Goal: Task Accomplishment & Management: Use online tool/utility

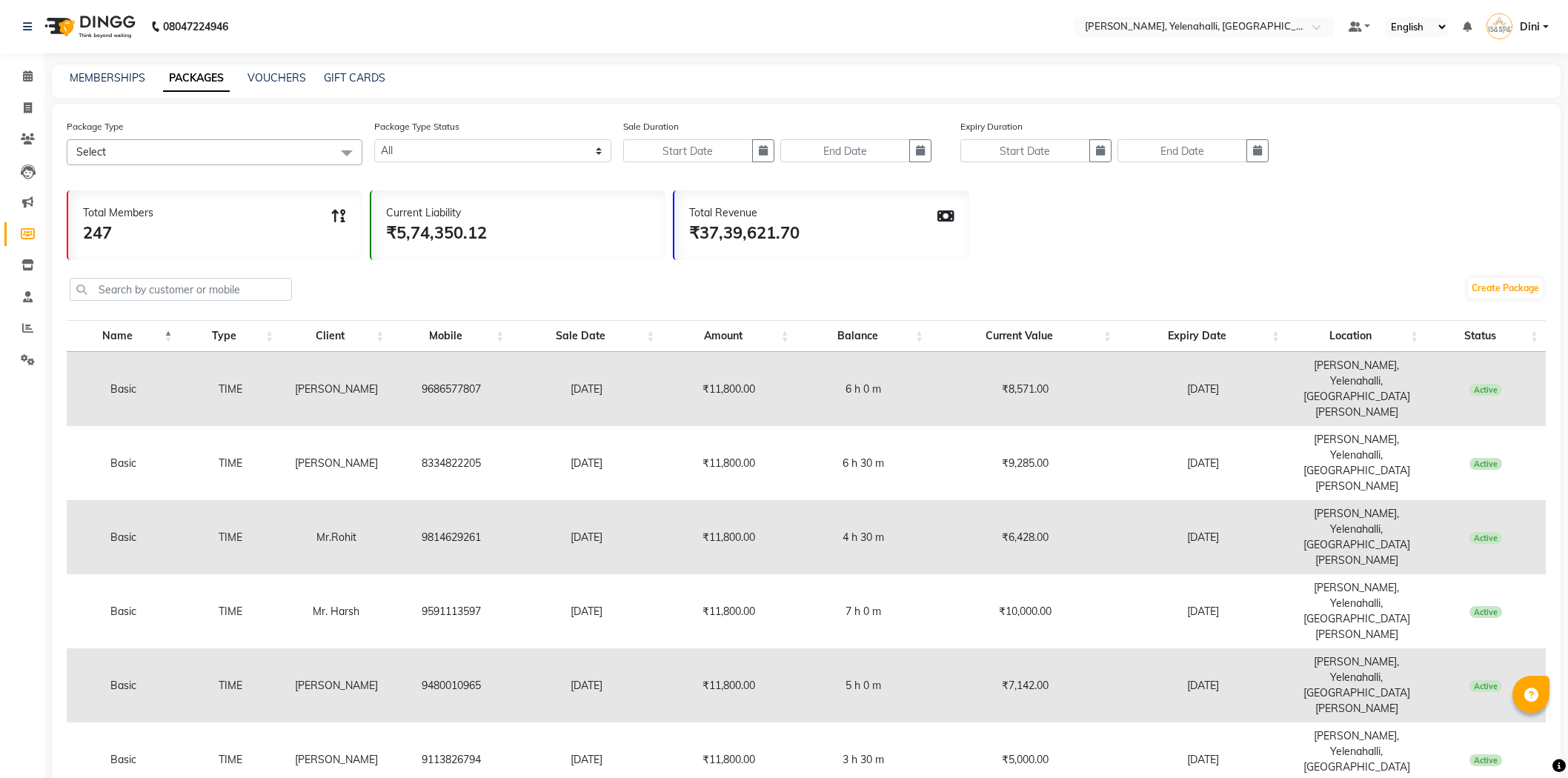
select select
select select "100"
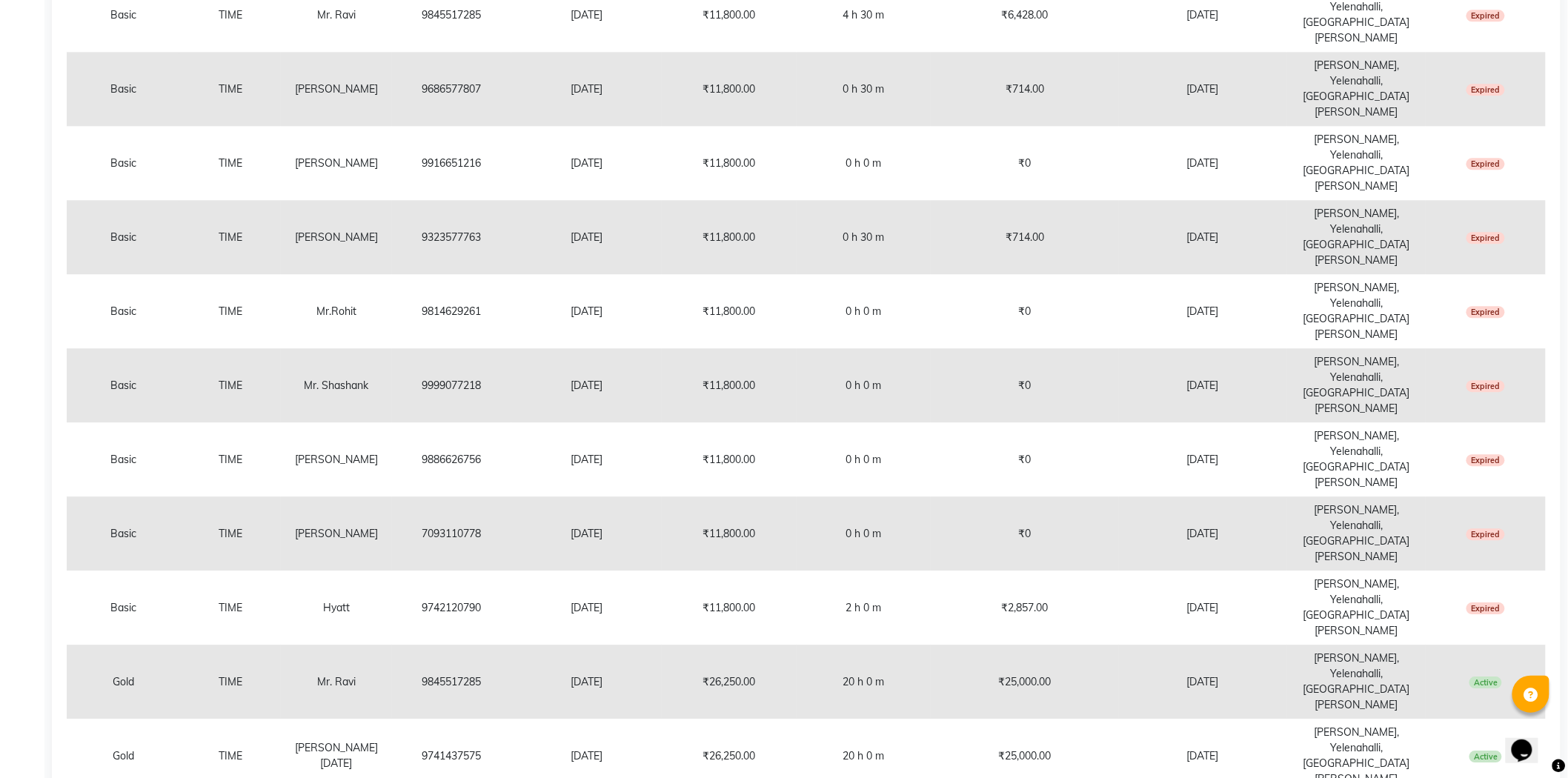
scroll to position [3822, 0]
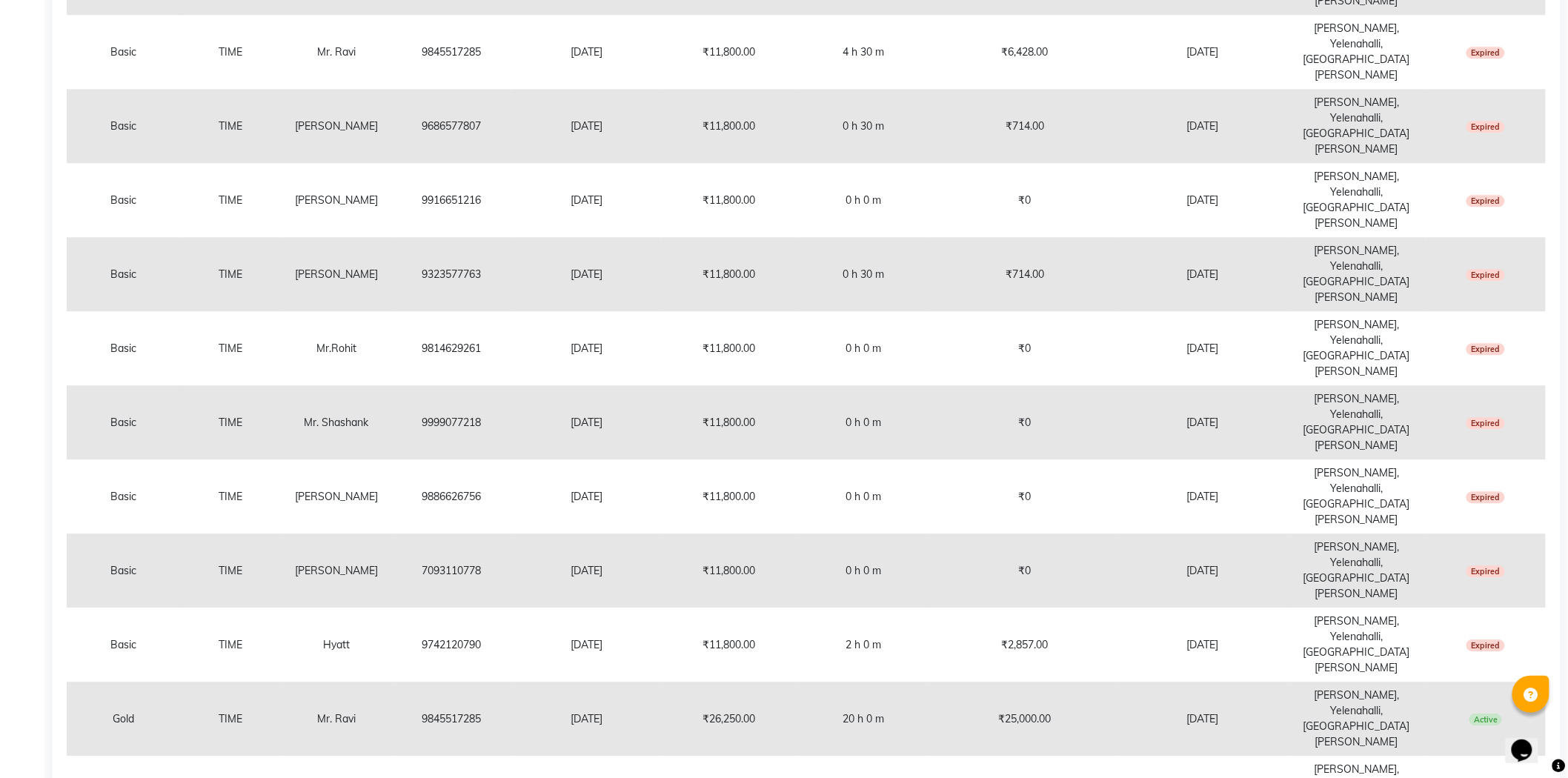
copy td "8310203463"
drag, startPoint x: 413, startPoint y: 633, endPoint x: 510, endPoint y: 648, distance: 98.2
drag, startPoint x: 419, startPoint y: 417, endPoint x: 548, endPoint y: 433, distance: 130.0
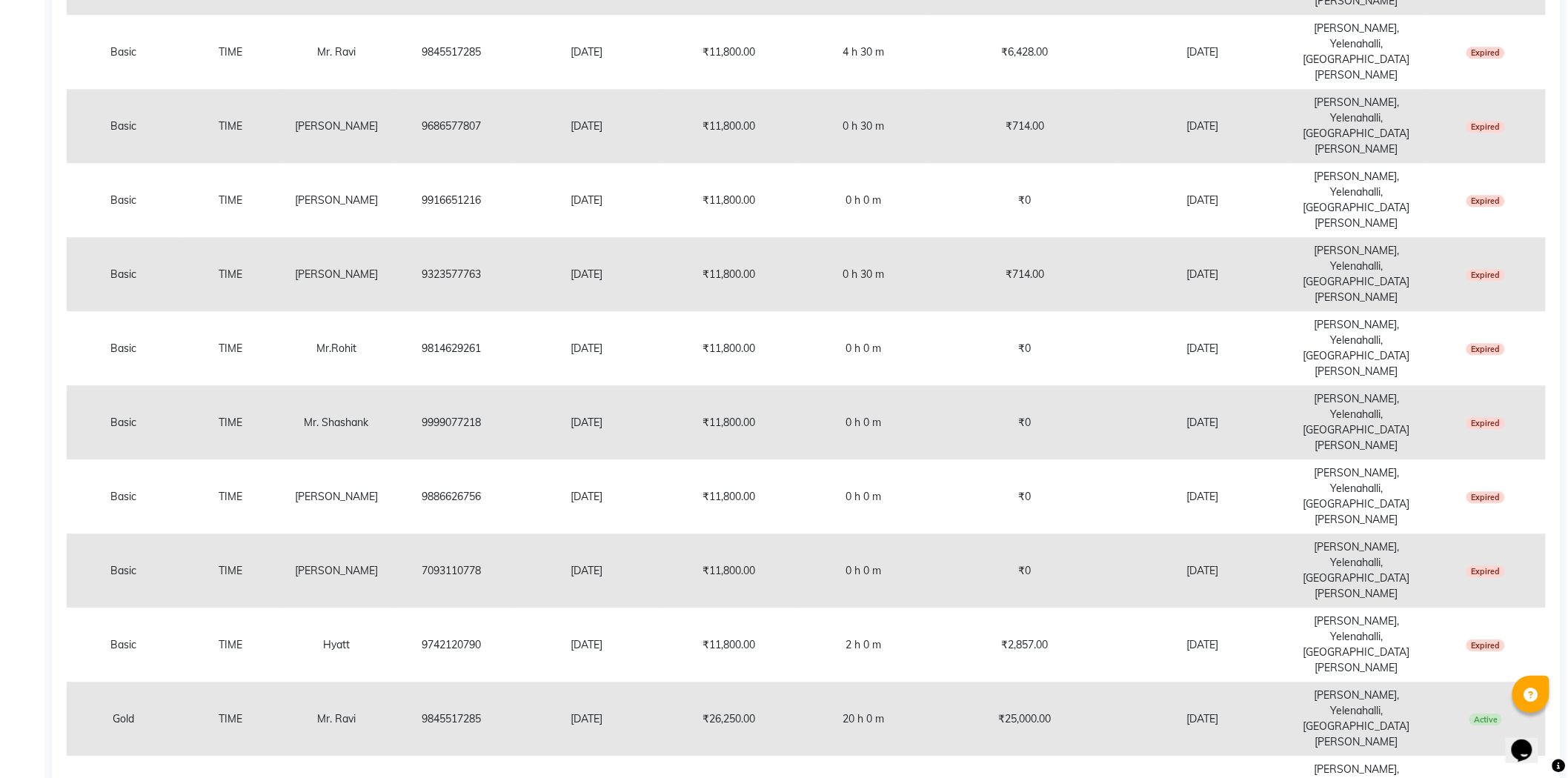
copy td "9035647777"
drag, startPoint x: 421, startPoint y: 203, endPoint x: 477, endPoint y: 192, distance: 57.1
copy td "988633855"
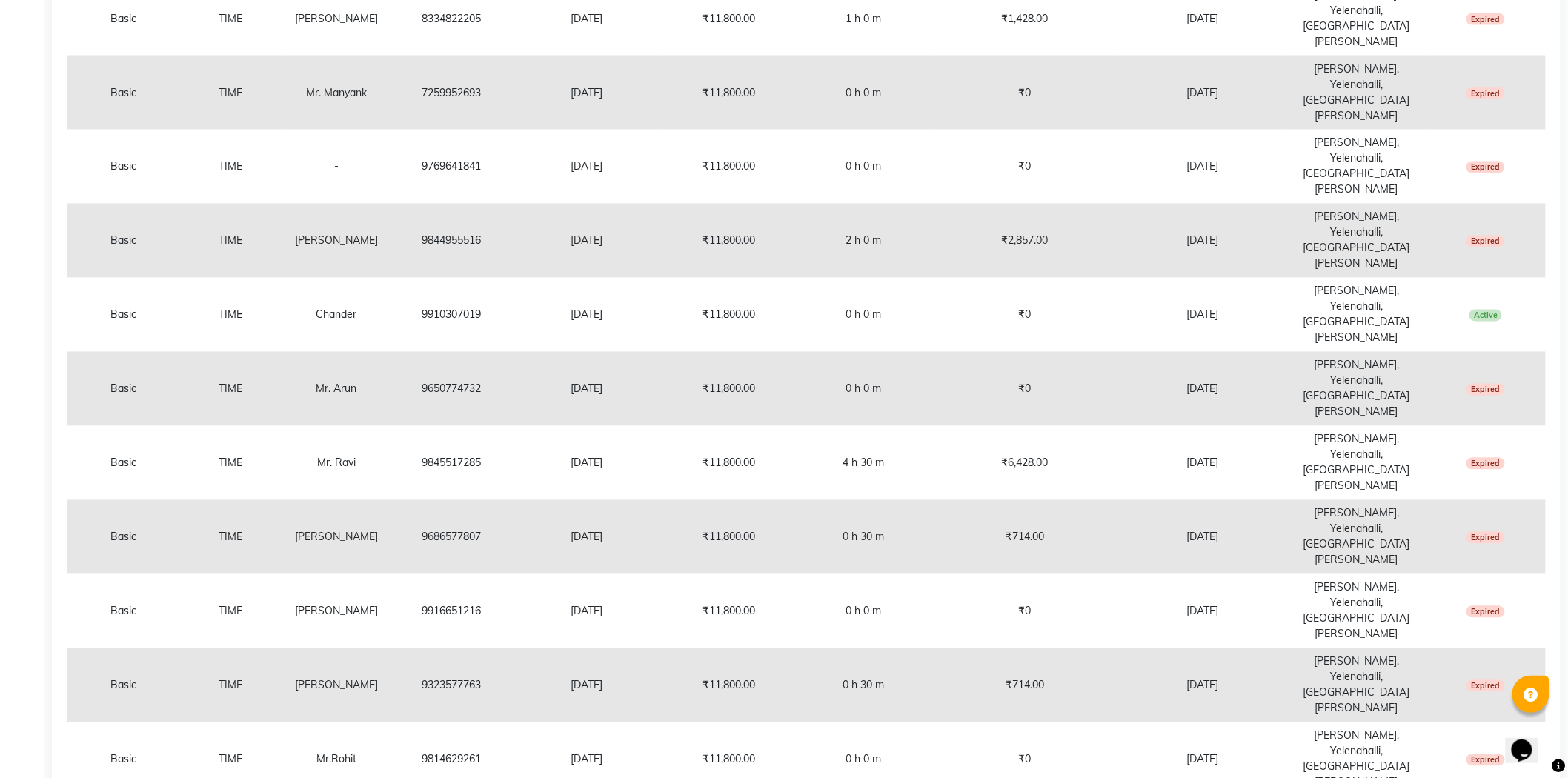
scroll to position [3300, 0]
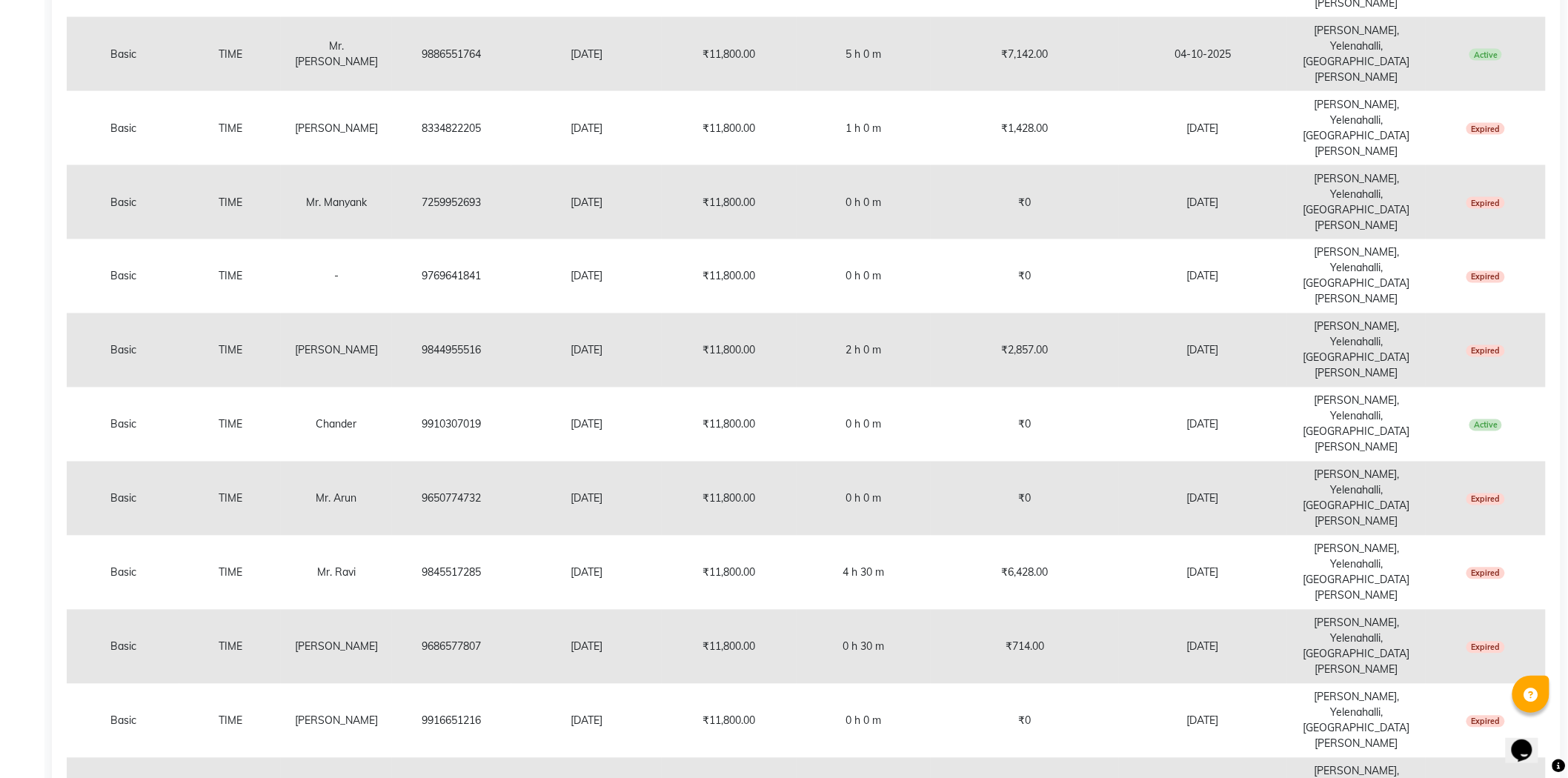
copy td "9901912735"
drag, startPoint x: 418, startPoint y: 679, endPoint x: 488, endPoint y: 685, distance: 70.3
copy td "9606023304"
drag, startPoint x: 420, startPoint y: 596, endPoint x: 507, endPoint y: 599, distance: 87.1
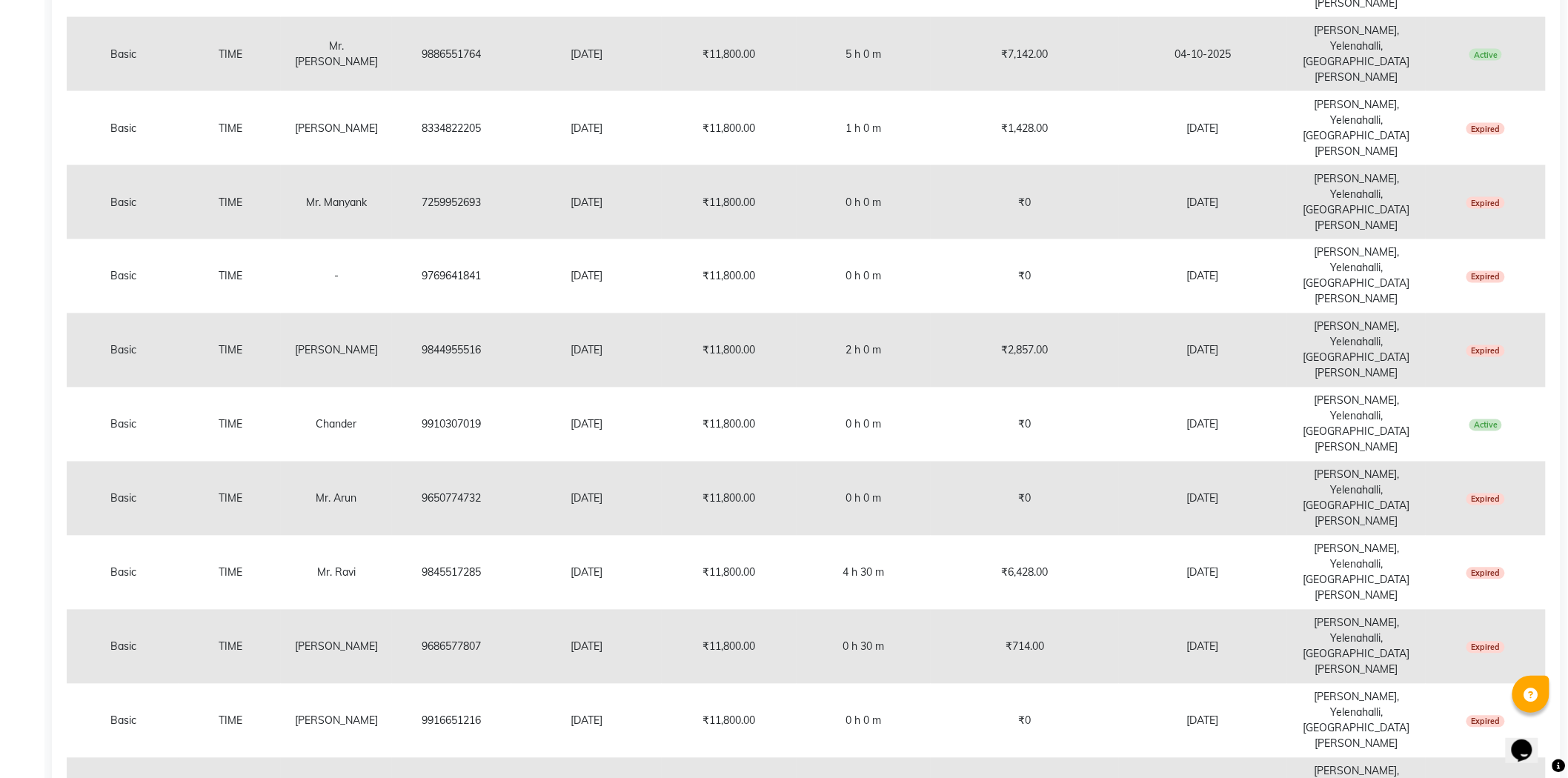
drag, startPoint x: 421, startPoint y: 552, endPoint x: 498, endPoint y: 556, distance: 77.1
copy td "9632216730"
copy td "9739037766"
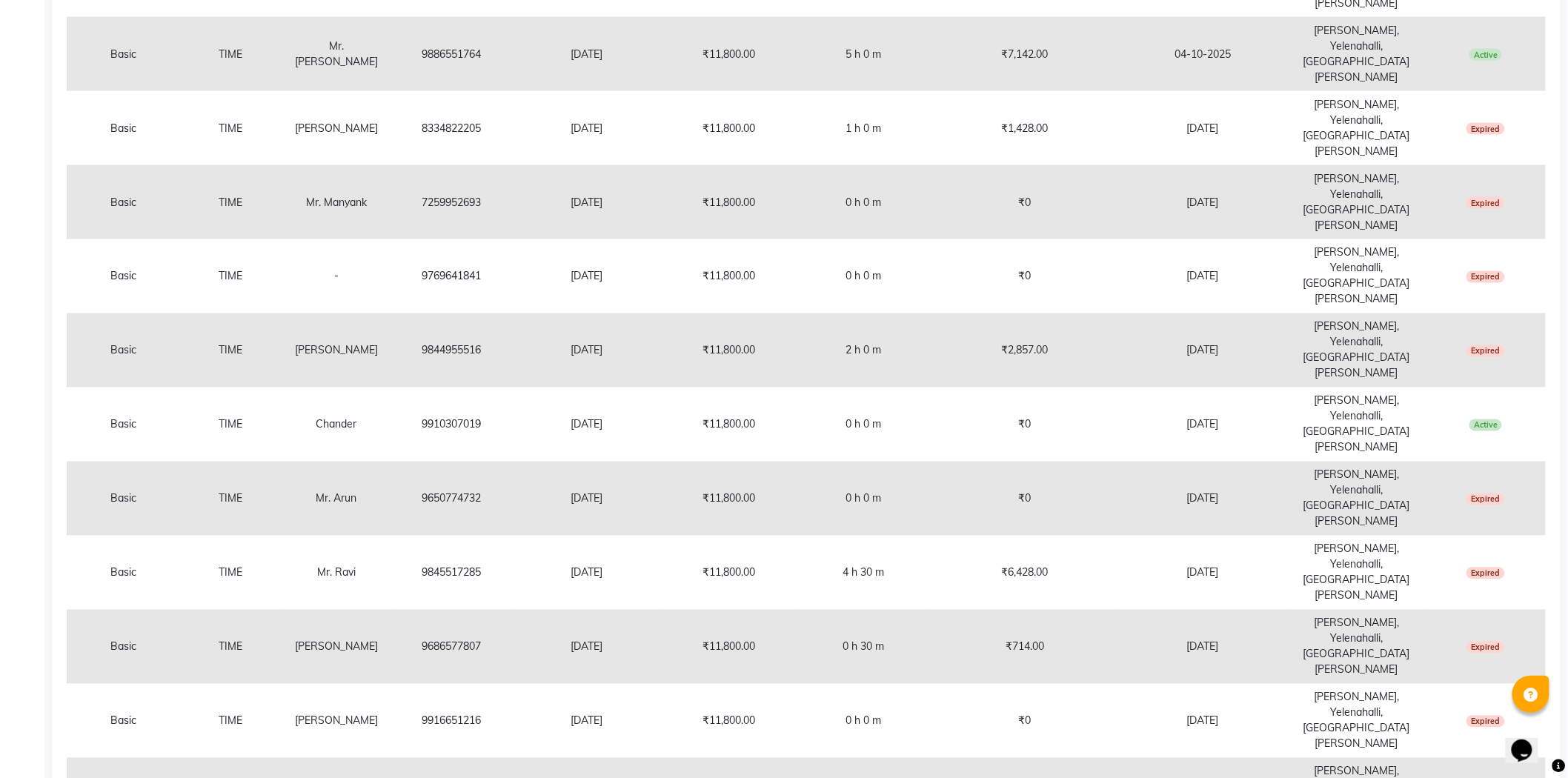
drag, startPoint x: 416, startPoint y: 505, endPoint x: 500, endPoint y: 510, distance: 84.1
copy td "9686715222"
drag, startPoint x: 418, startPoint y: 465, endPoint x: 502, endPoint y: 469, distance: 84.1
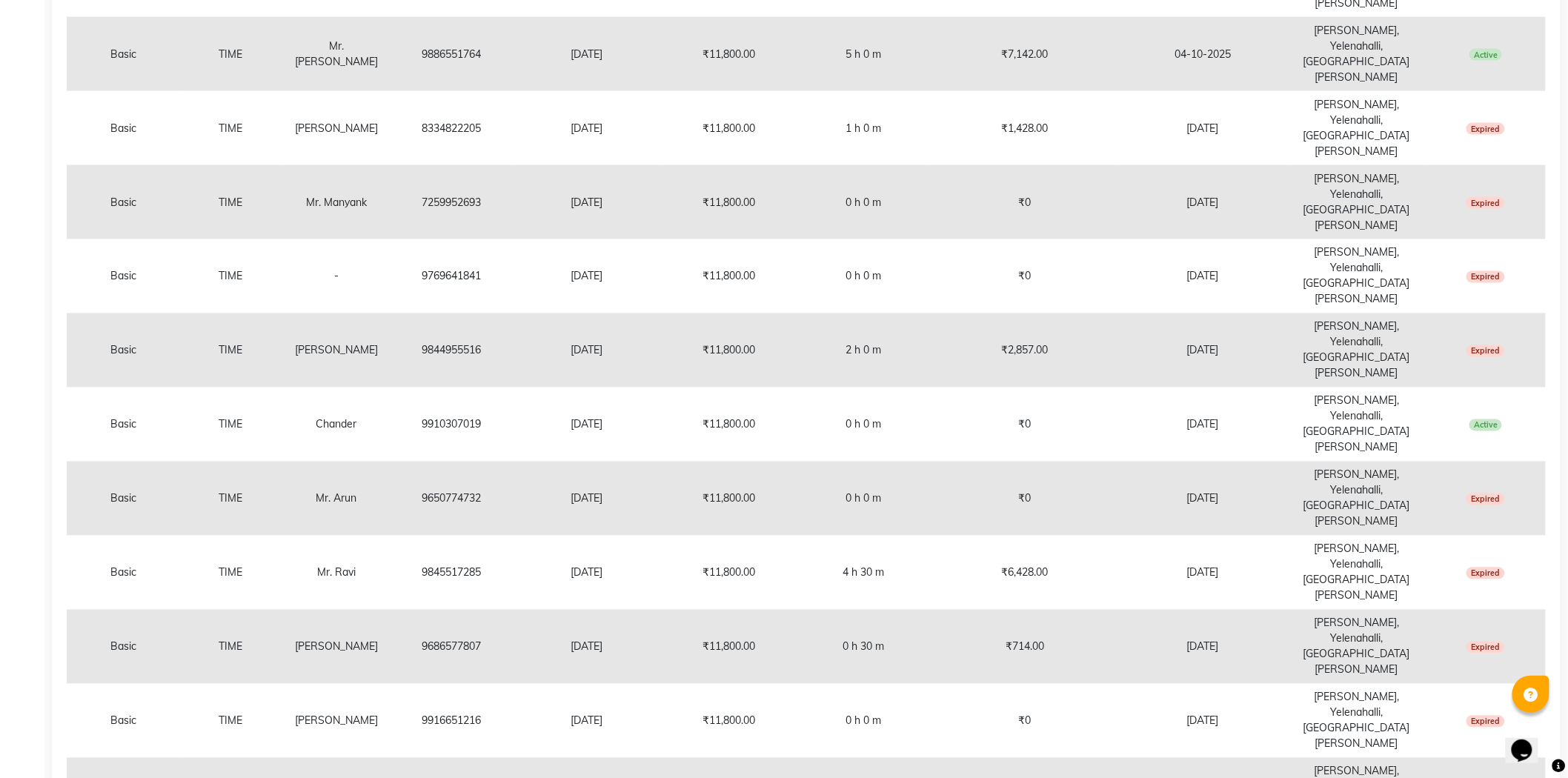
copy td "8050909324"
drag, startPoint x: 419, startPoint y: 382, endPoint x: 520, endPoint y: 387, distance: 101.1
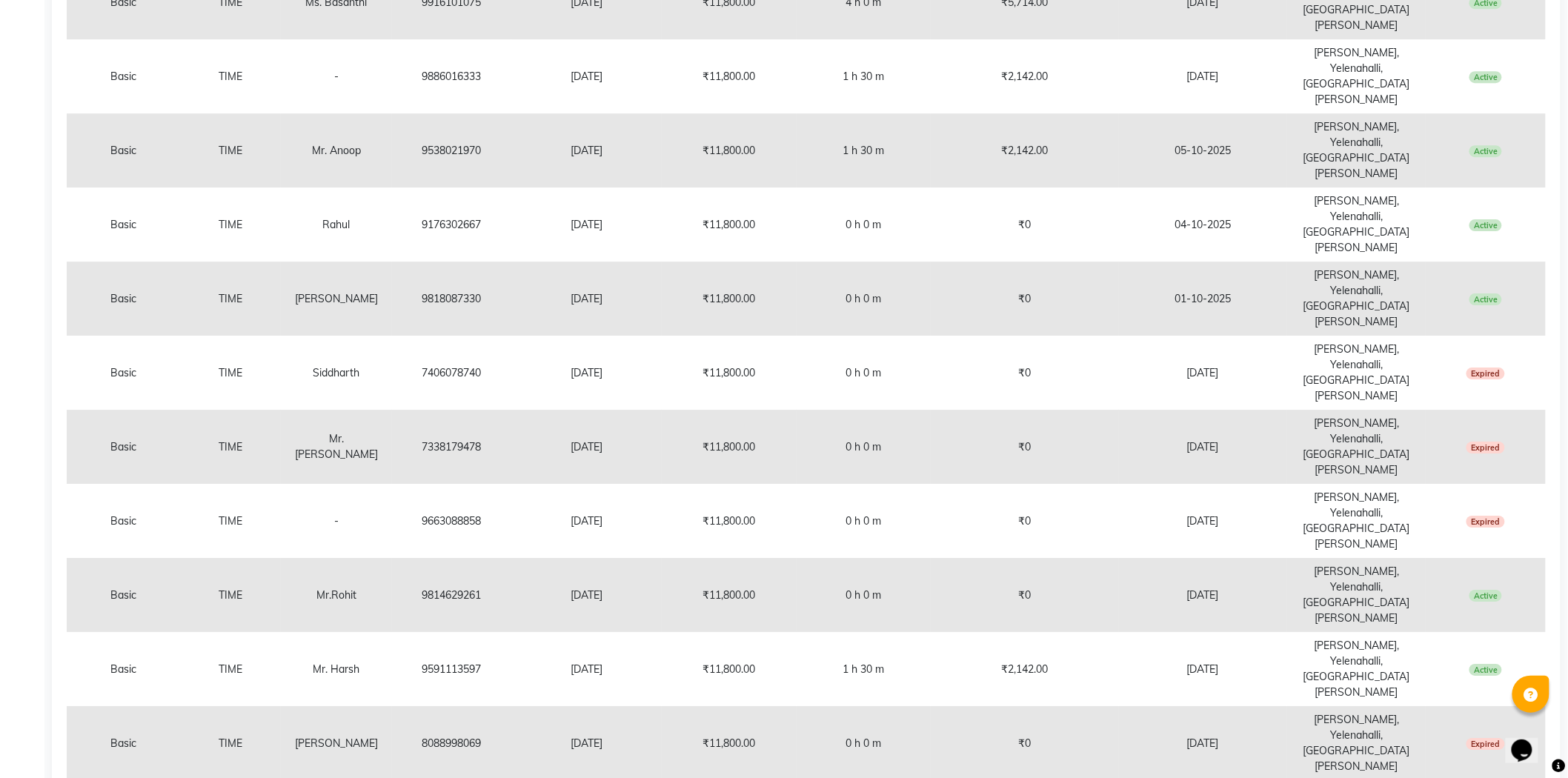
scroll to position [1817, 0]
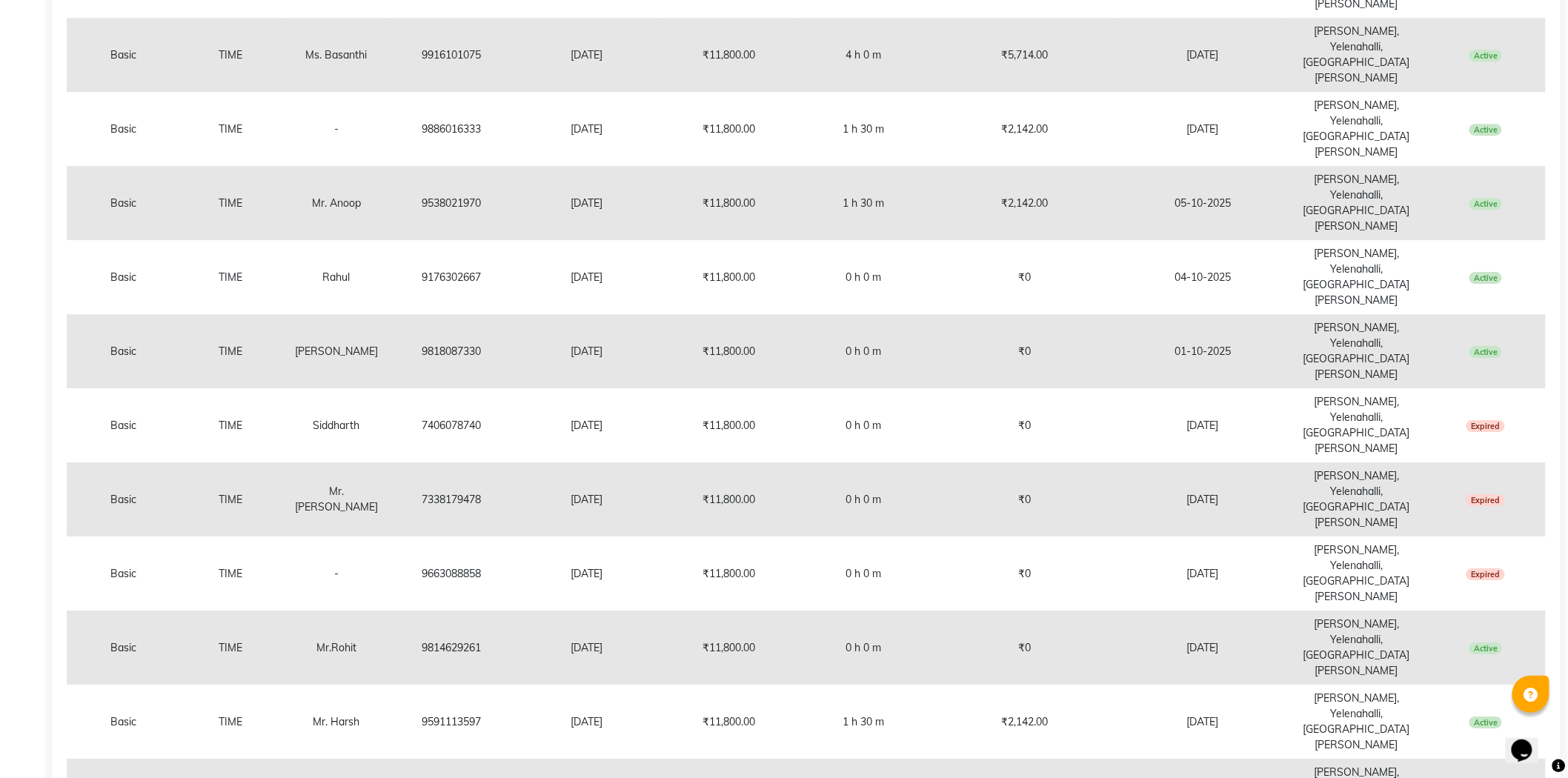
copy td "8334822205"
drag, startPoint x: 454, startPoint y: 327, endPoint x: 485, endPoint y: 327, distance: 31.0
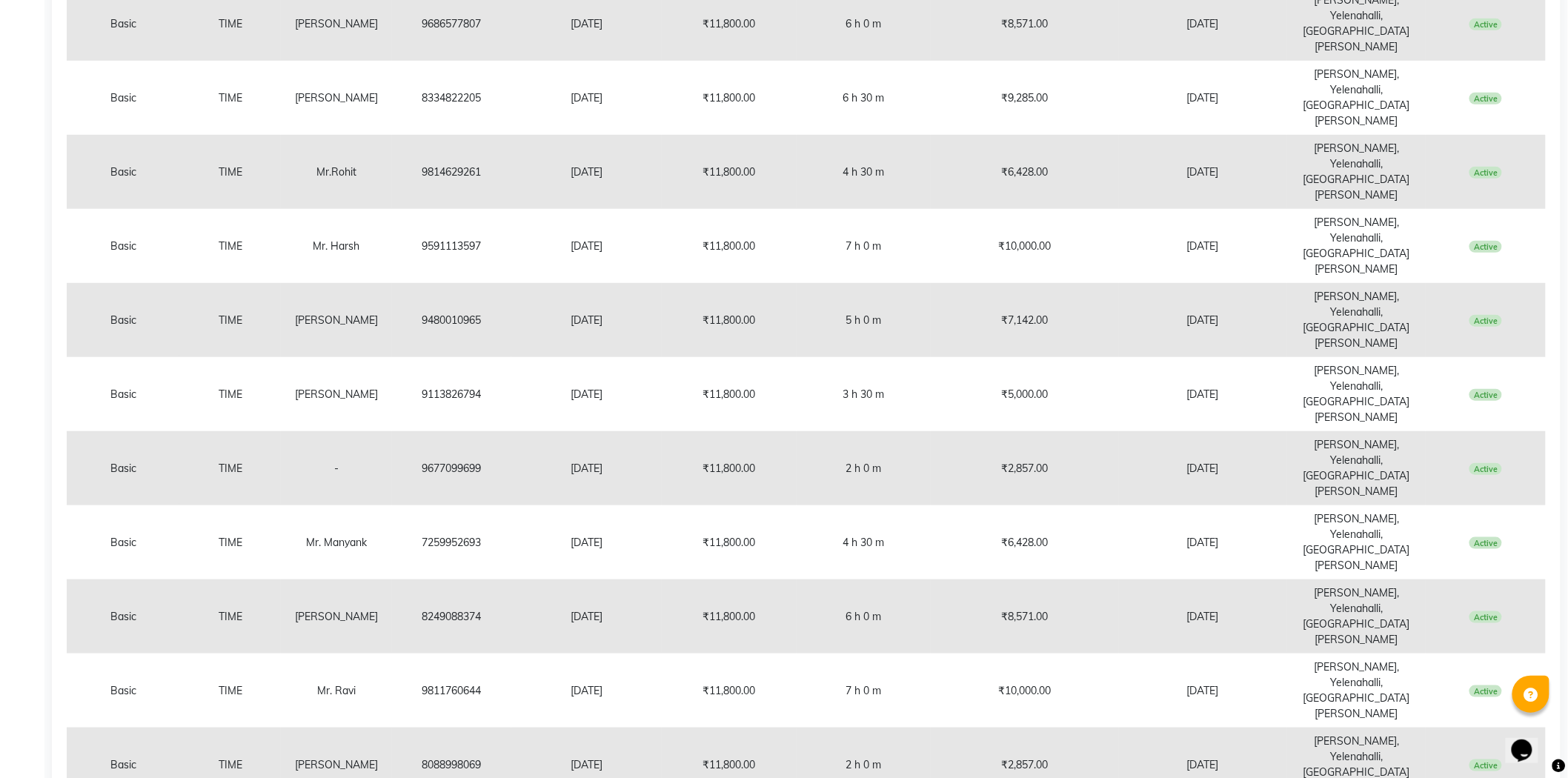
scroll to position [0, 0]
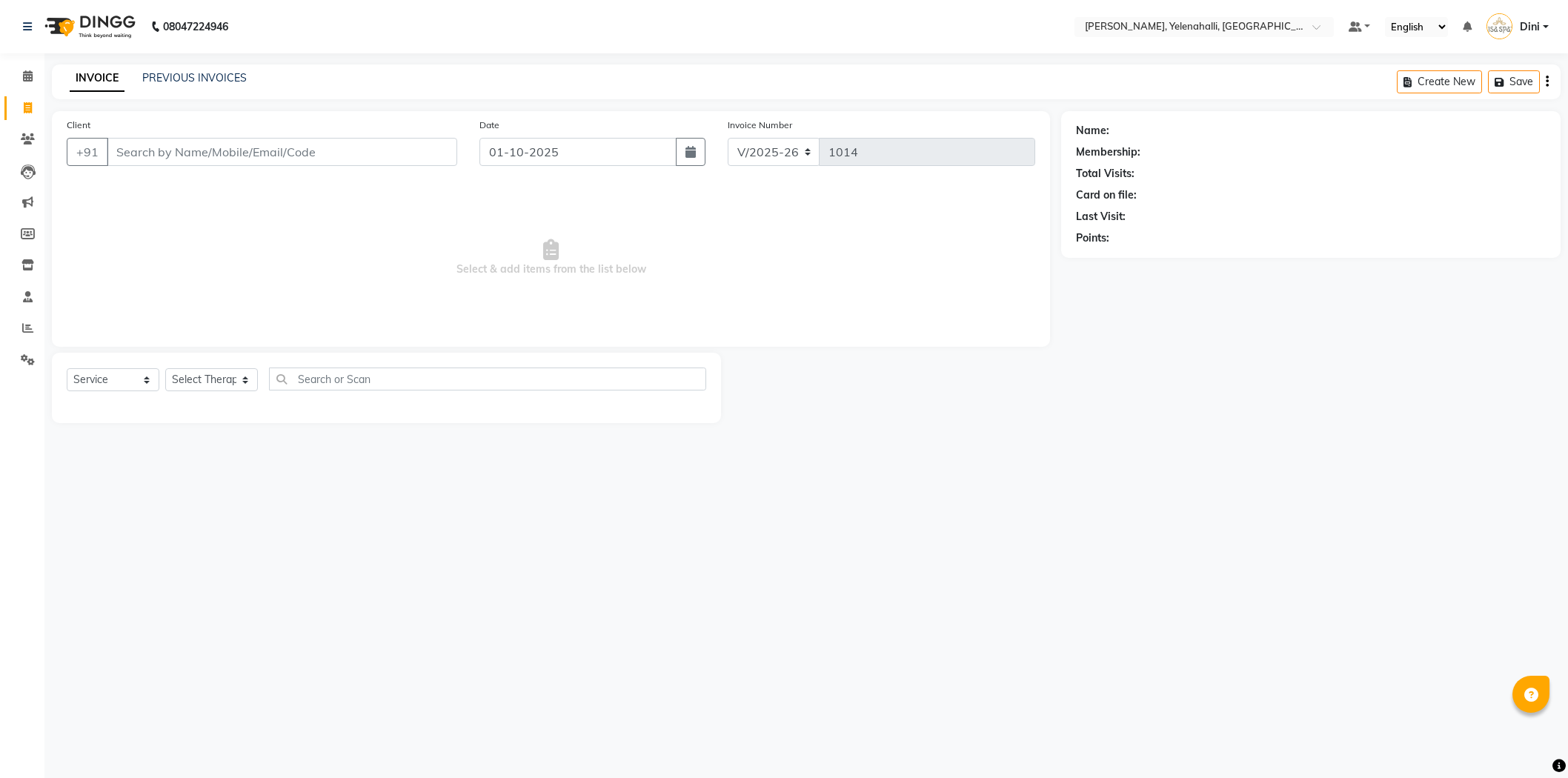
select select "6121"
select select "service"
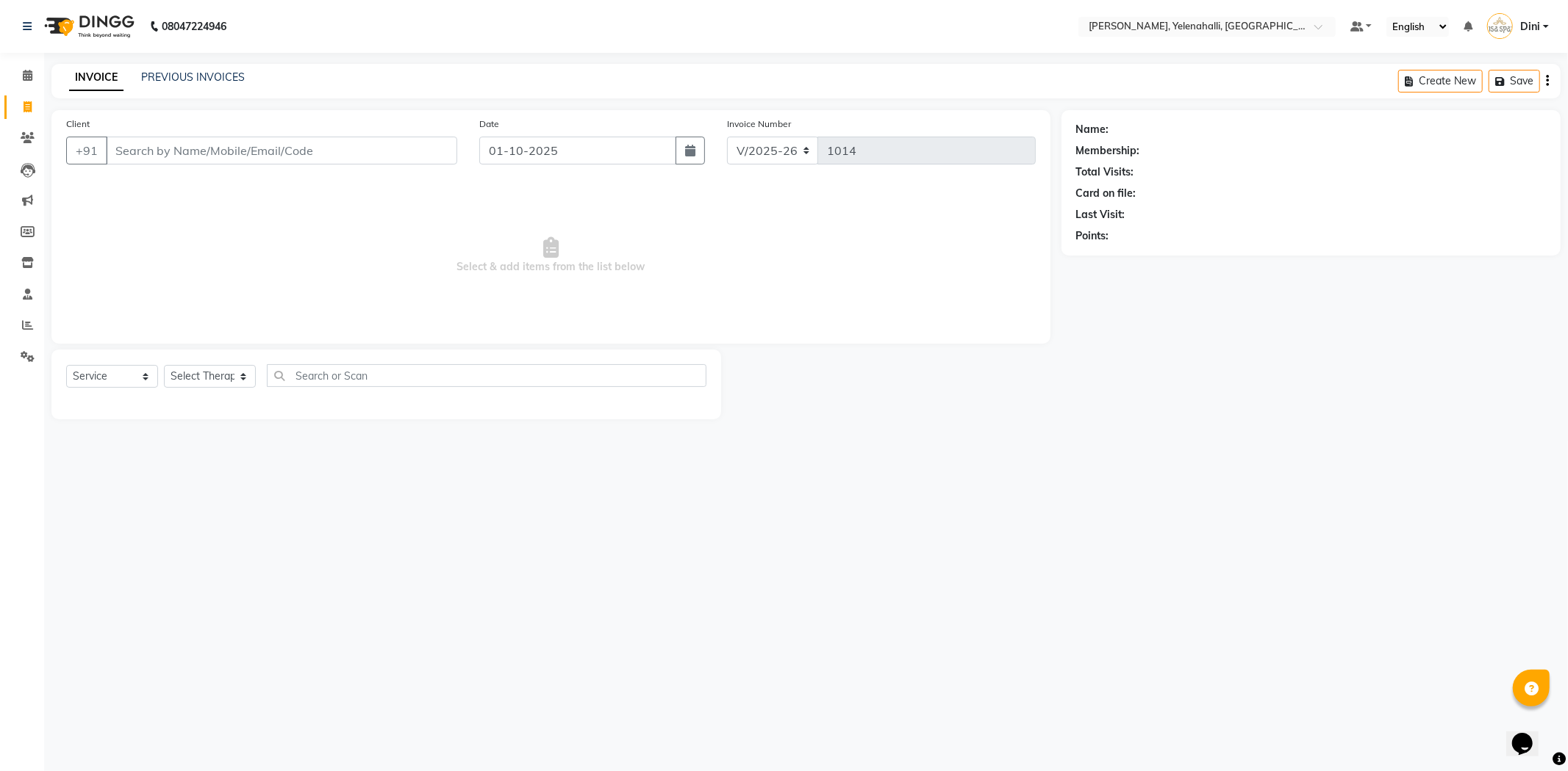
click at [141, 150] on input "Client" at bounding box center [281, 150] width 351 height 28
type input "8870006963"
click at [28, 70] on icon at bounding box center [28, 76] width 9 height 11
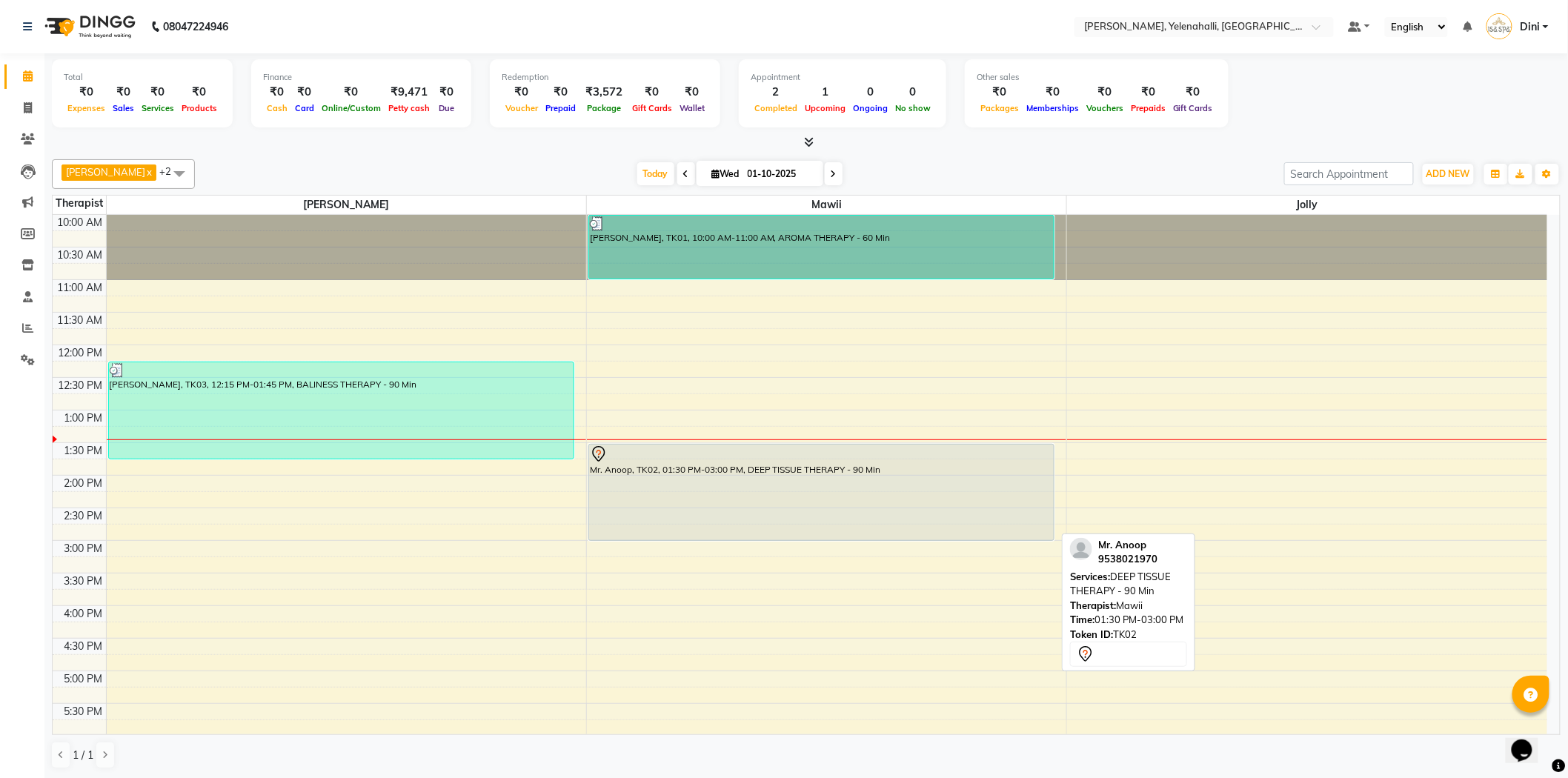
click at [777, 492] on div "Mr. Anoop, TK02, 01:30 PM-03:00 PM, DEEP TISSUE THERAPY - 90 Min" at bounding box center [821, 493] width 465 height 95
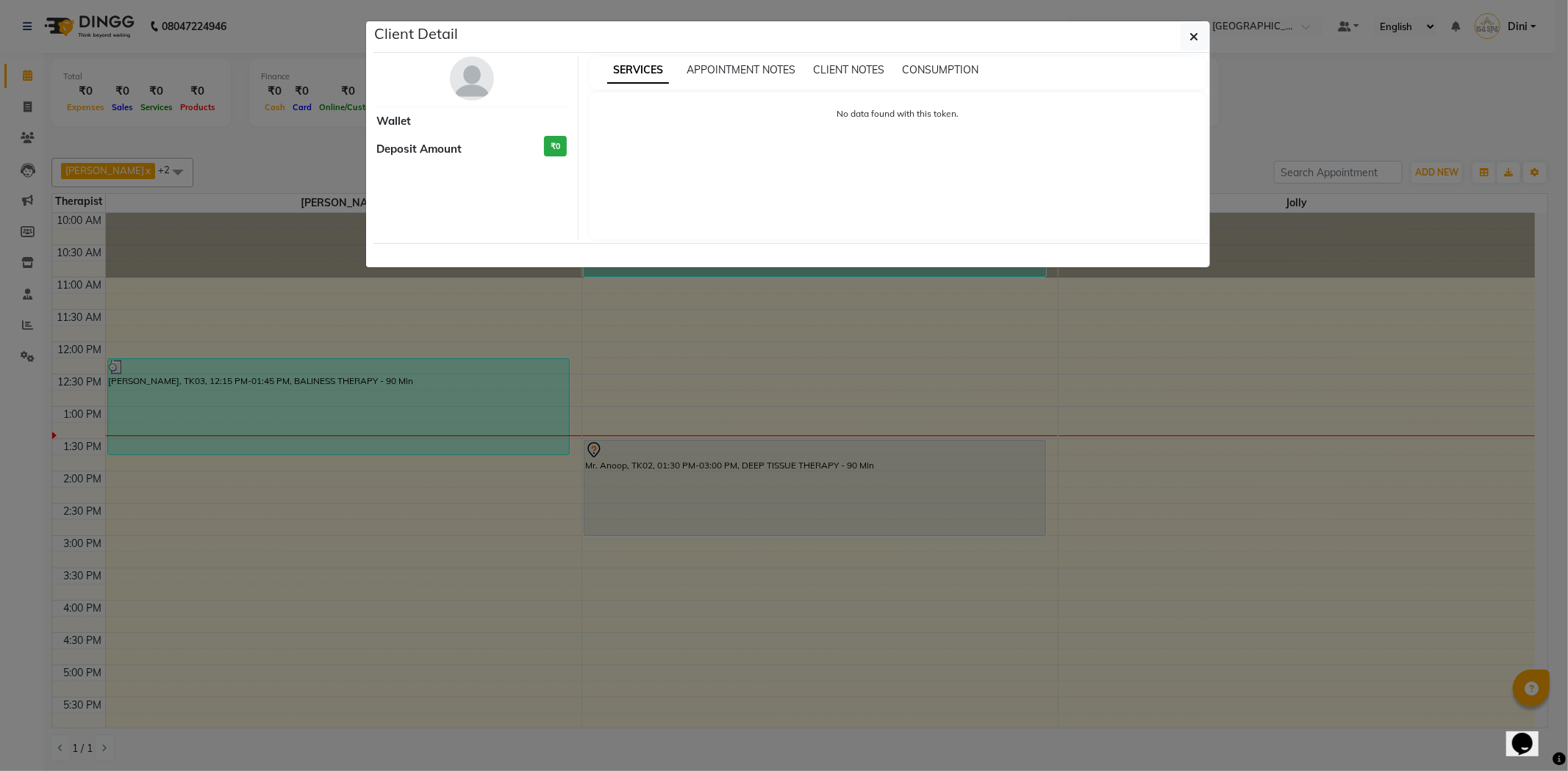
select select "7"
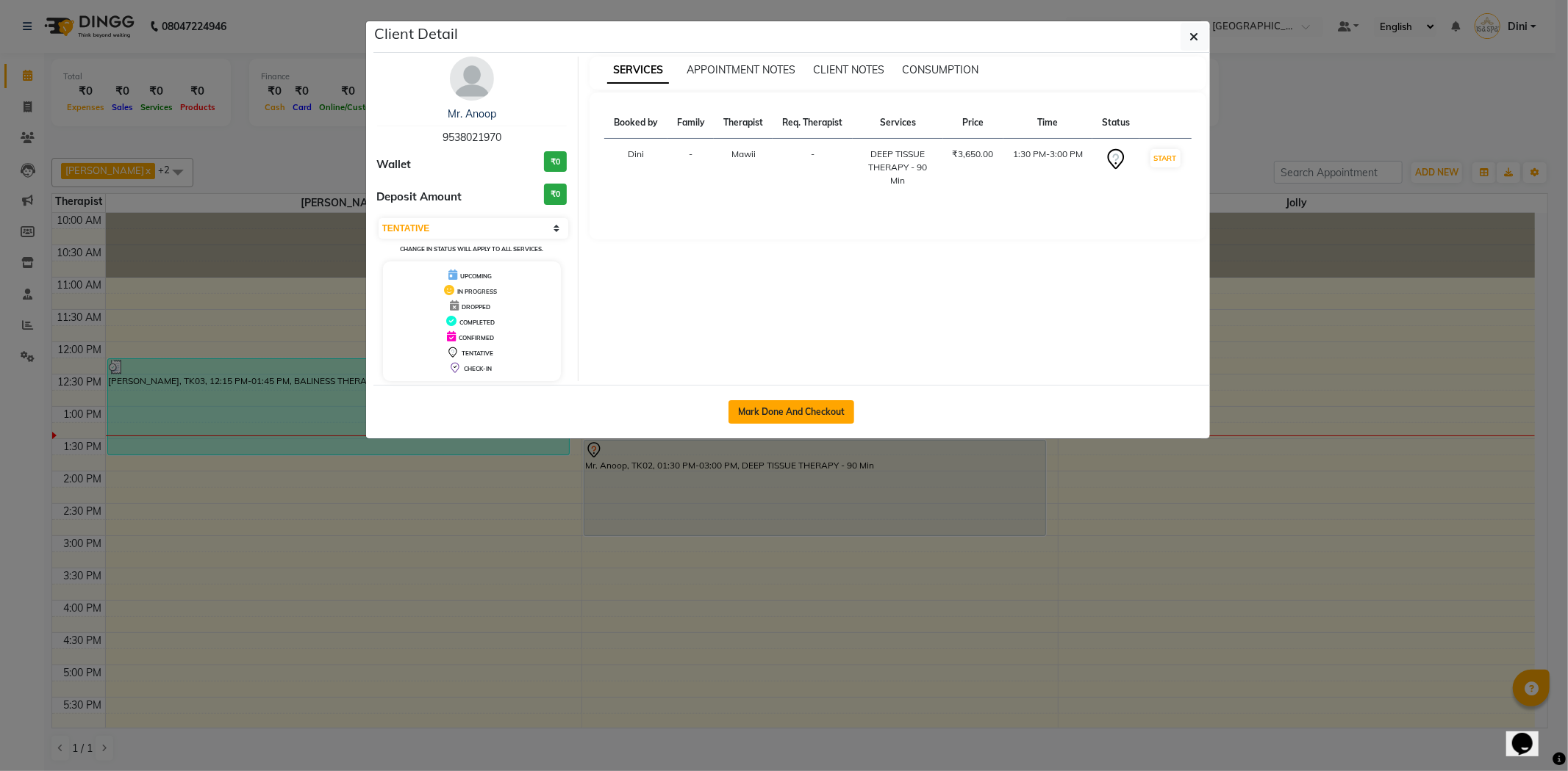
click at [785, 404] on button "Mark Done And Checkout" at bounding box center [791, 412] width 126 height 24
select select "service"
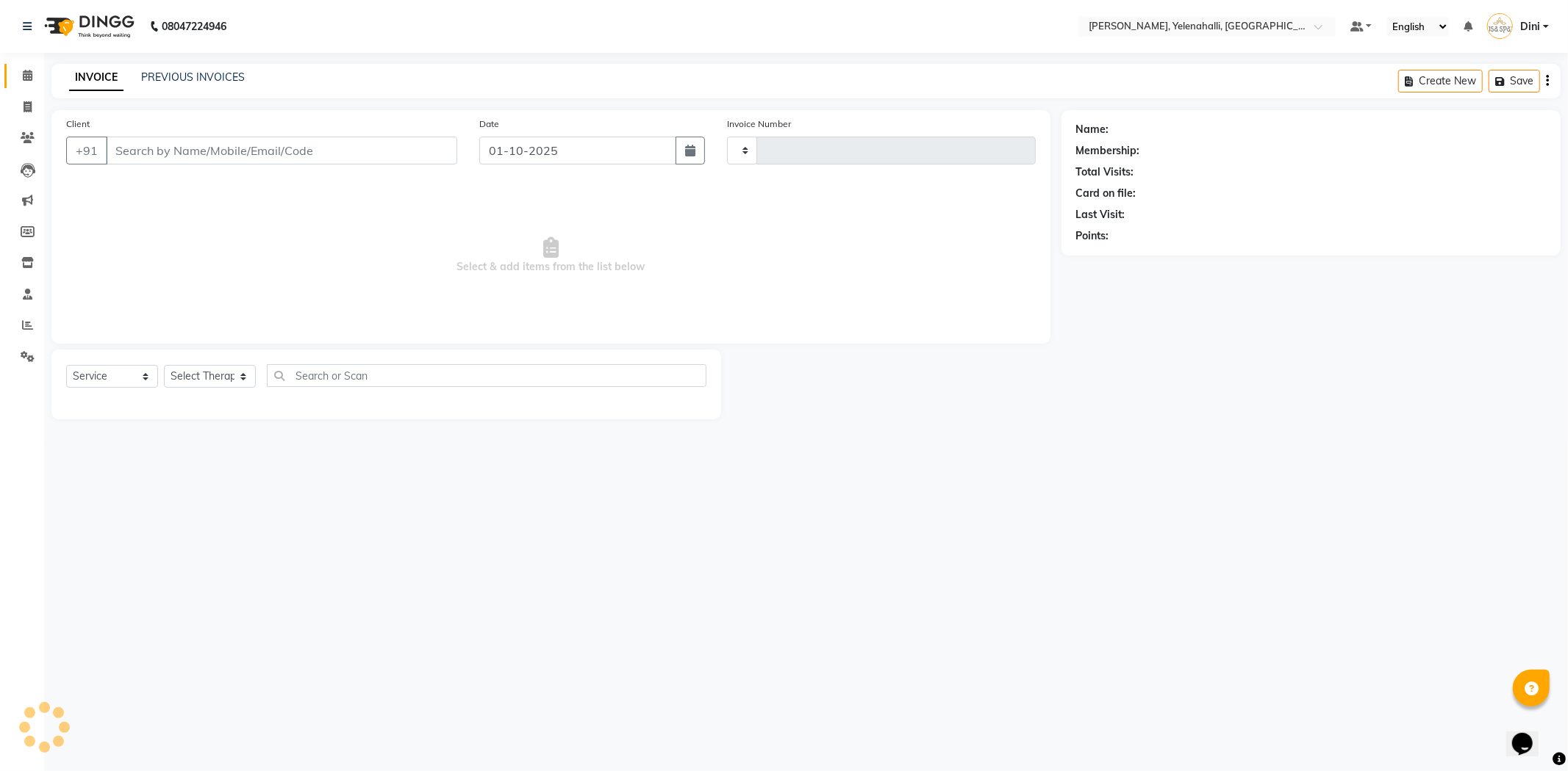
type input "1014"
select select "6121"
type input "9538021970"
select select "61851"
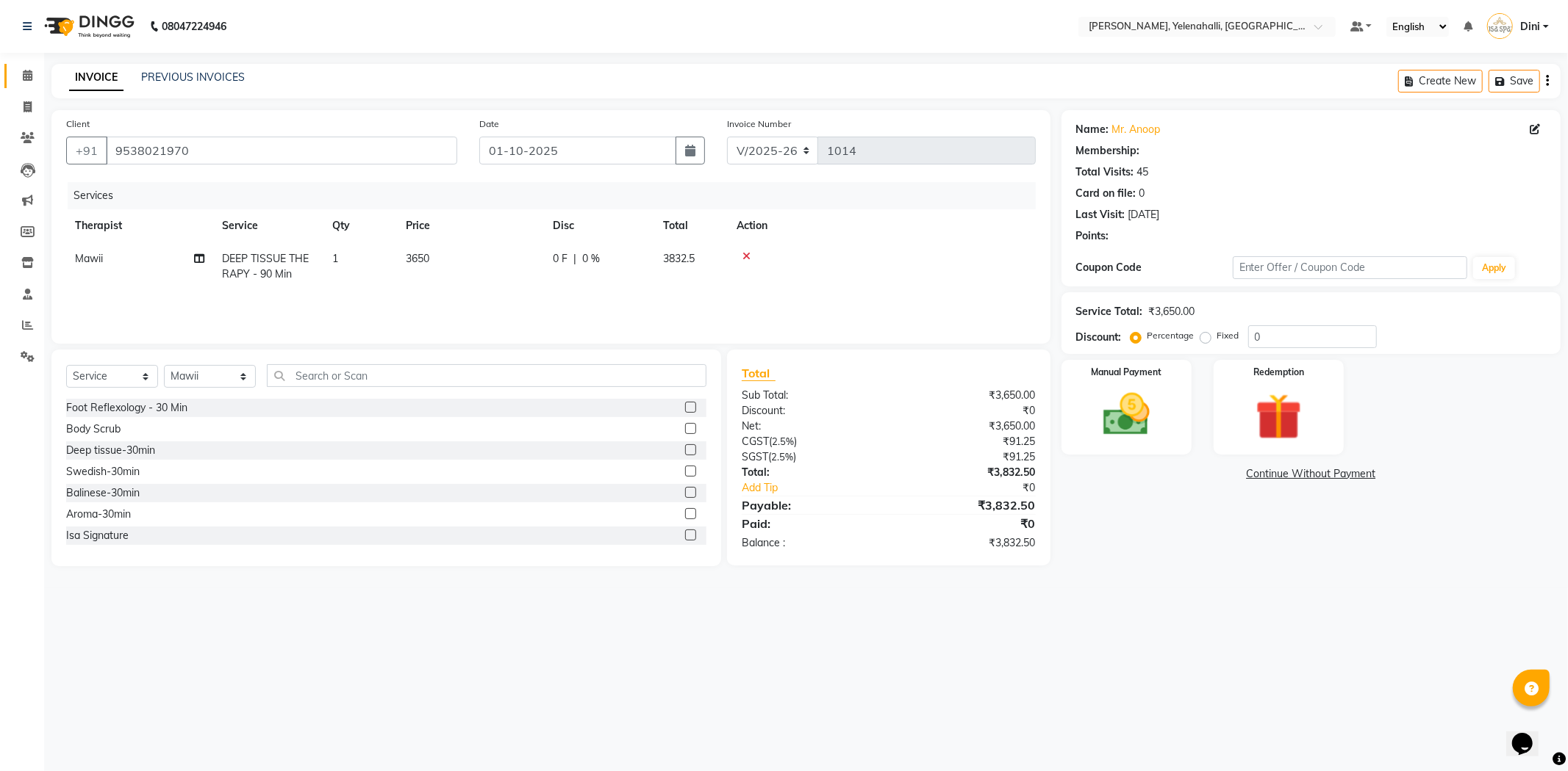
select select "1: Object"
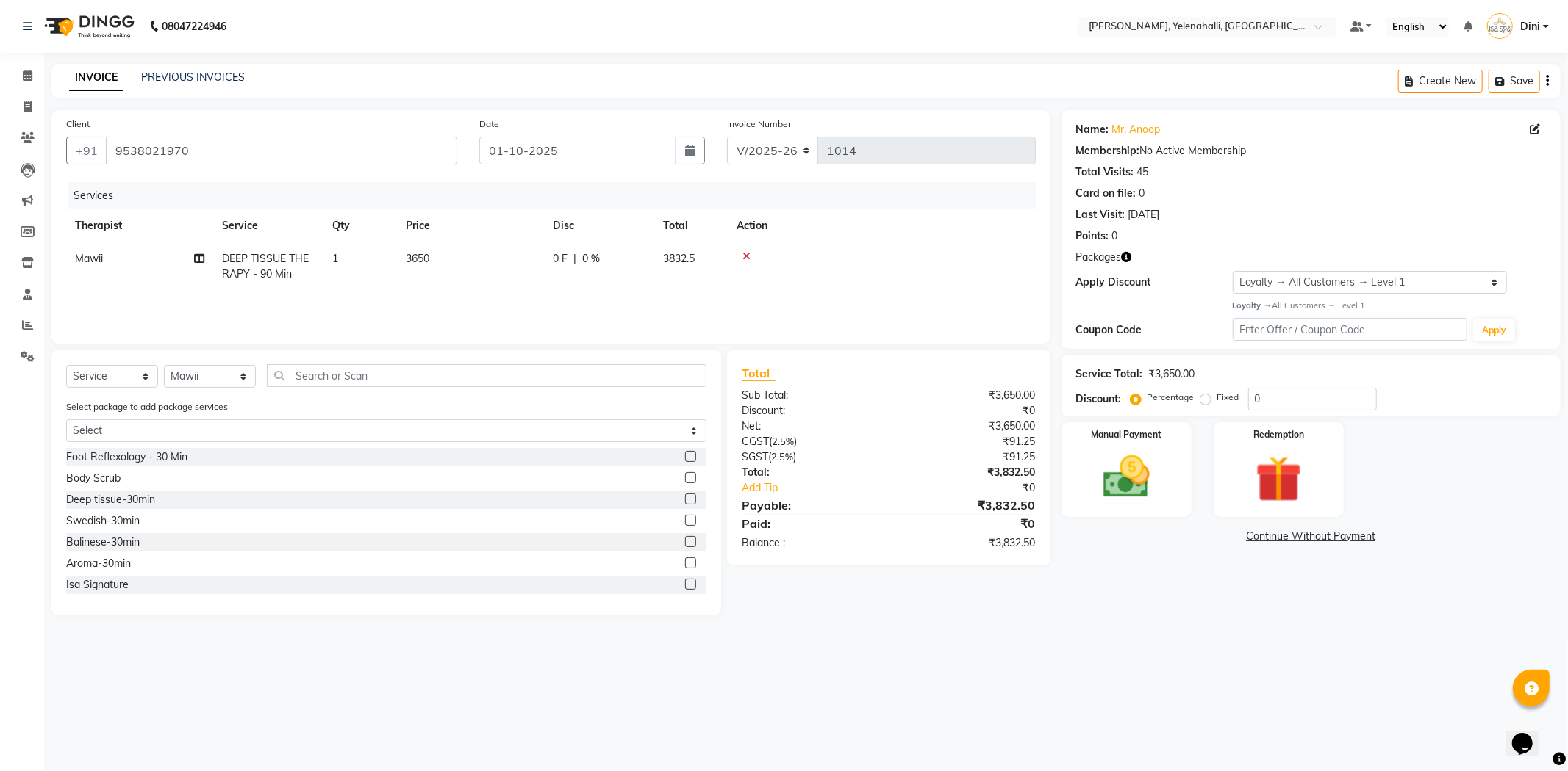
click at [747, 253] on icon at bounding box center [746, 256] width 8 height 10
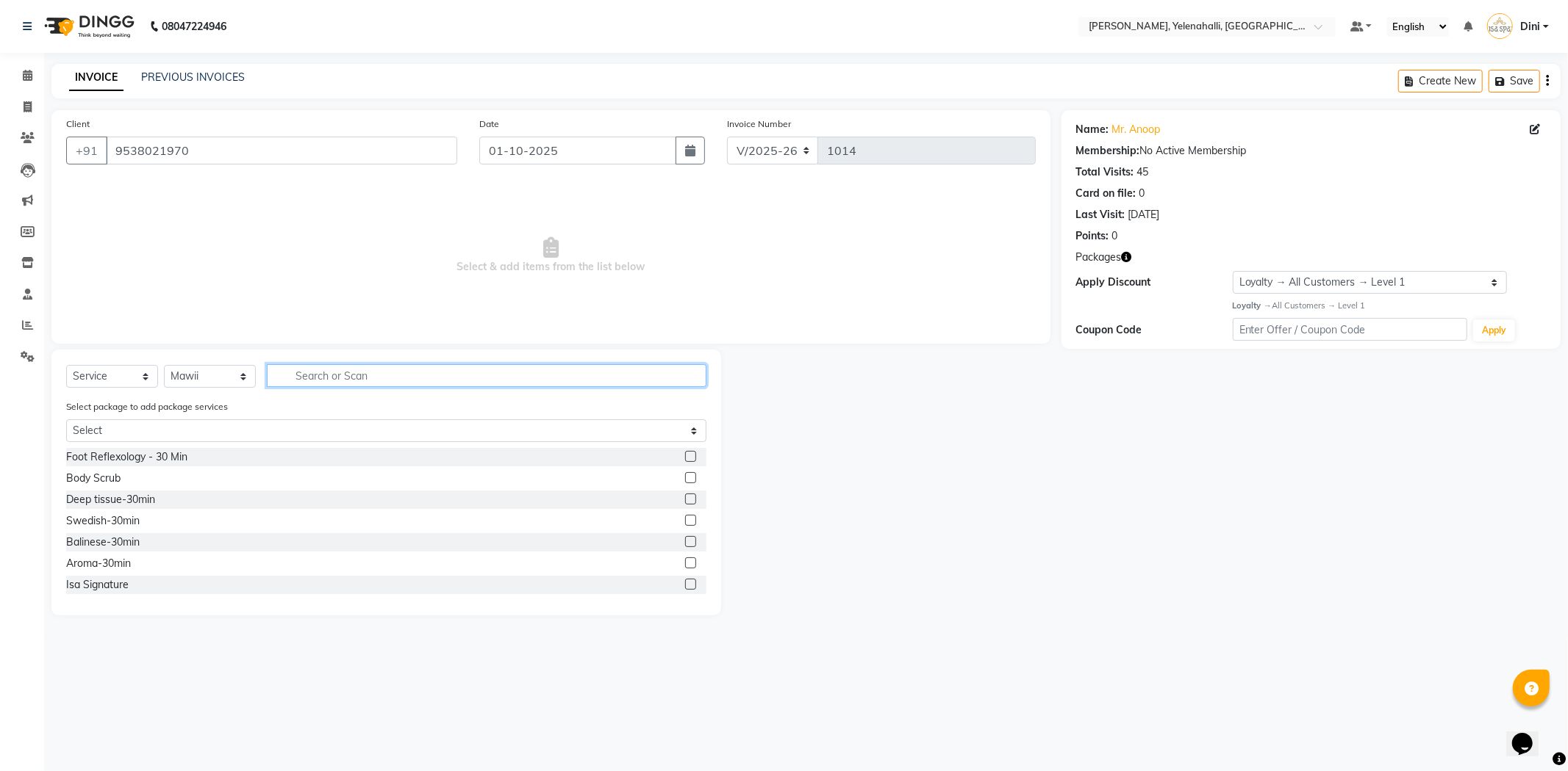
click at [324, 376] on input "text" at bounding box center [487, 376] width 440 height 23
type input "bali"
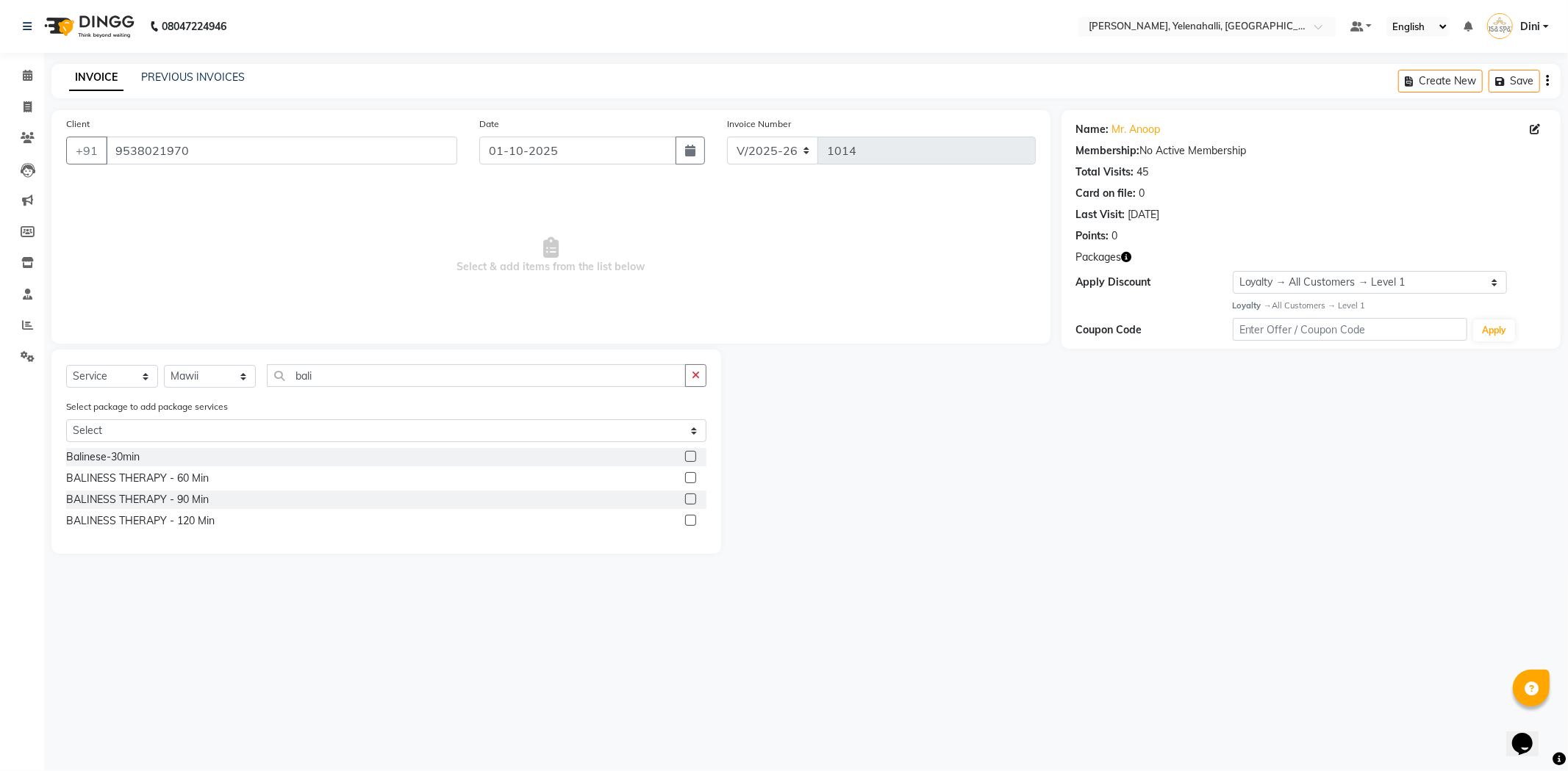
click at [685, 505] on div at bounding box center [689, 502] width 9 height 16
click at [686, 502] on label at bounding box center [690, 499] width 11 height 11
click at [686, 502] on input "checkbox" at bounding box center [689, 500] width 9 height 9
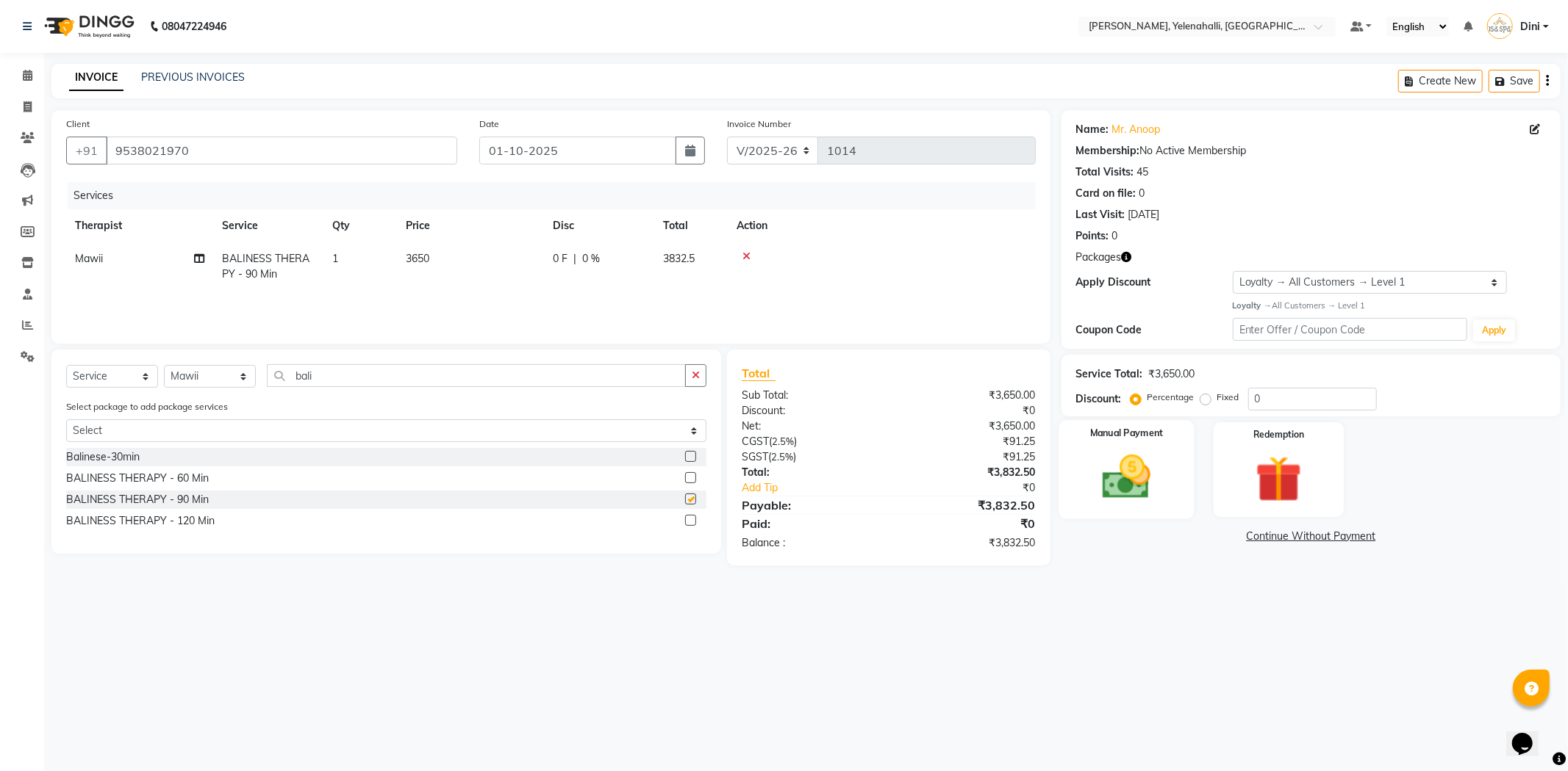
checkbox input "false"
click at [1233, 461] on div "Redemption" at bounding box center [1278, 469] width 136 height 98
click at [1243, 539] on span "Package 1" at bounding box center [1238, 538] width 50 height 17
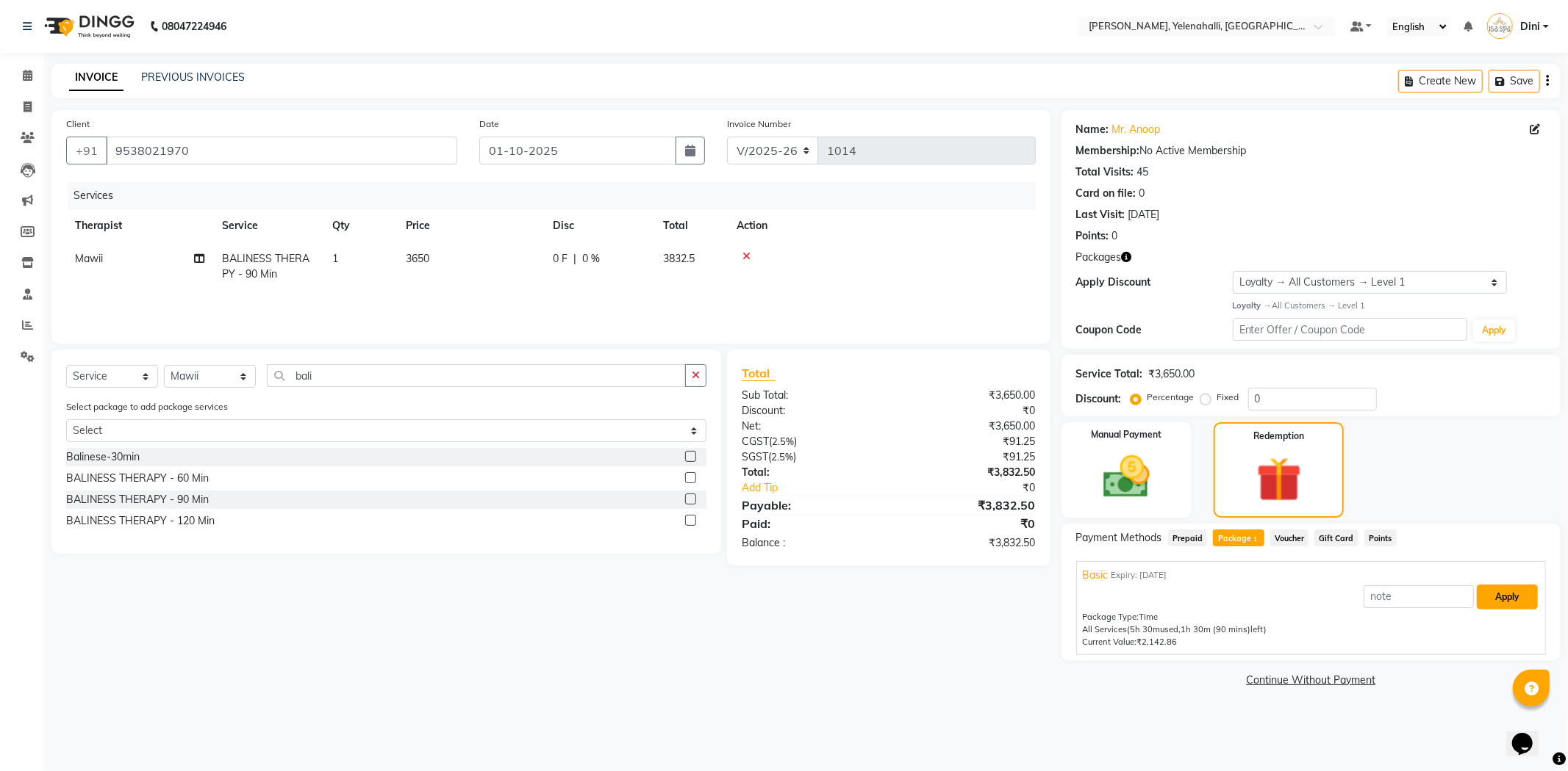
click at [1517, 596] on button "Apply" at bounding box center [1507, 598] width 61 height 25
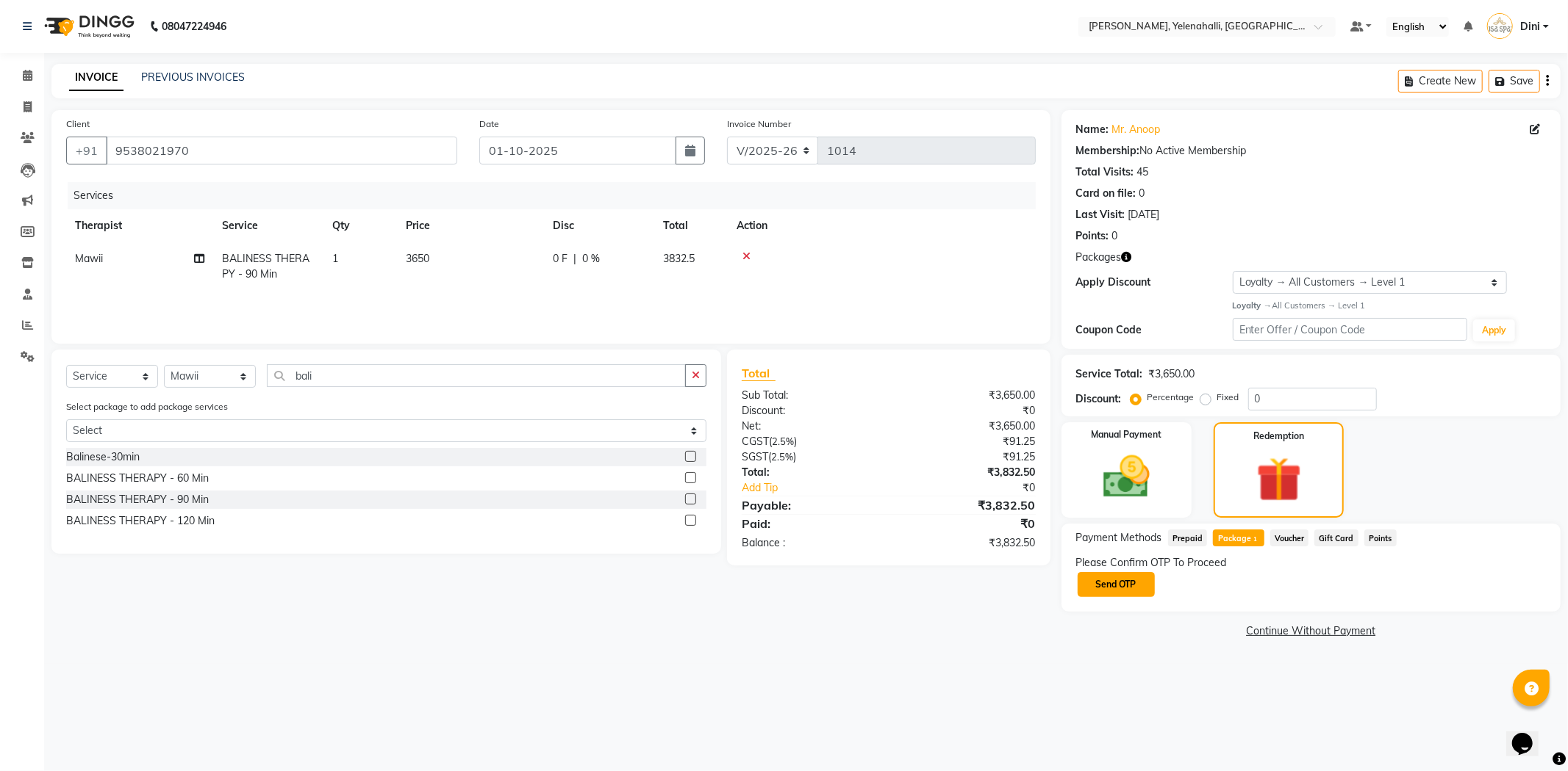
click at [1124, 588] on button "Send OTP" at bounding box center [1117, 585] width 77 height 25
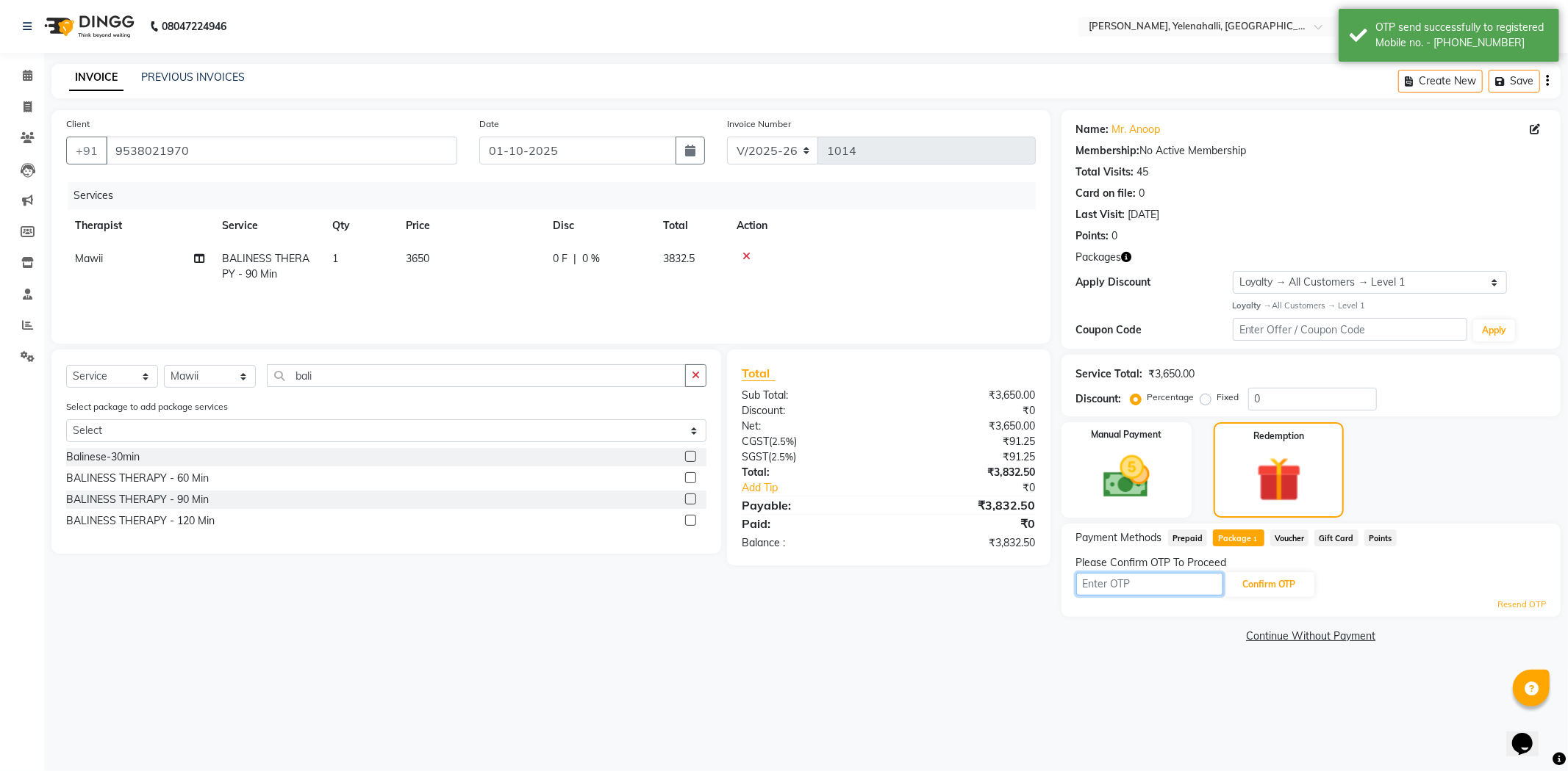
click at [1093, 588] on input "text" at bounding box center [1150, 584] width 147 height 23
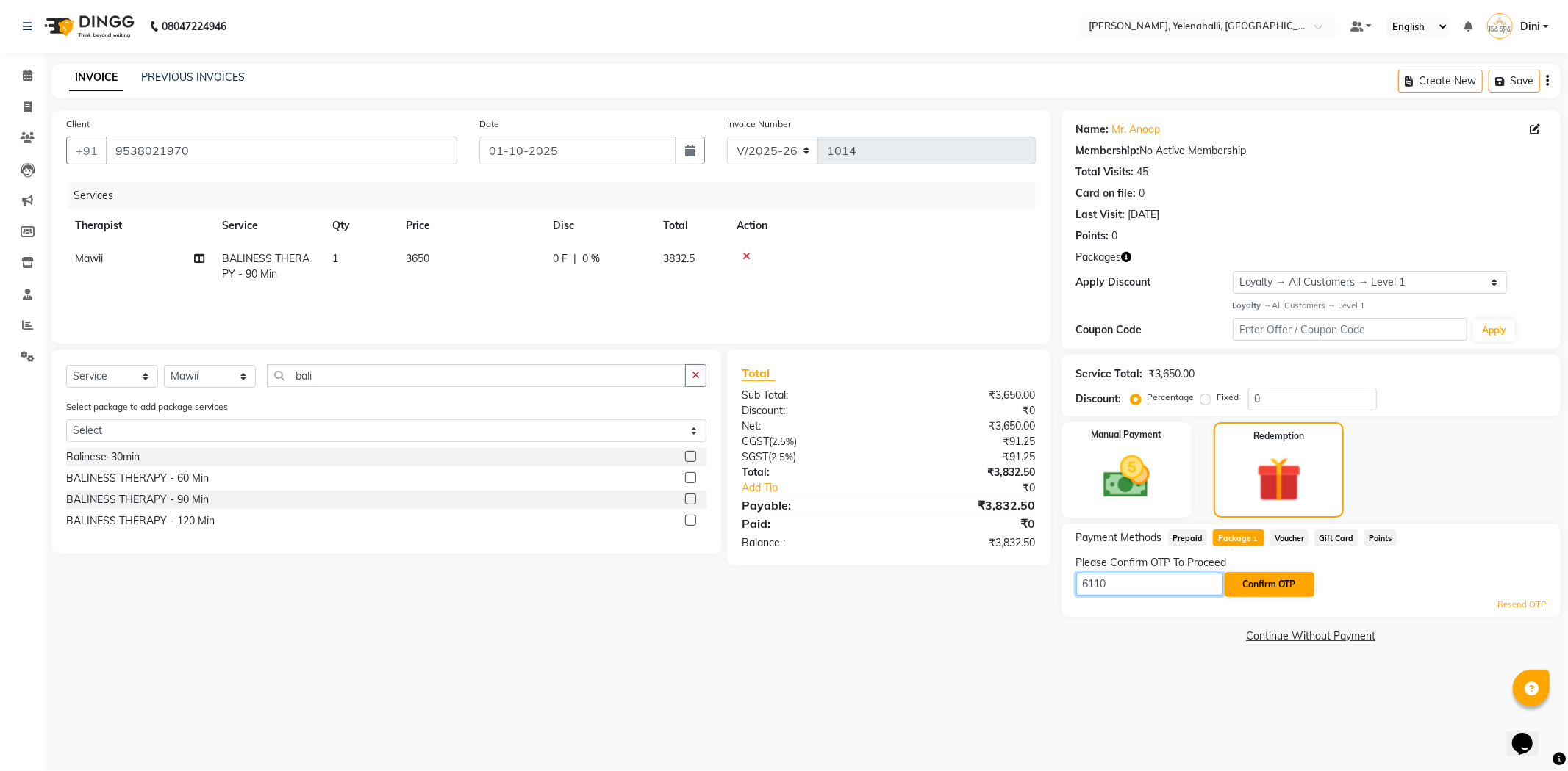
type input "6110"
click at [1273, 580] on button "Confirm OTP" at bounding box center [1269, 585] width 90 height 25
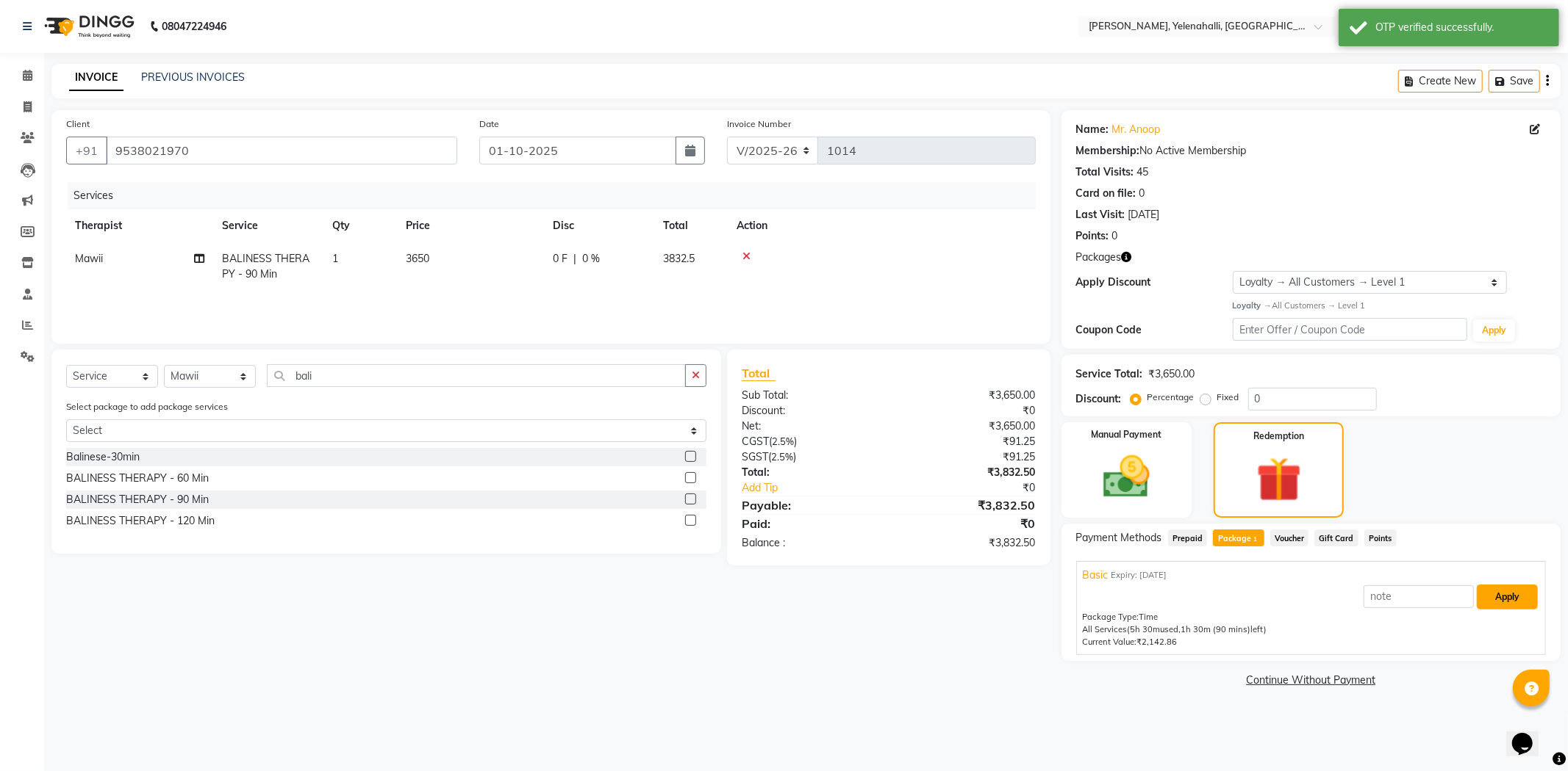
click at [1512, 586] on button "Apply" at bounding box center [1507, 598] width 61 height 25
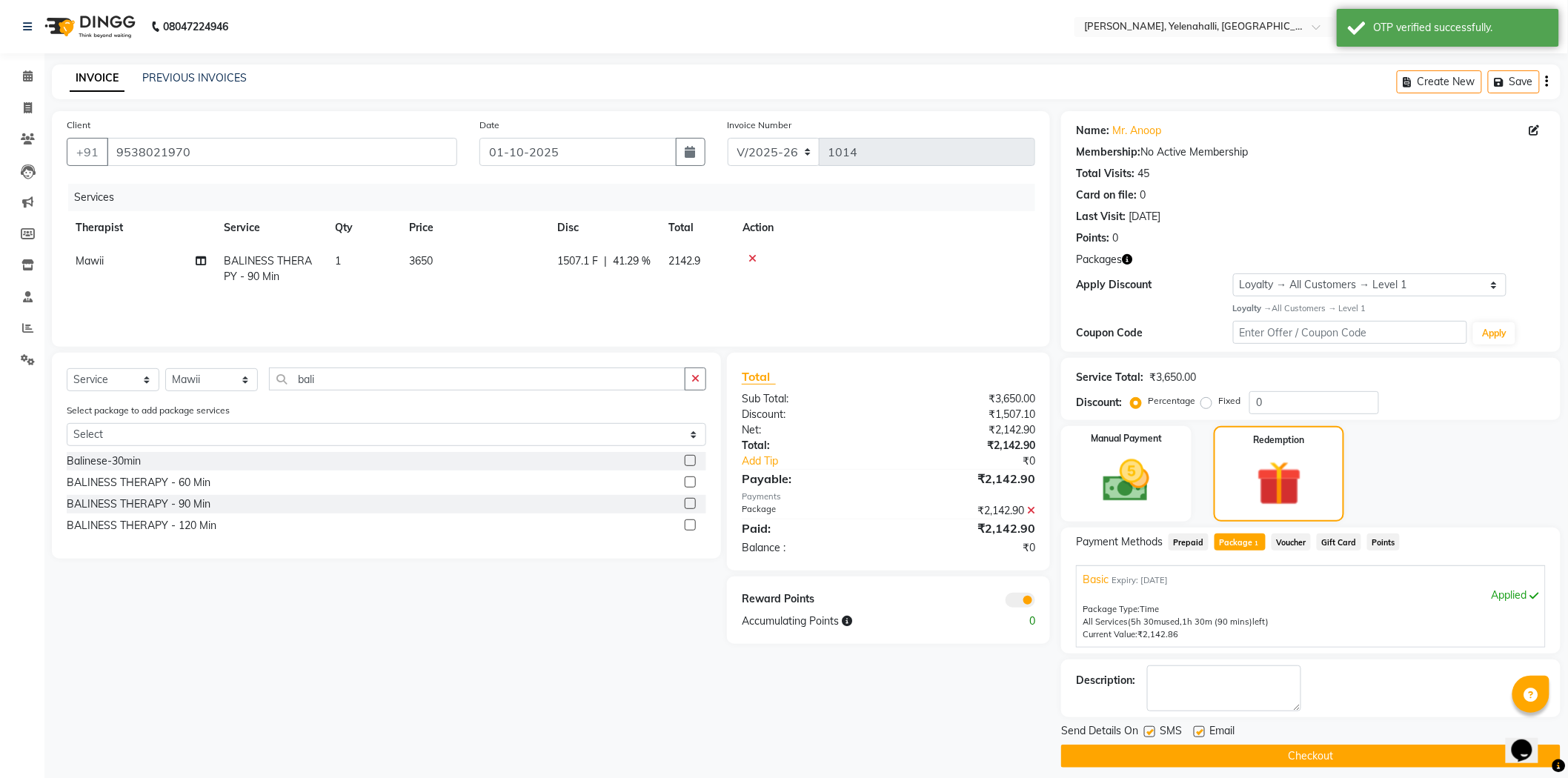
click at [1408, 753] on button "Checkout" at bounding box center [1311, 757] width 500 height 23
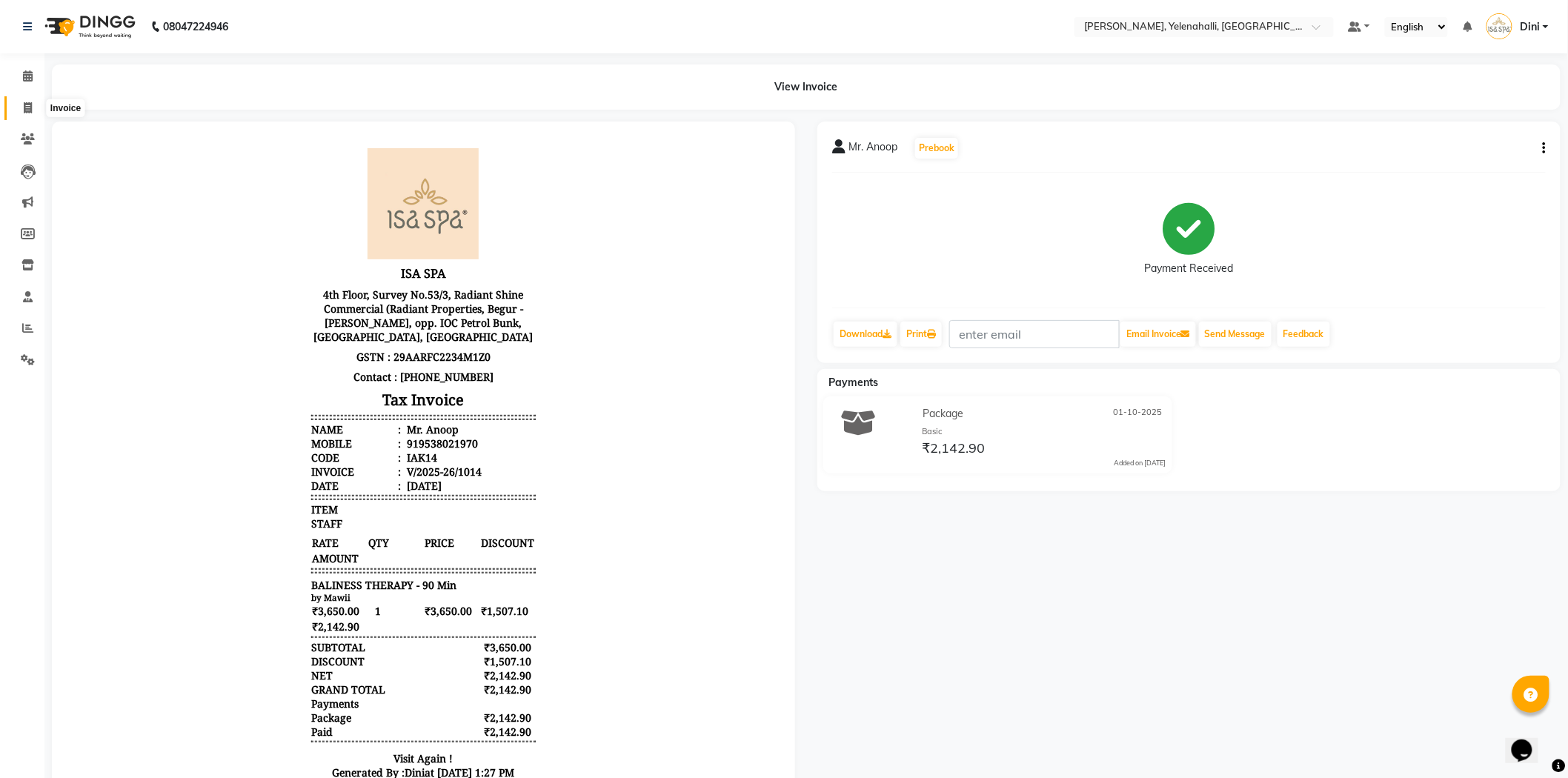
click at [18, 102] on span at bounding box center [28, 108] width 26 height 17
select select "service"
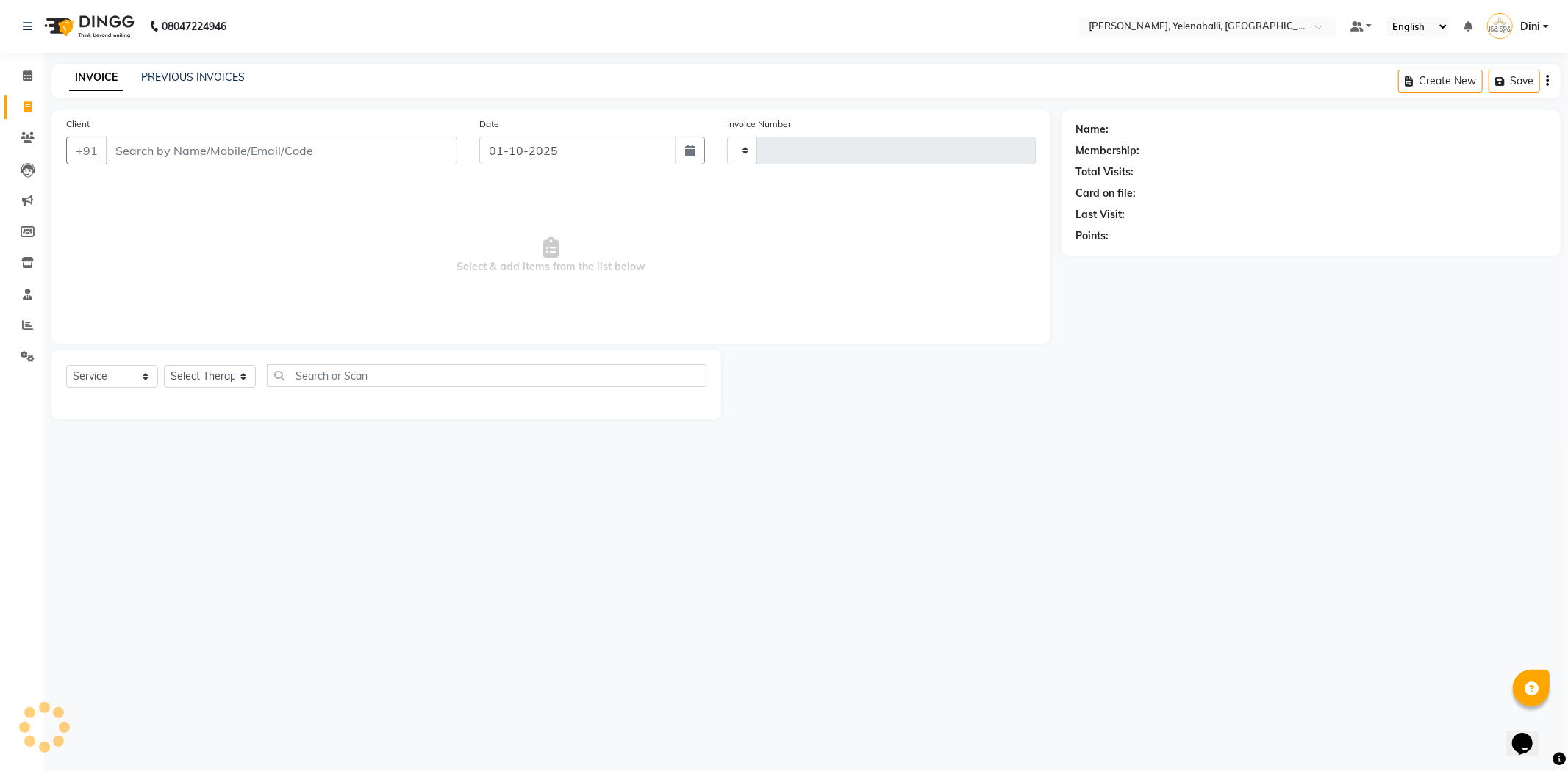
type input "1015"
select select "6121"
click at [201, 373] on select "Select Therapist Admin Dini Eli Jolly Kyrie Linda Mawii Mr.Mohit Mr. Suresh Kum…" at bounding box center [210, 376] width 92 height 23
select select "89721"
click at [164, 366] on select "Select Therapist Admin Dini Eli Jolly Kyrie Linda Mawii Mr.Mohit Mr. Suresh Kum…" at bounding box center [210, 376] width 92 height 23
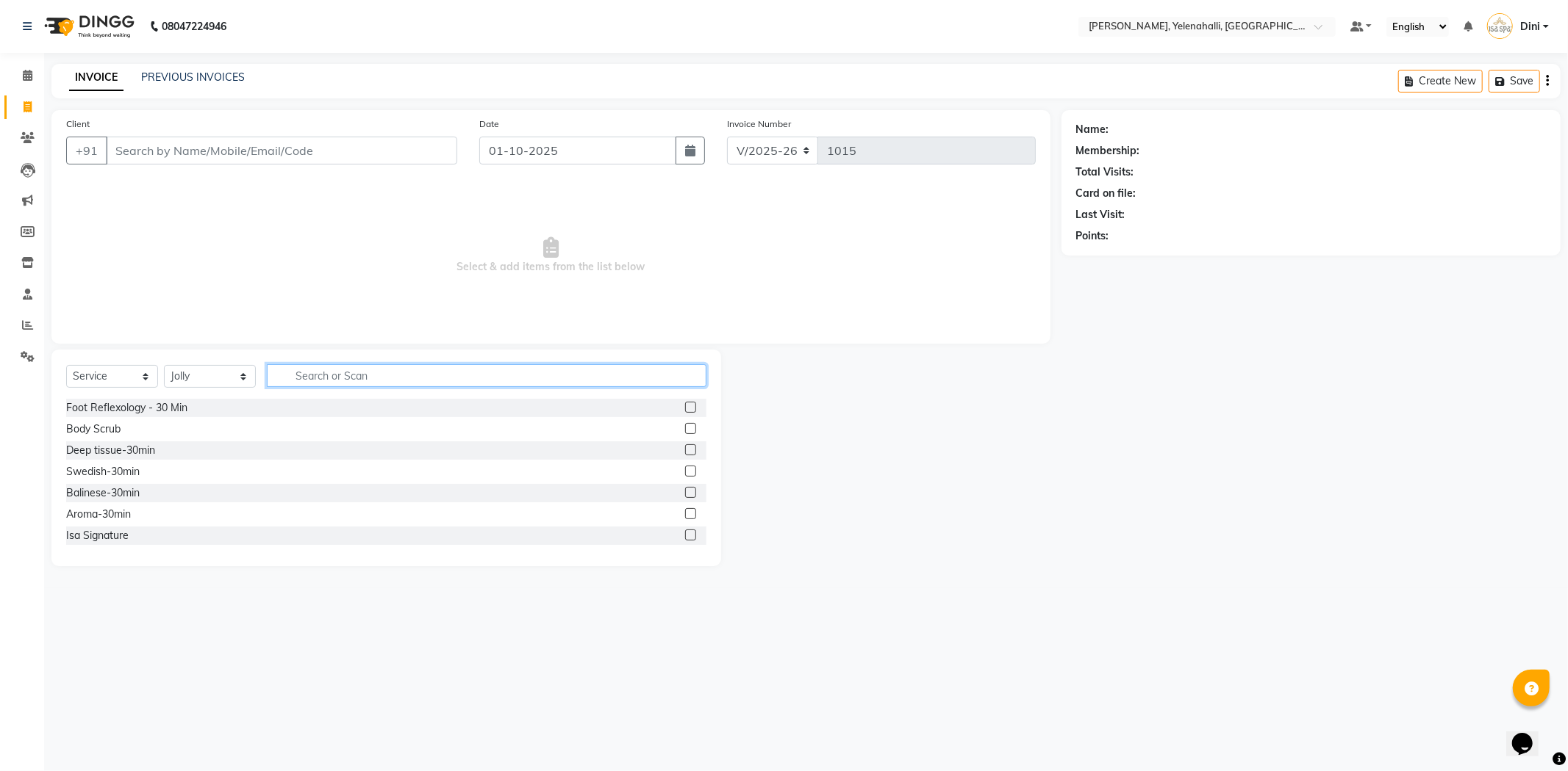
click at [289, 379] on input "text" at bounding box center [487, 376] width 440 height 23
click at [25, 88] on li "Calendar" at bounding box center [22, 76] width 44 height 32
click at [24, 76] on icon at bounding box center [28, 76] width 9 height 11
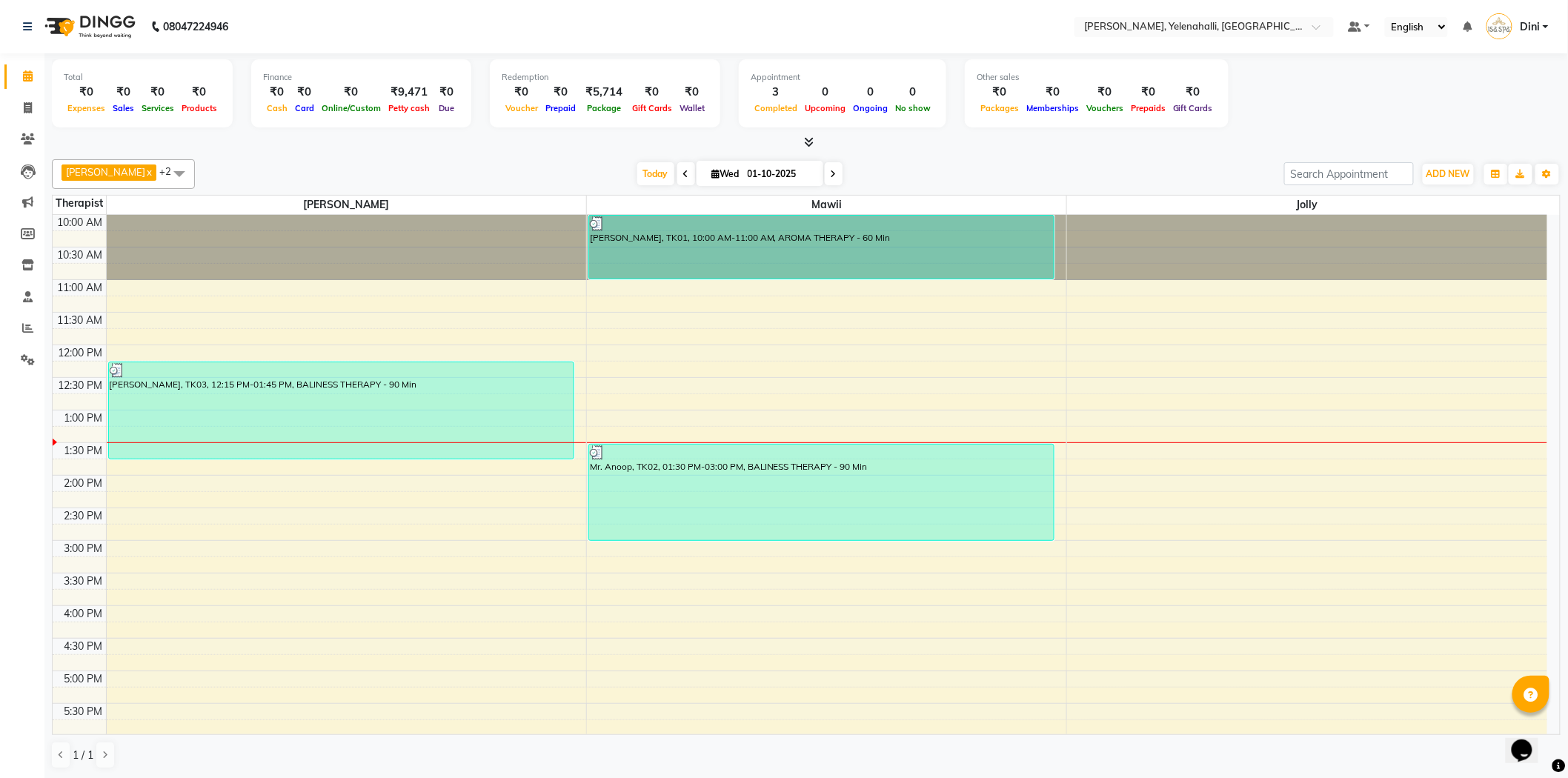
click at [812, 138] on icon at bounding box center [809, 142] width 10 height 11
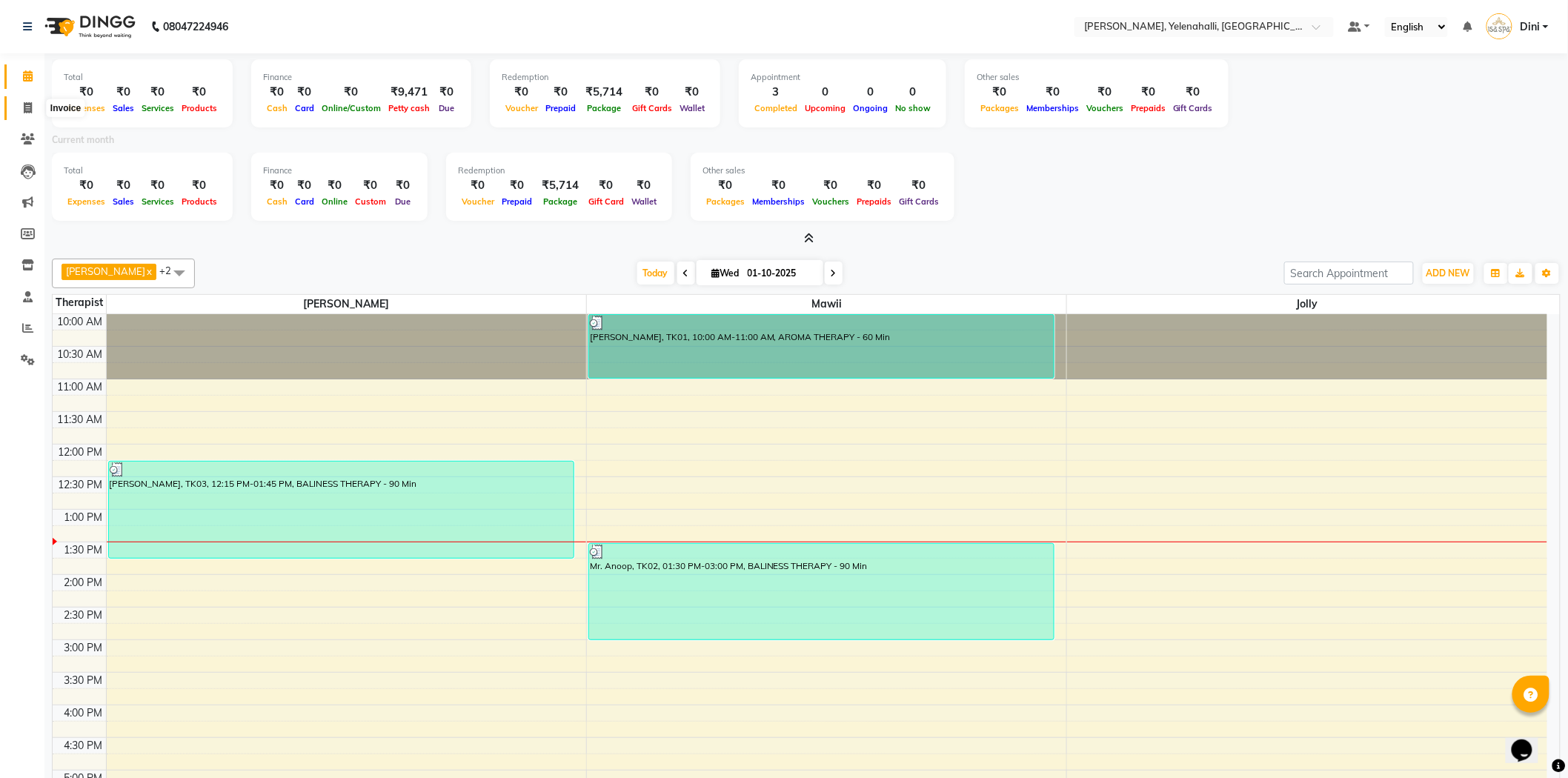
click at [31, 108] on icon at bounding box center [28, 108] width 8 height 11
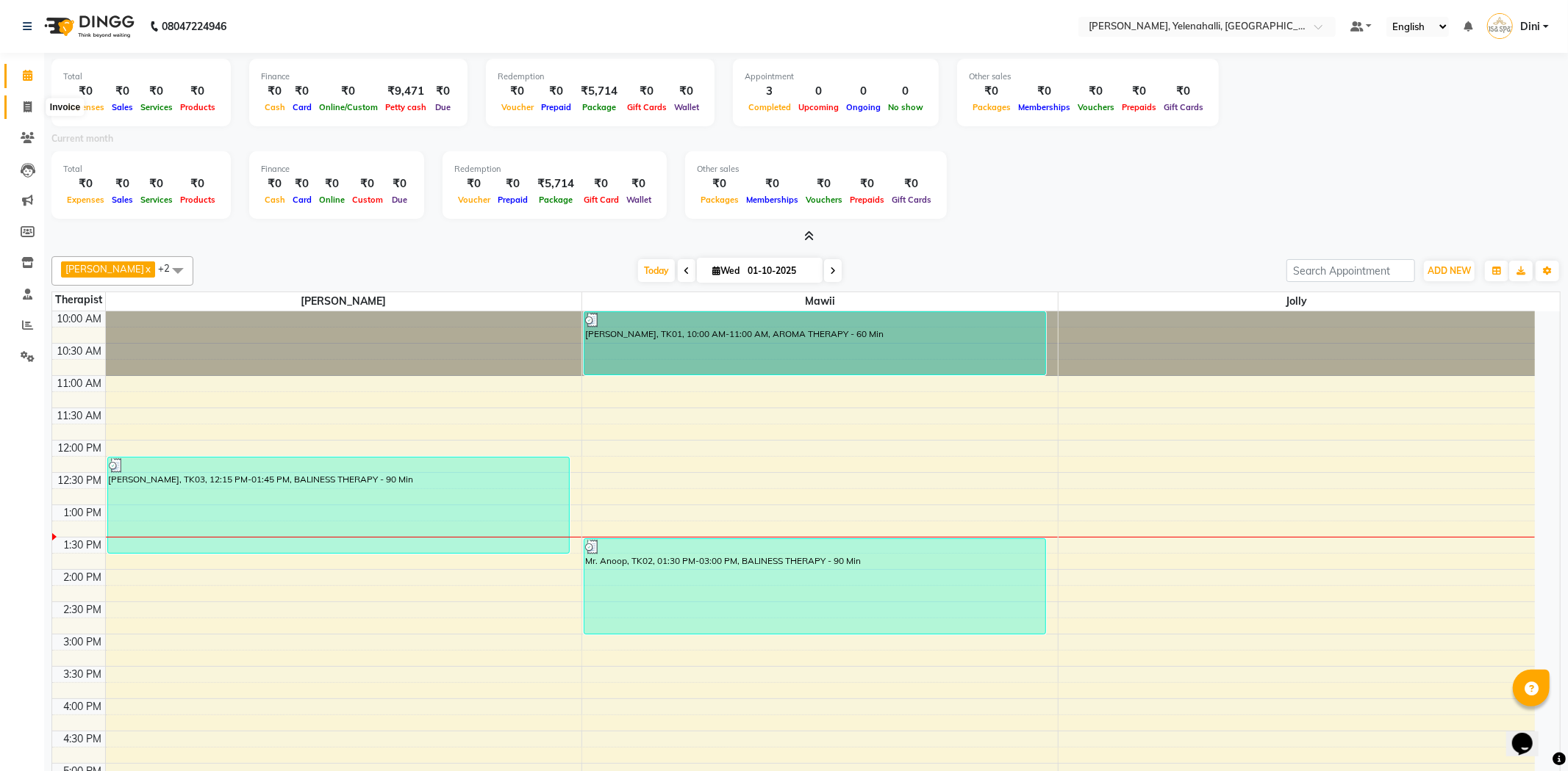
select select "6121"
select select "service"
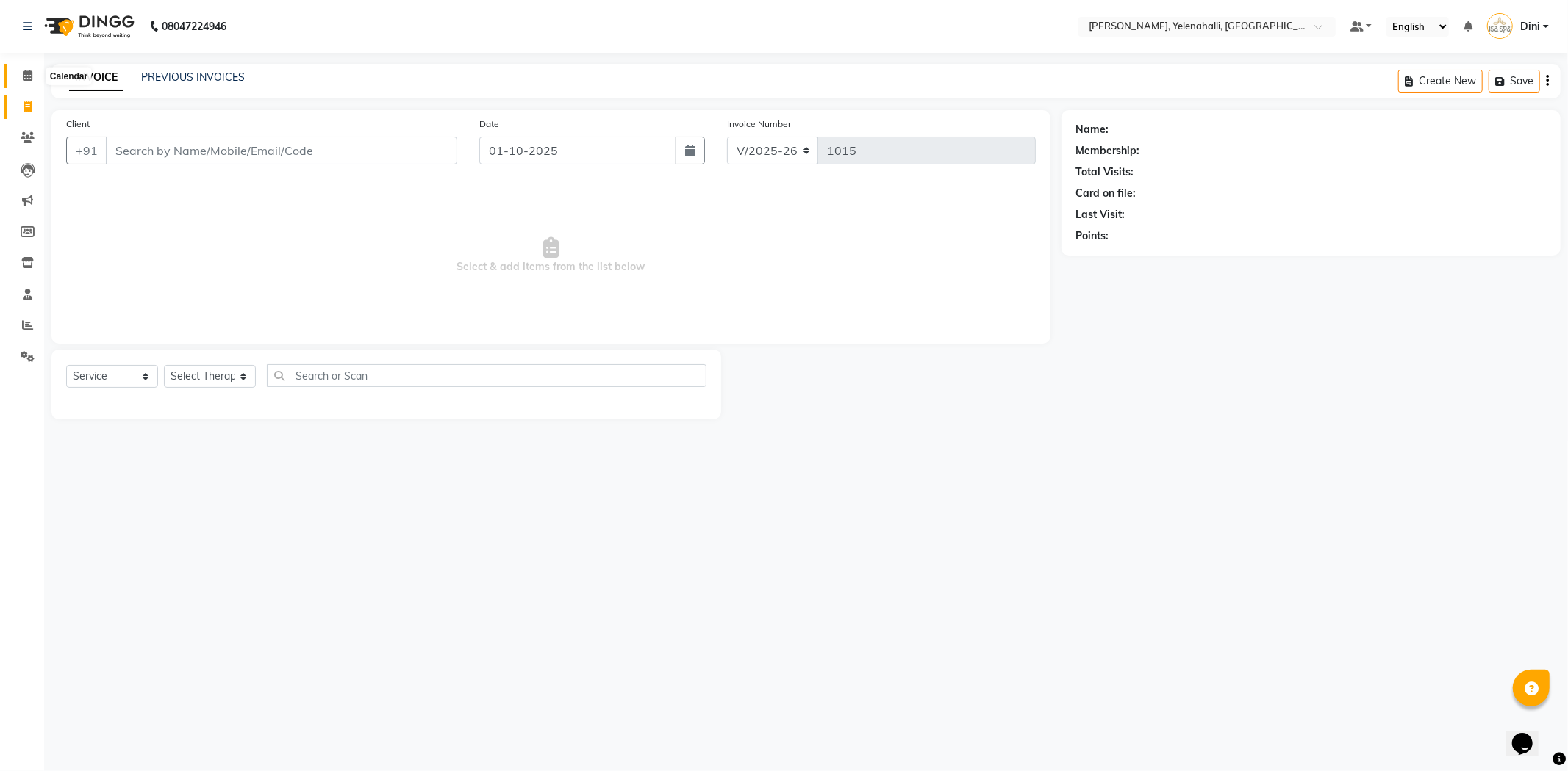
click at [23, 72] on icon at bounding box center [28, 76] width 9 height 11
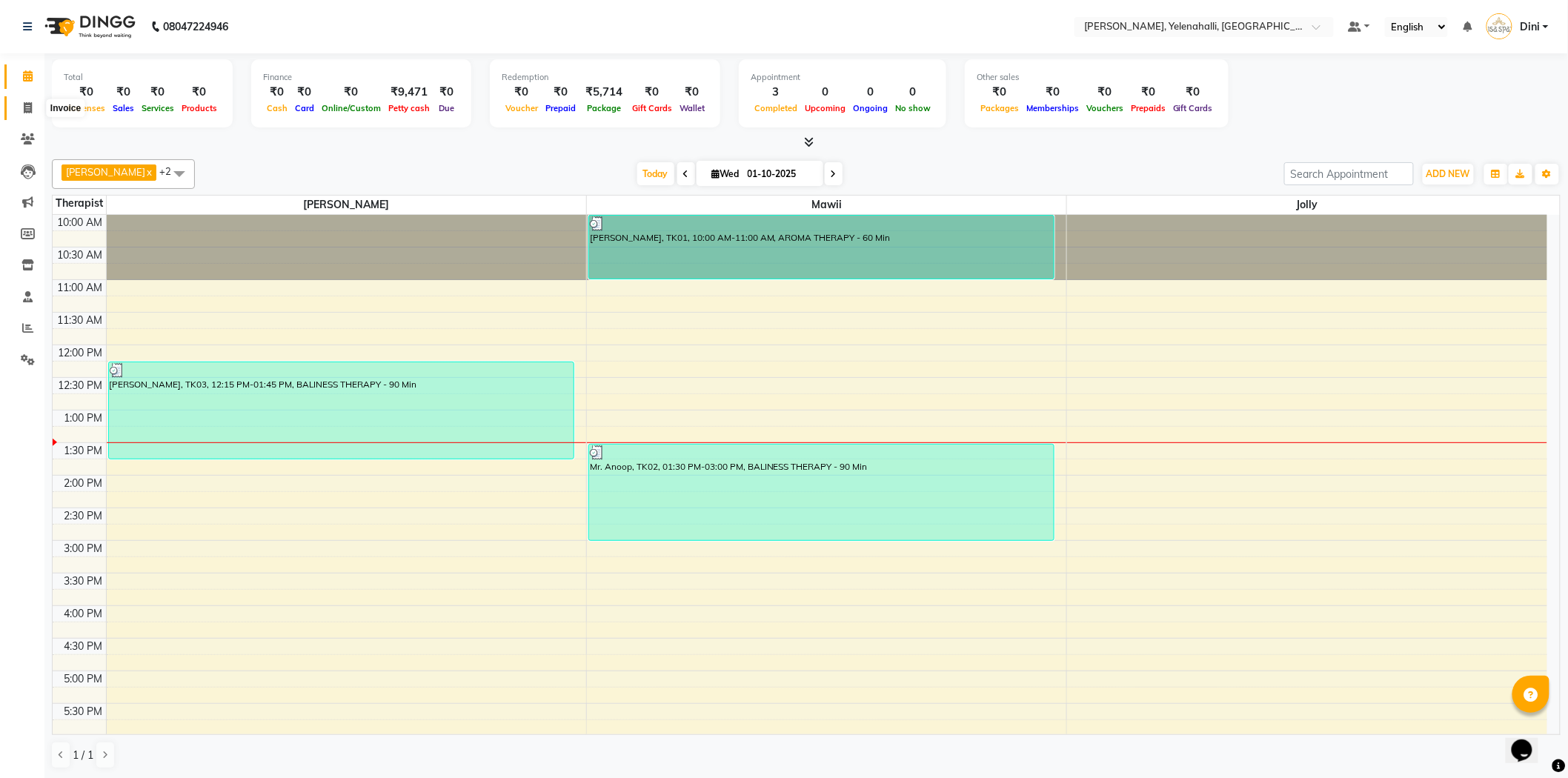
click at [21, 100] on span at bounding box center [28, 108] width 26 height 17
select select "service"
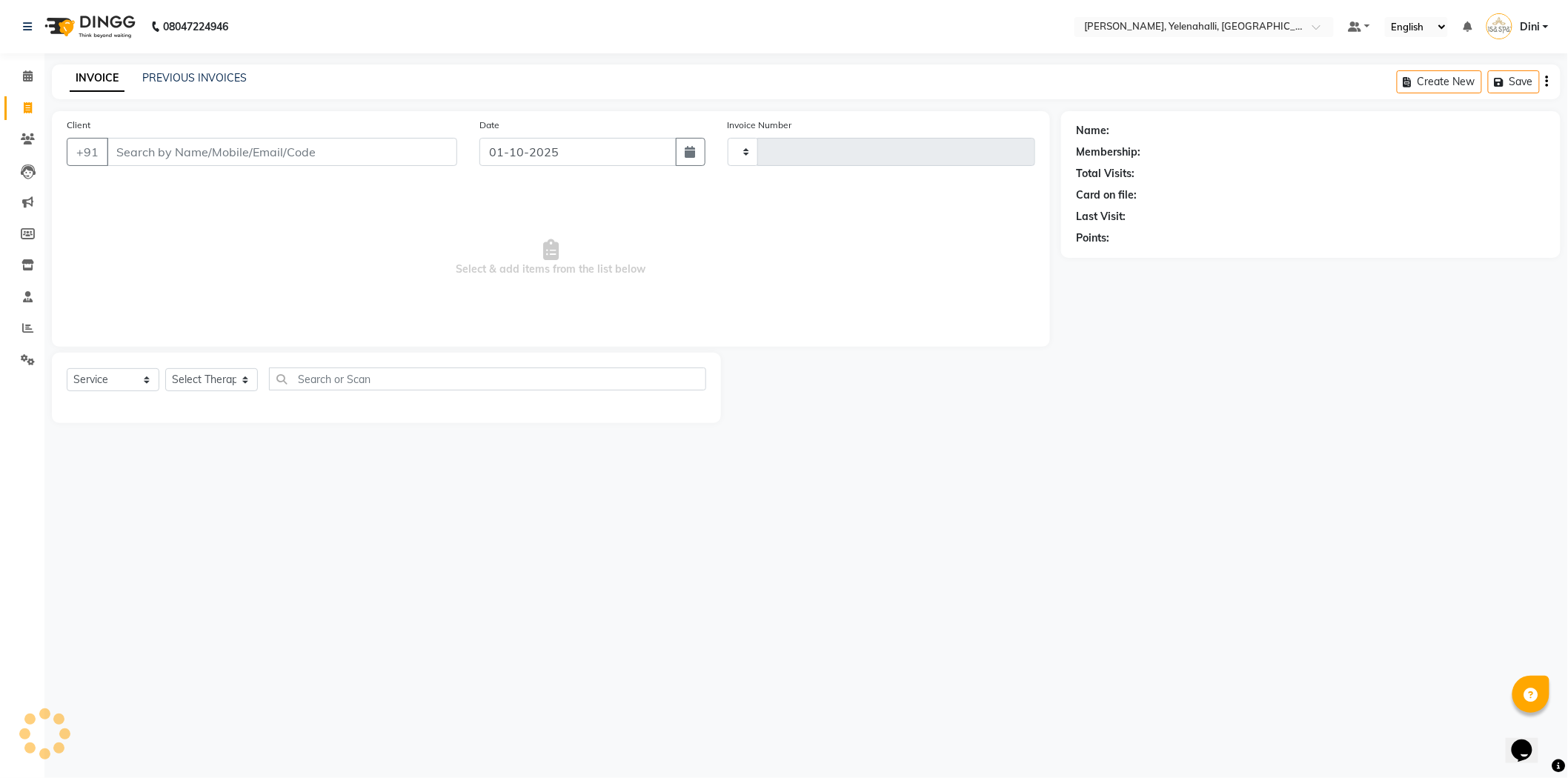
type input "1015"
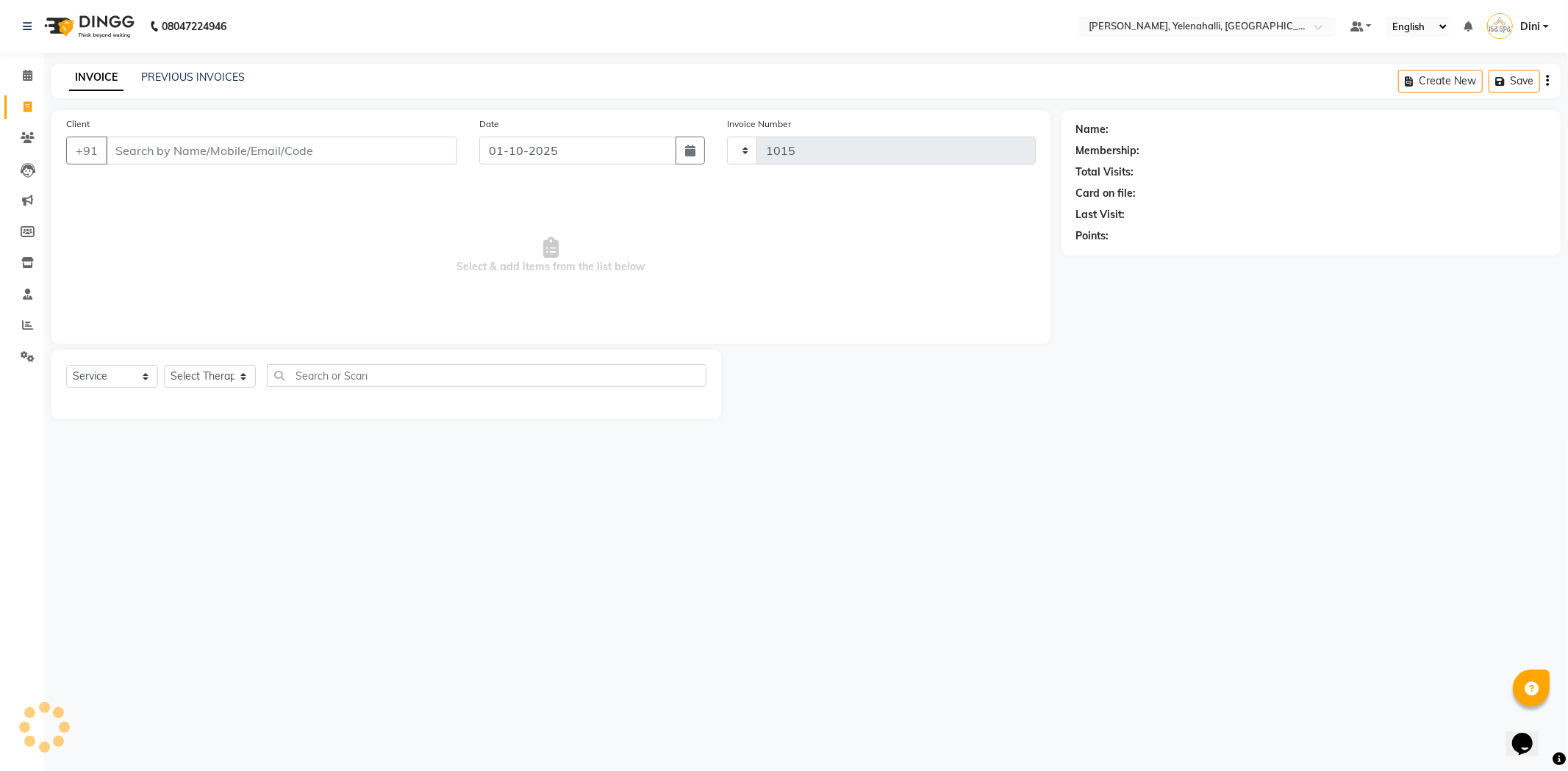
select select "6121"
click at [182, 148] on input "Client" at bounding box center [281, 150] width 351 height 28
type input "8310203463"
select select "1: Object"
click at [1121, 129] on link "Mr.rajiv" at bounding box center [1128, 130] width 34 height 16
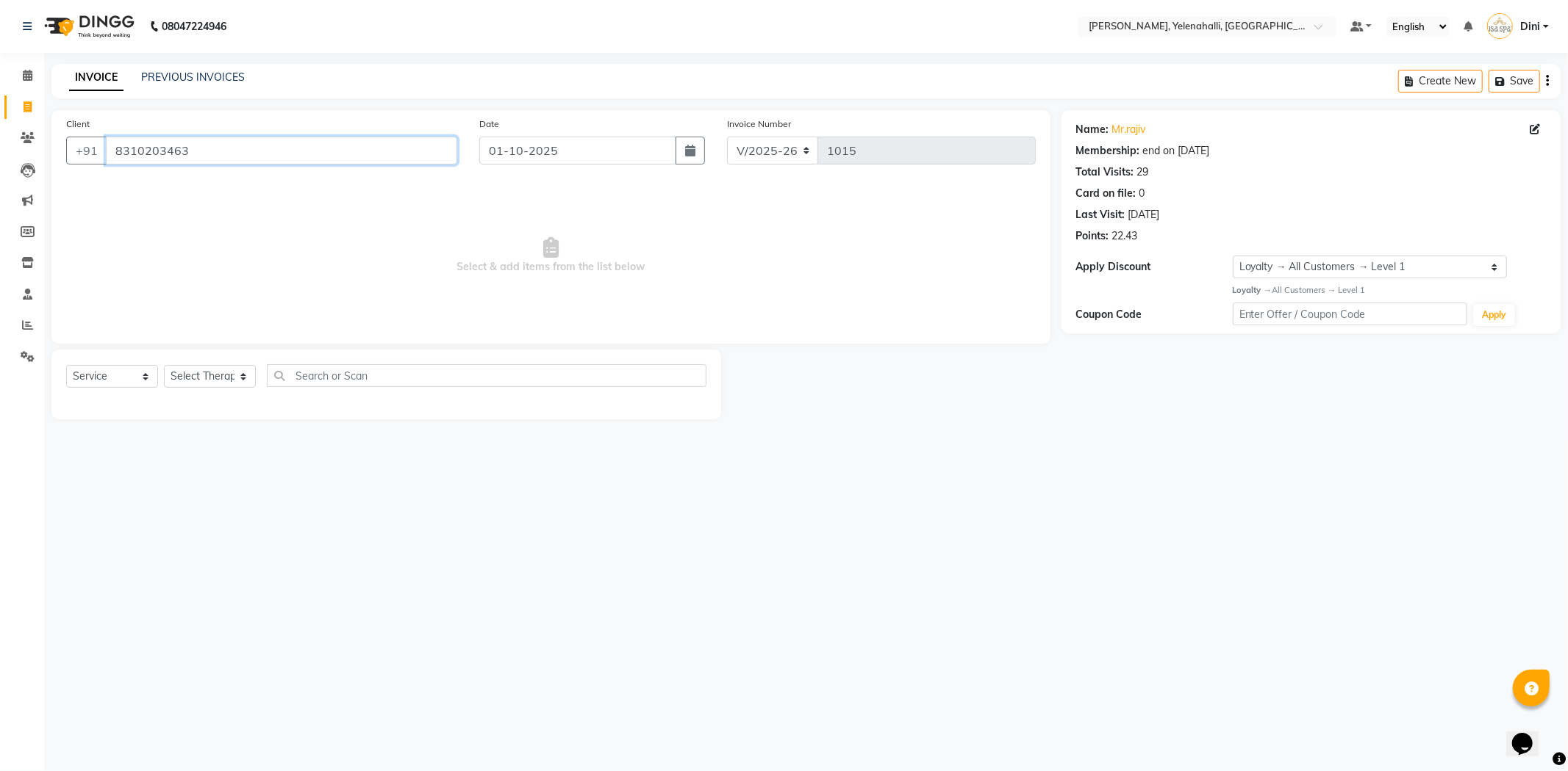
click at [209, 147] on input "8310203463" at bounding box center [281, 150] width 351 height 28
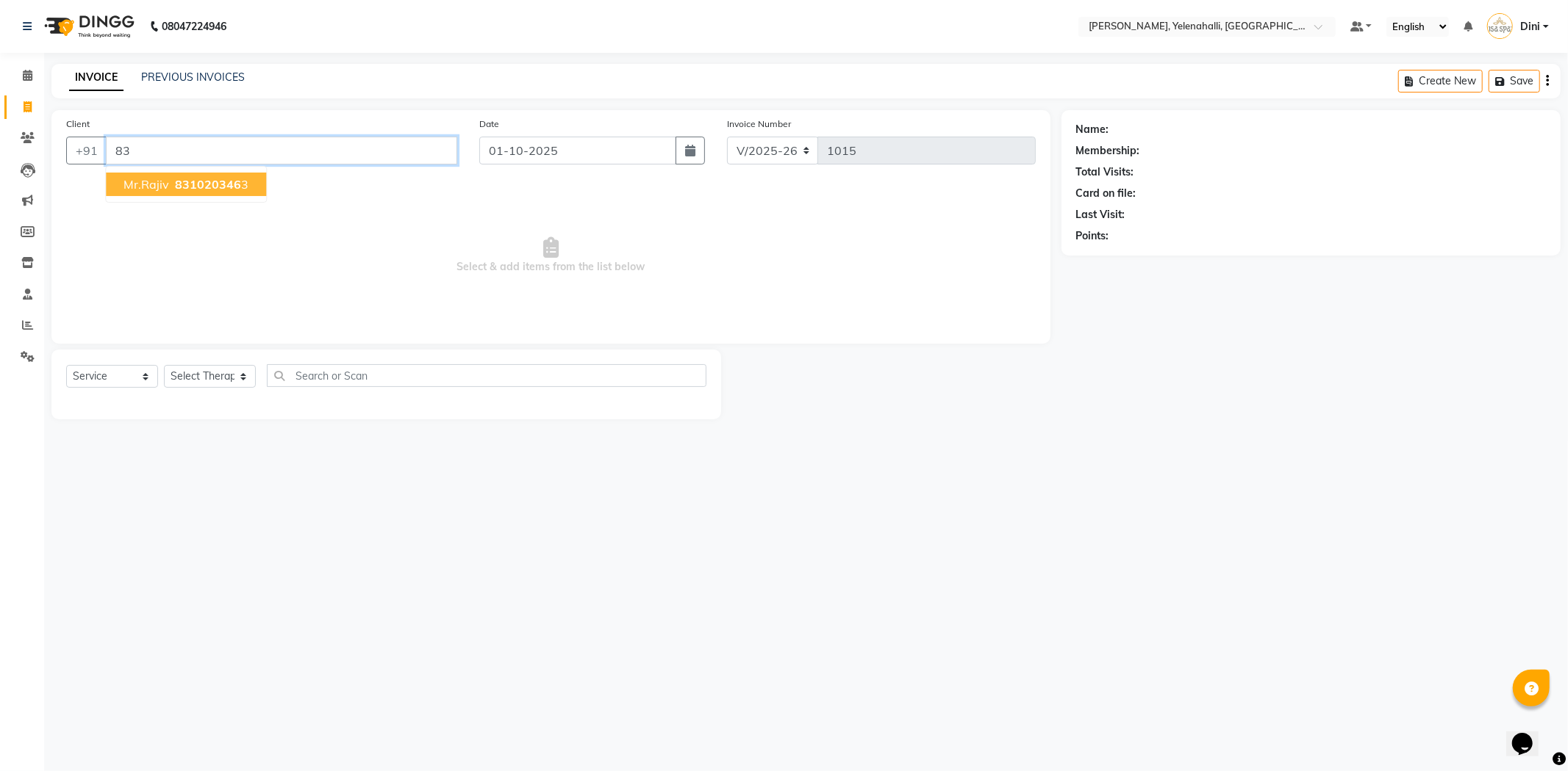
type input "8"
paste input "9035647777"
click at [158, 182] on span "Mr. John" at bounding box center [171, 184] width 95 height 15
type input "9035647777"
select select "1: Object"
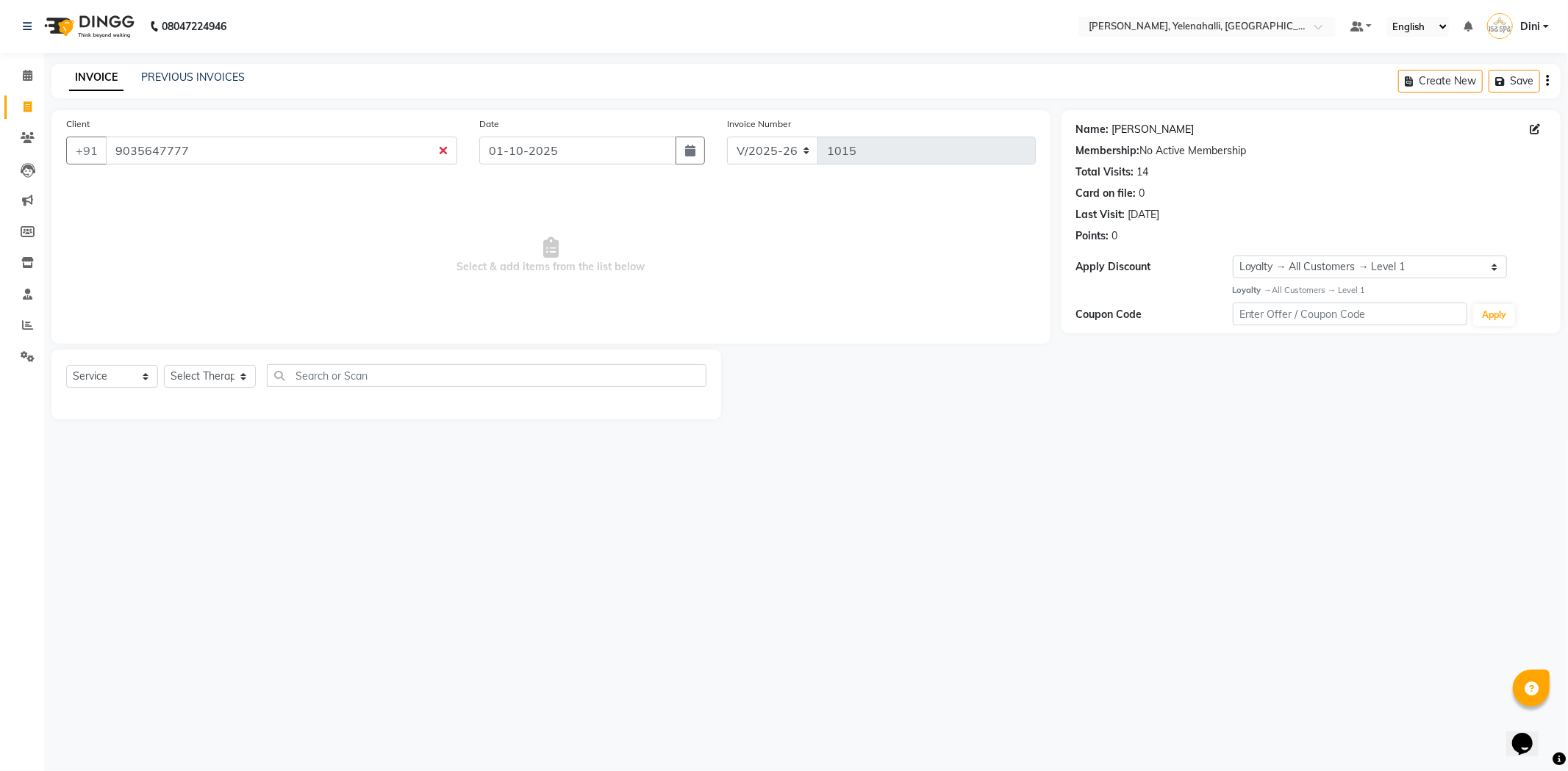
click at [1141, 128] on link "Mr. John" at bounding box center [1153, 130] width 82 height 16
click at [221, 165] on div "+91 9035647777" at bounding box center [262, 150] width 391 height 28
click at [222, 149] on input "9035647777" at bounding box center [281, 150] width 351 height 28
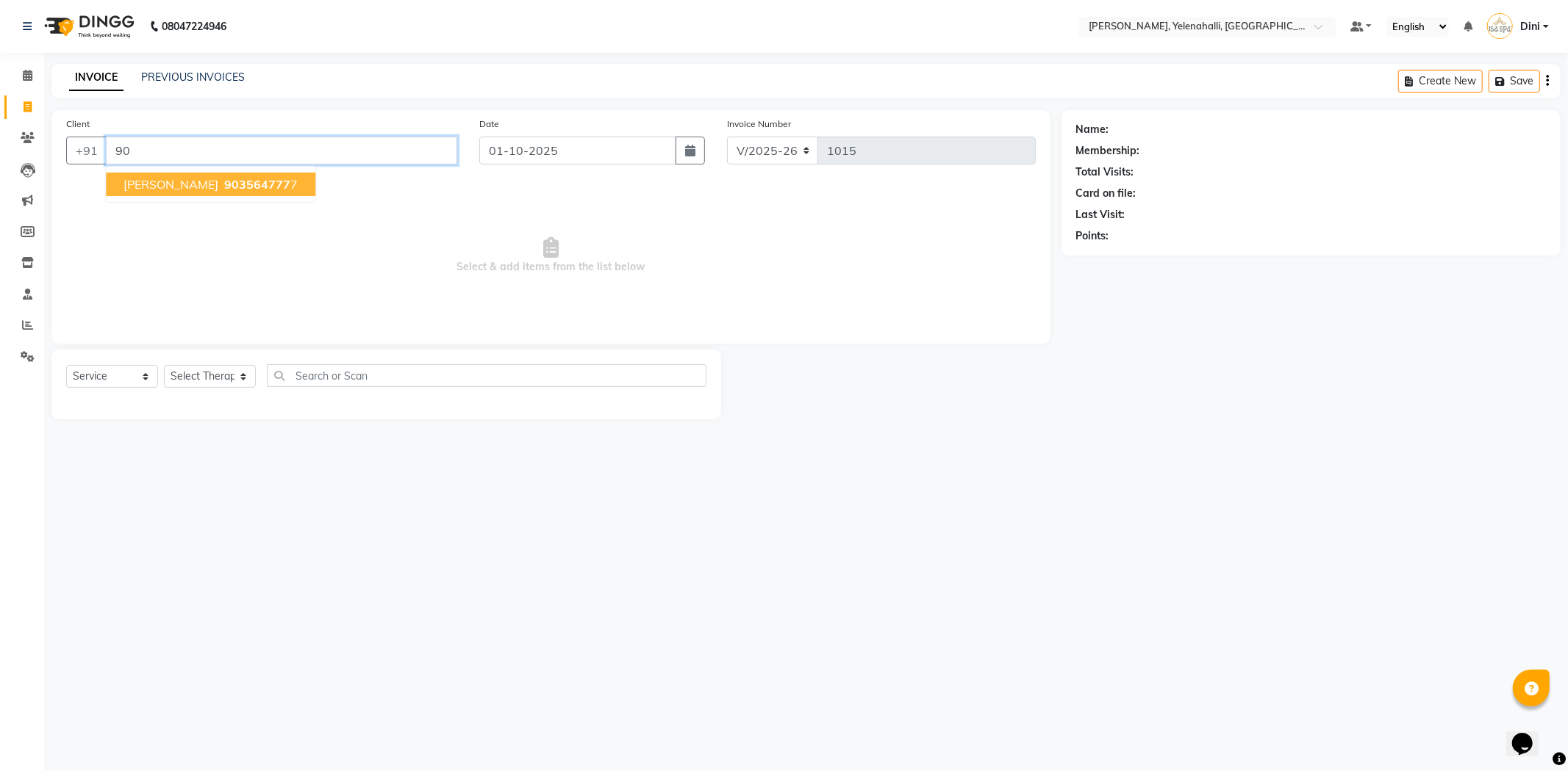
type input "9"
paste input "988633855"
click at [229, 180] on span "988633855" at bounding box center [258, 184] width 66 height 15
type input "9886338555"
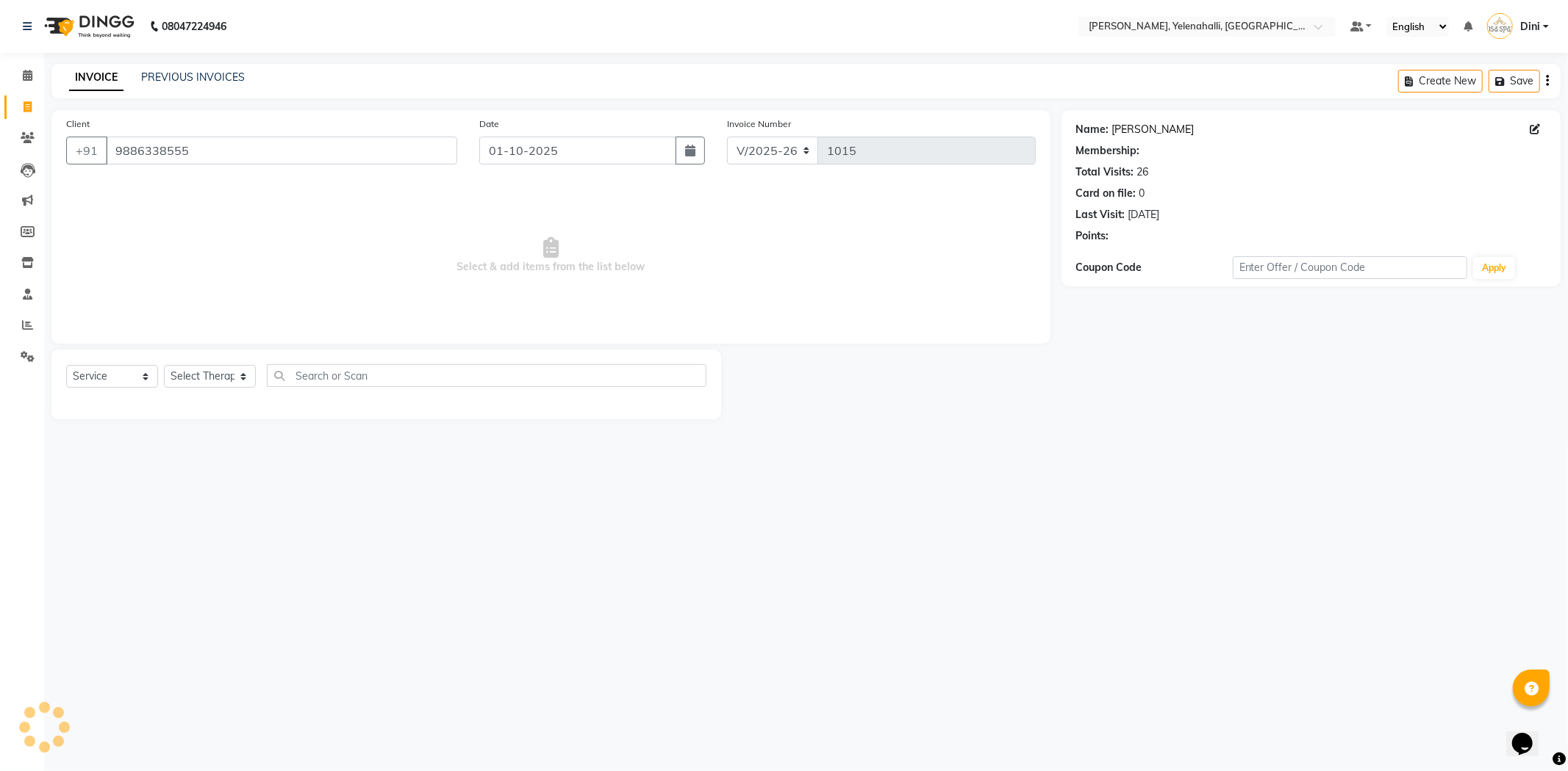
click at [1138, 126] on link "Mr.shivram" at bounding box center [1153, 130] width 82 height 16
select select "1: Object"
click at [195, 153] on input "9886338555" at bounding box center [281, 150] width 351 height 28
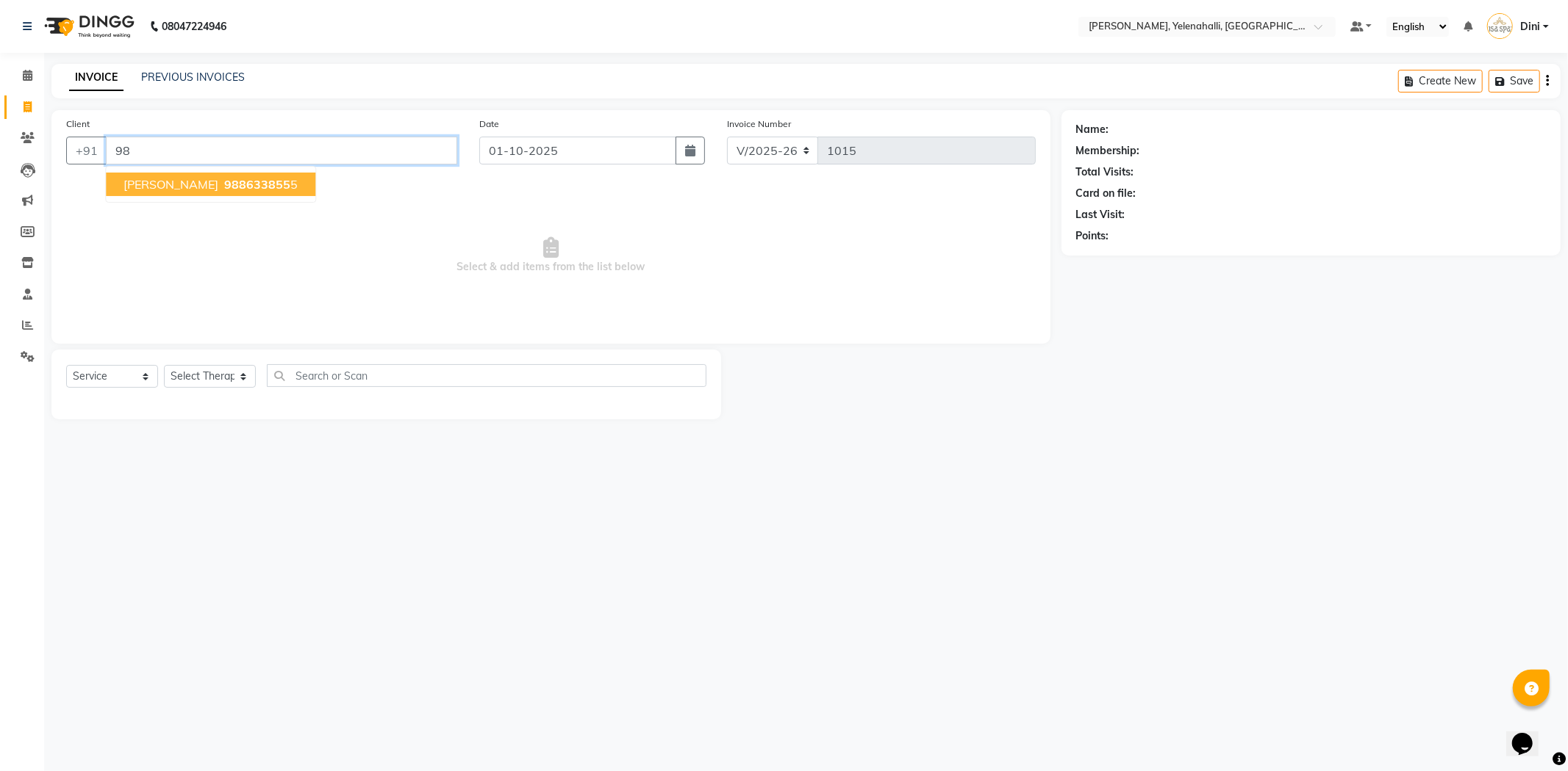
type input "9"
paste input "9901912735"
type input "9901912735"
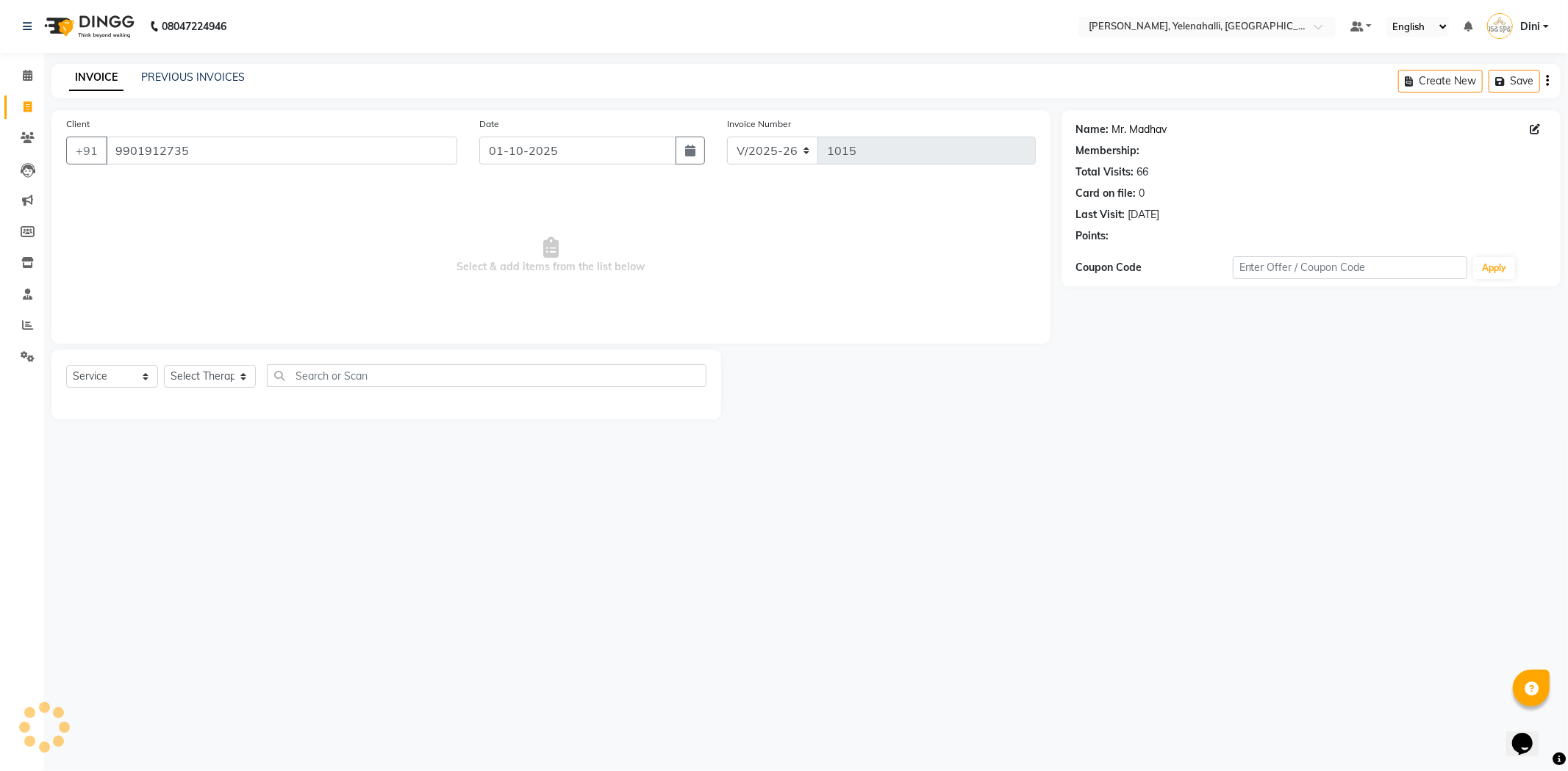
select select "1: Object"
click at [1139, 124] on link "Mr. Madhav" at bounding box center [1139, 130] width 55 height 16
click at [187, 151] on input "9901912735" at bounding box center [281, 150] width 351 height 28
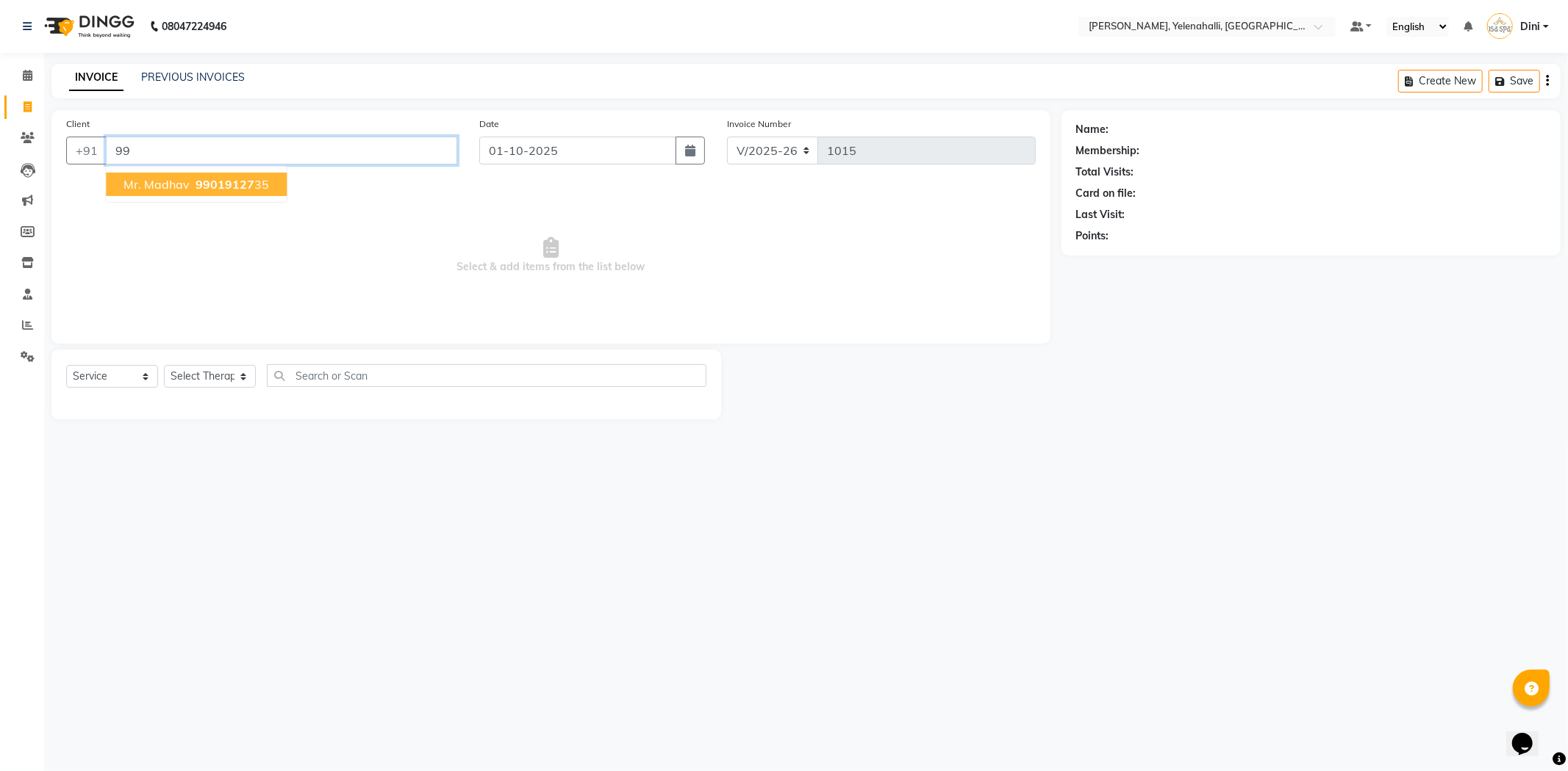
type input "9"
paste input "9606023304"
type input "9606023304"
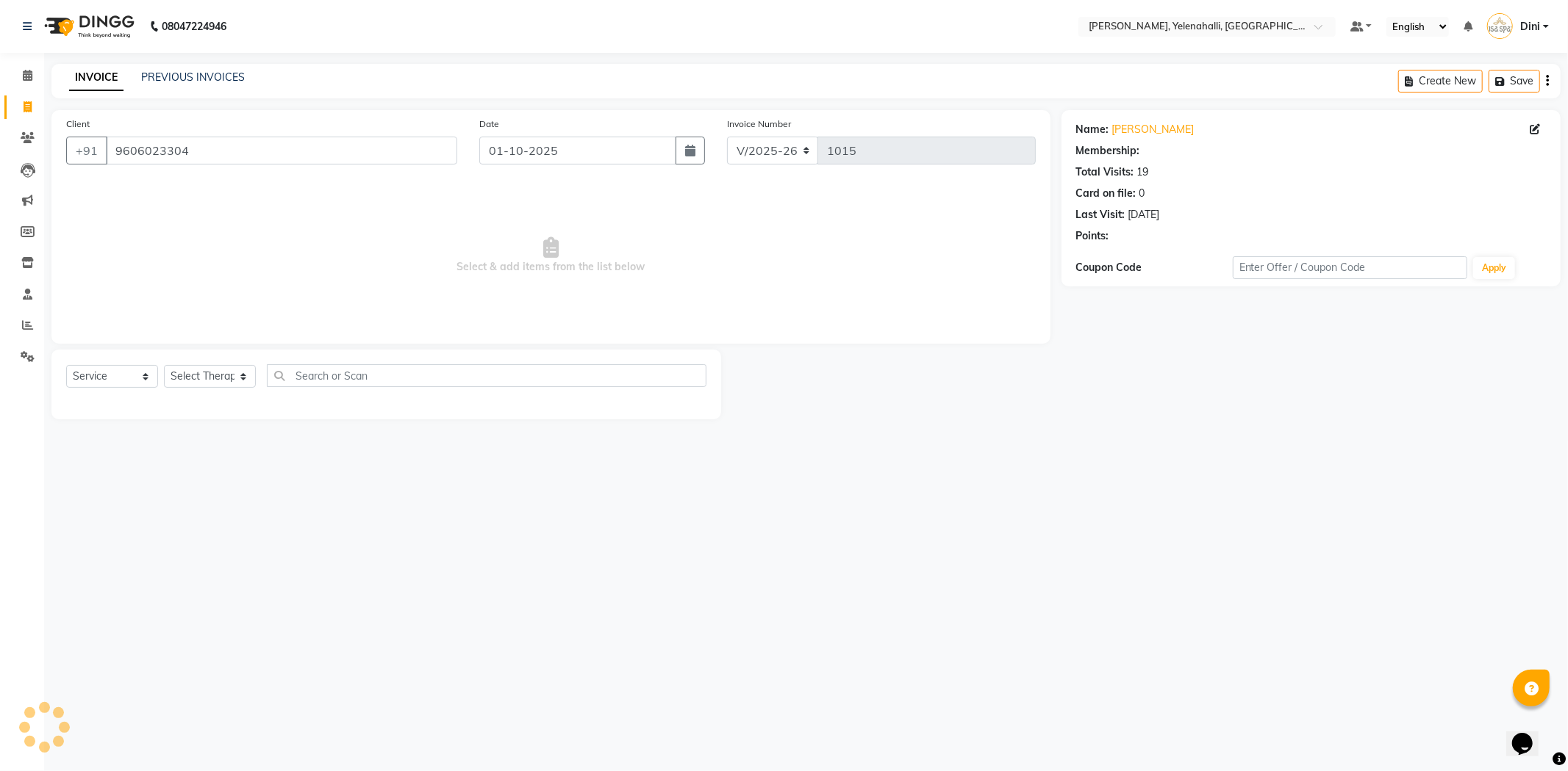
select select "1: Object"
click at [1152, 129] on link "Mr. Nagaraja" at bounding box center [1153, 130] width 82 height 16
click at [229, 153] on input "9606023304" at bounding box center [281, 150] width 351 height 28
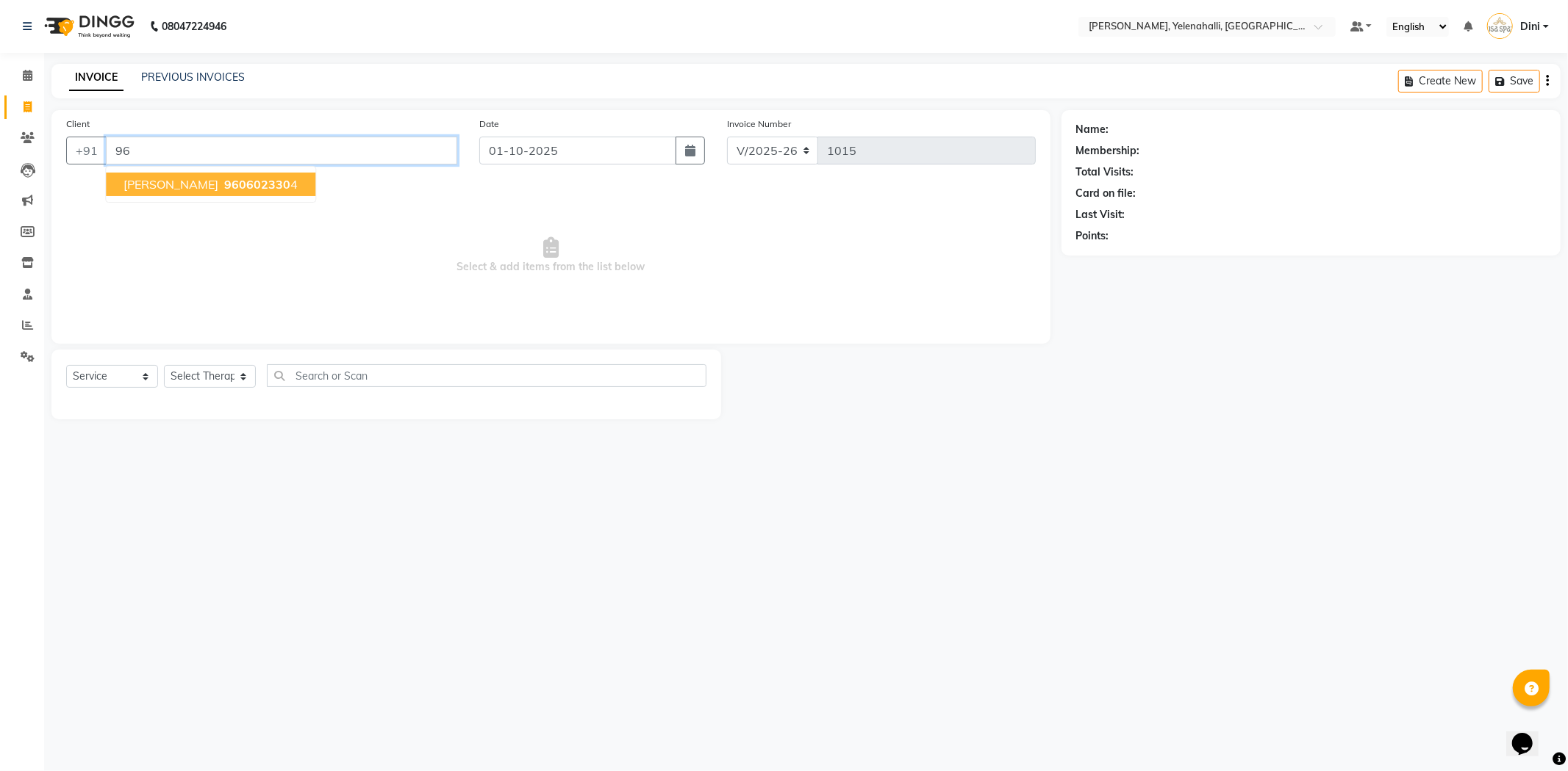
type input "9"
paste input "9632216730"
type input "9632216730"
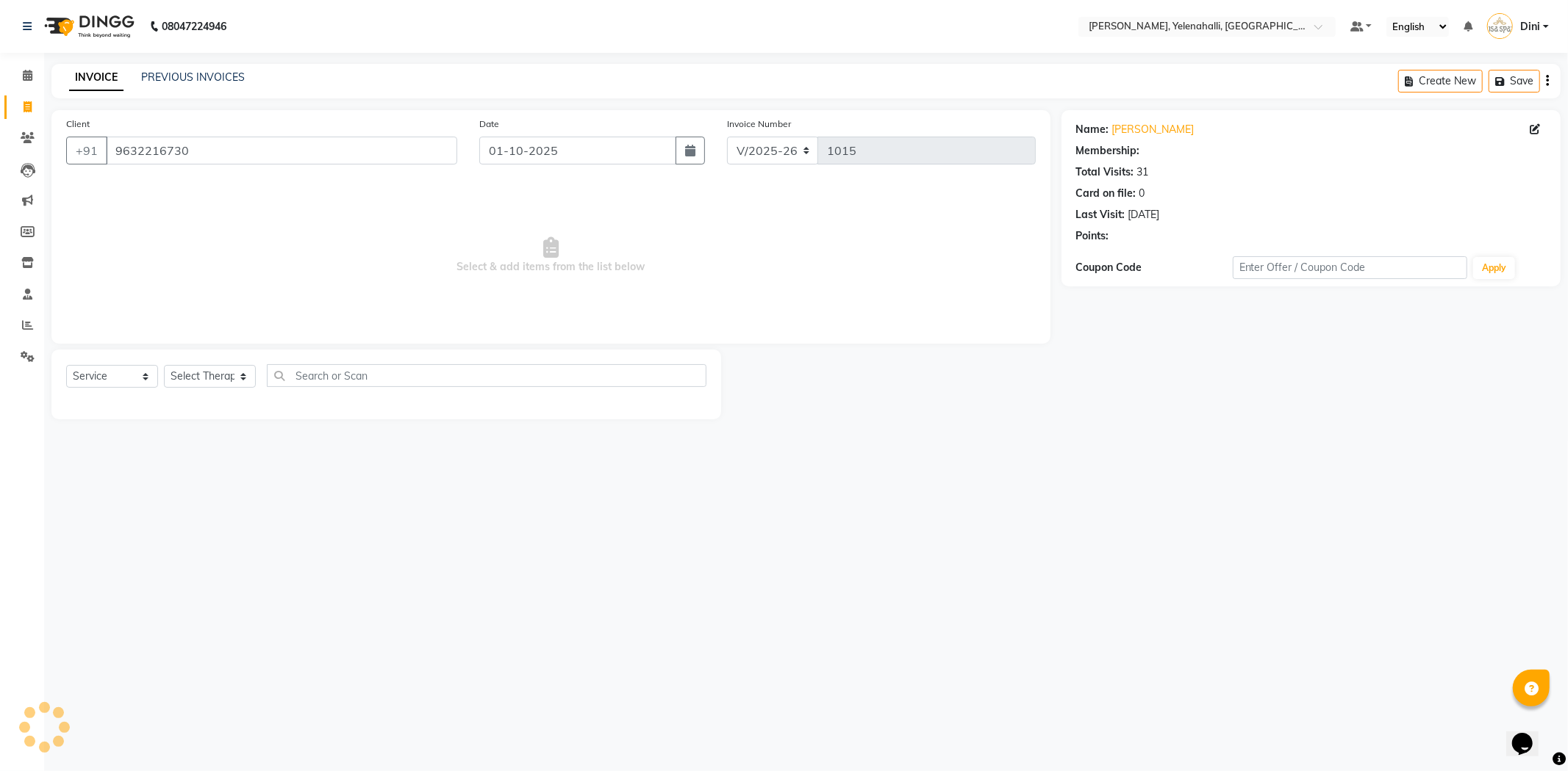
select select "1: Object"
click at [1135, 128] on link "Mr. Paul" at bounding box center [1153, 130] width 82 height 16
click at [192, 152] on input "9632216730" at bounding box center [281, 150] width 351 height 28
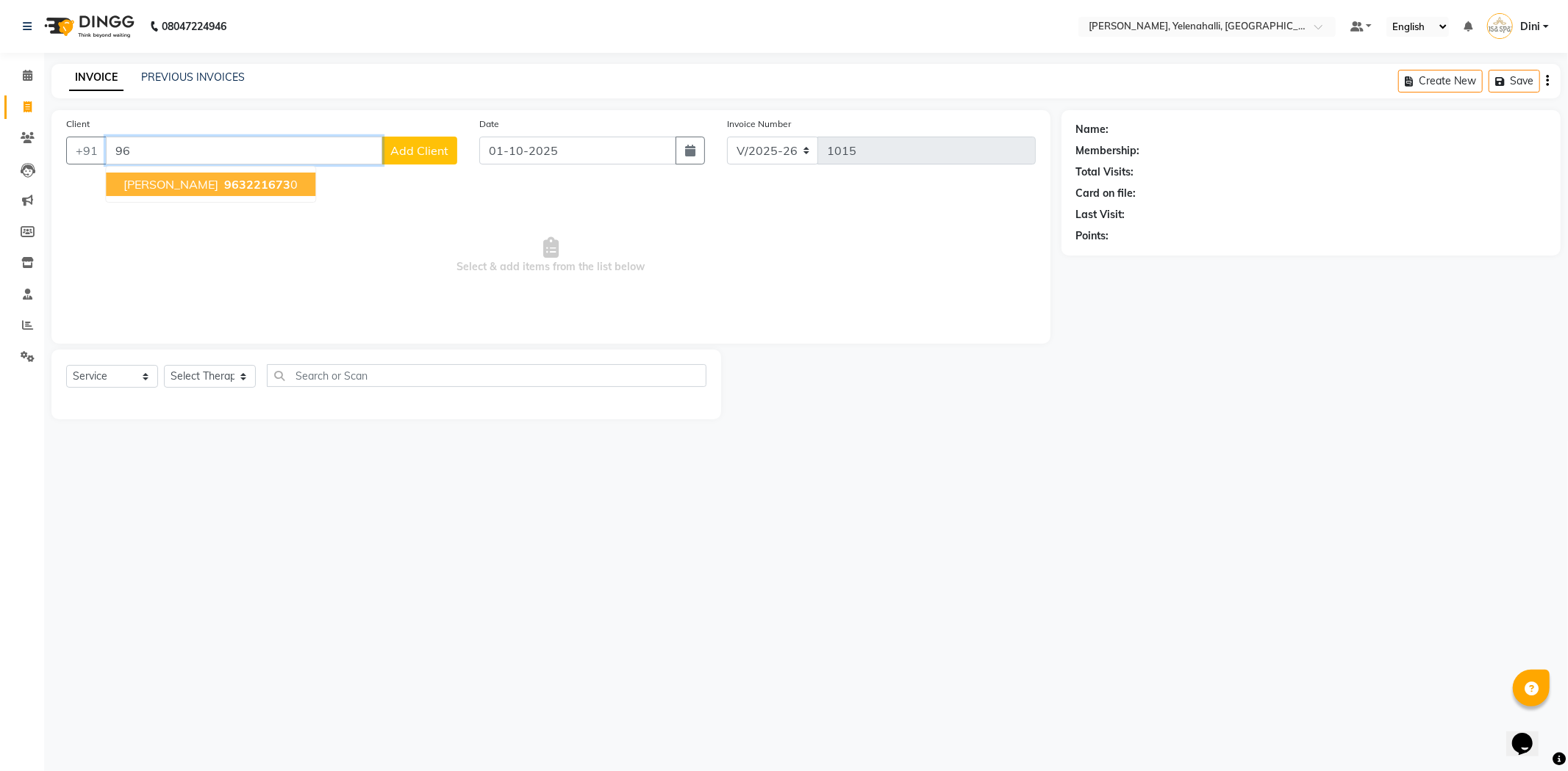
type input "9"
click at [208, 184] on span "990190" at bounding box center [199, 184] width 44 height 15
type input "9901902475"
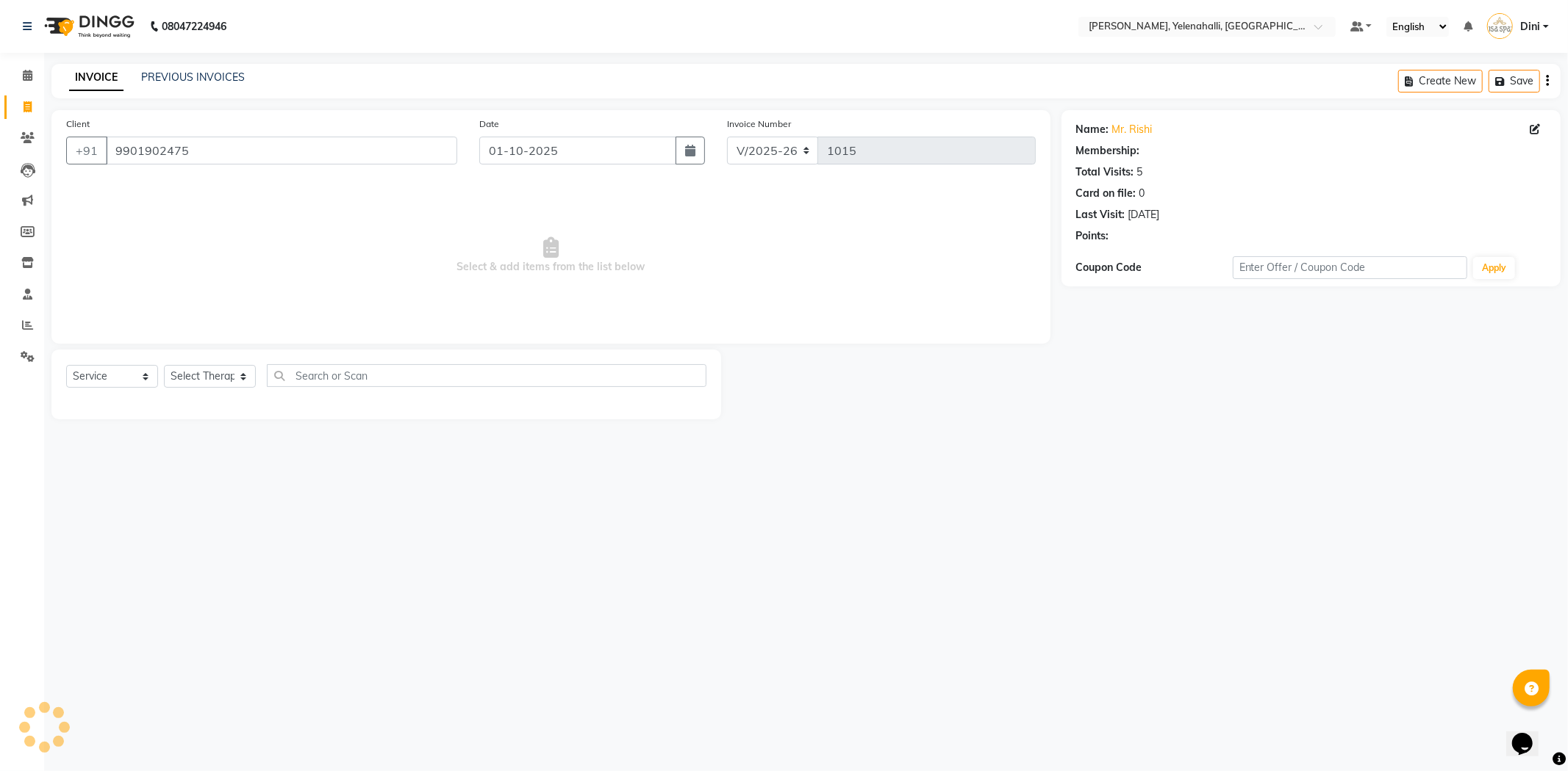
select select "1: Object"
click at [206, 377] on select "Select Therapist Admin Dini Eli Jolly Kyrie Linda Mawii Mr.Mohit Mr. Suresh Kum…" at bounding box center [210, 376] width 92 height 23
select select "61850"
click at [164, 366] on select "Select Therapist Admin Dini Eli Jolly Kyrie Linda Mawii Mr.Mohit Mr. Suresh Kum…" at bounding box center [210, 376] width 92 height 23
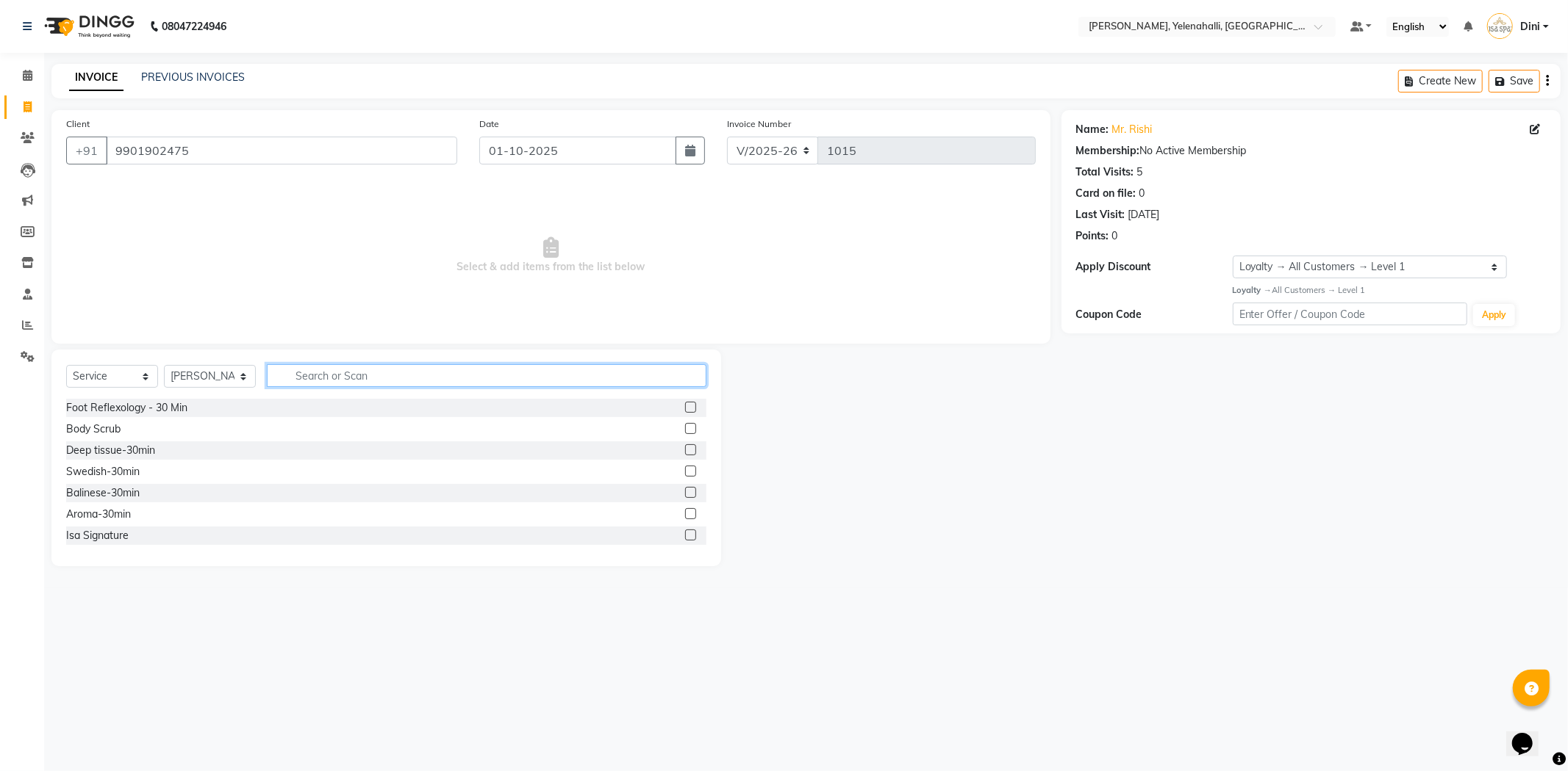
click at [299, 384] on input "text" at bounding box center [487, 376] width 440 height 23
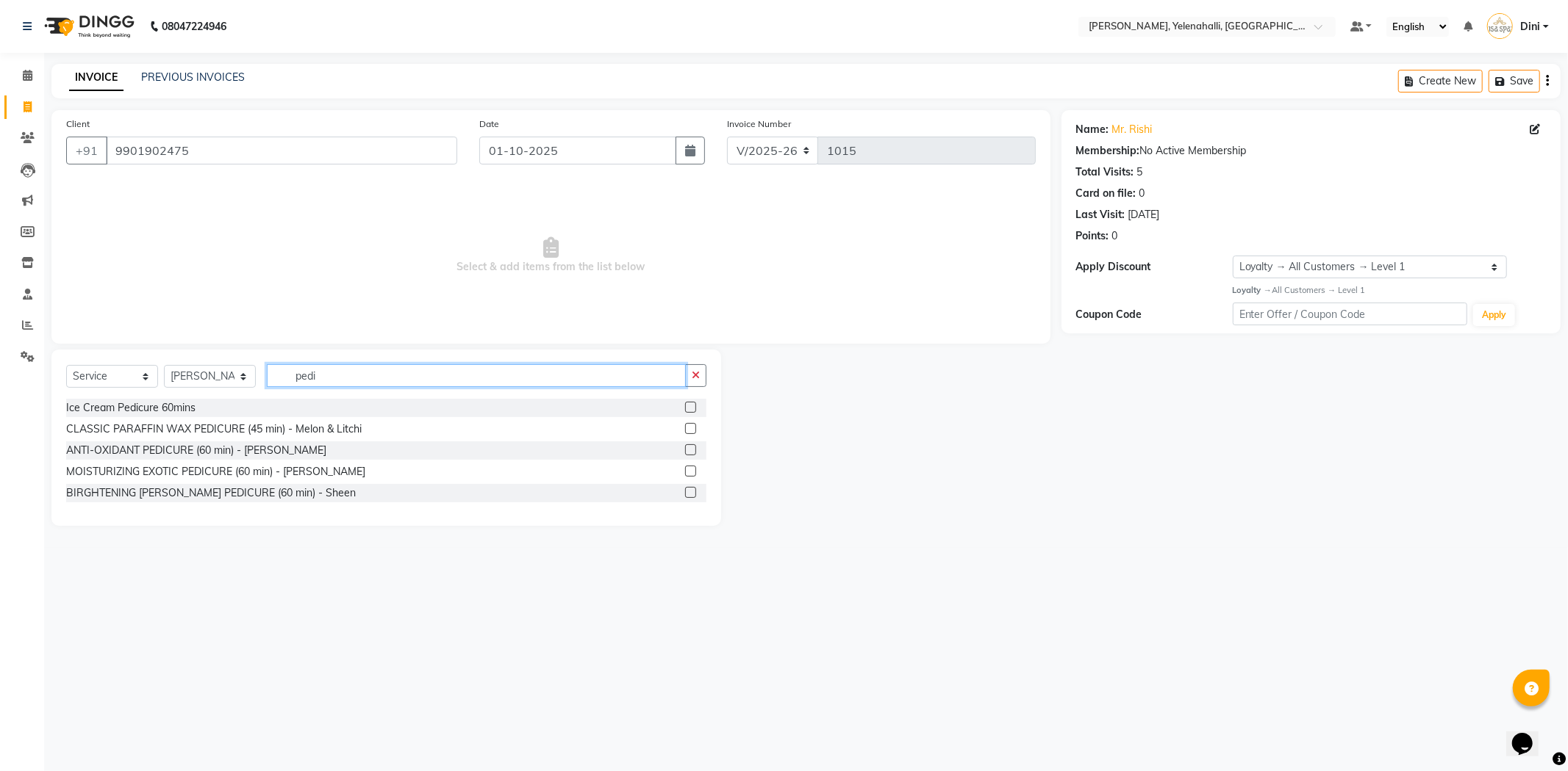
type input "pedi"
click at [692, 424] on label at bounding box center [690, 428] width 11 height 11
click at [692, 424] on input "checkbox" at bounding box center [689, 429] width 9 height 9
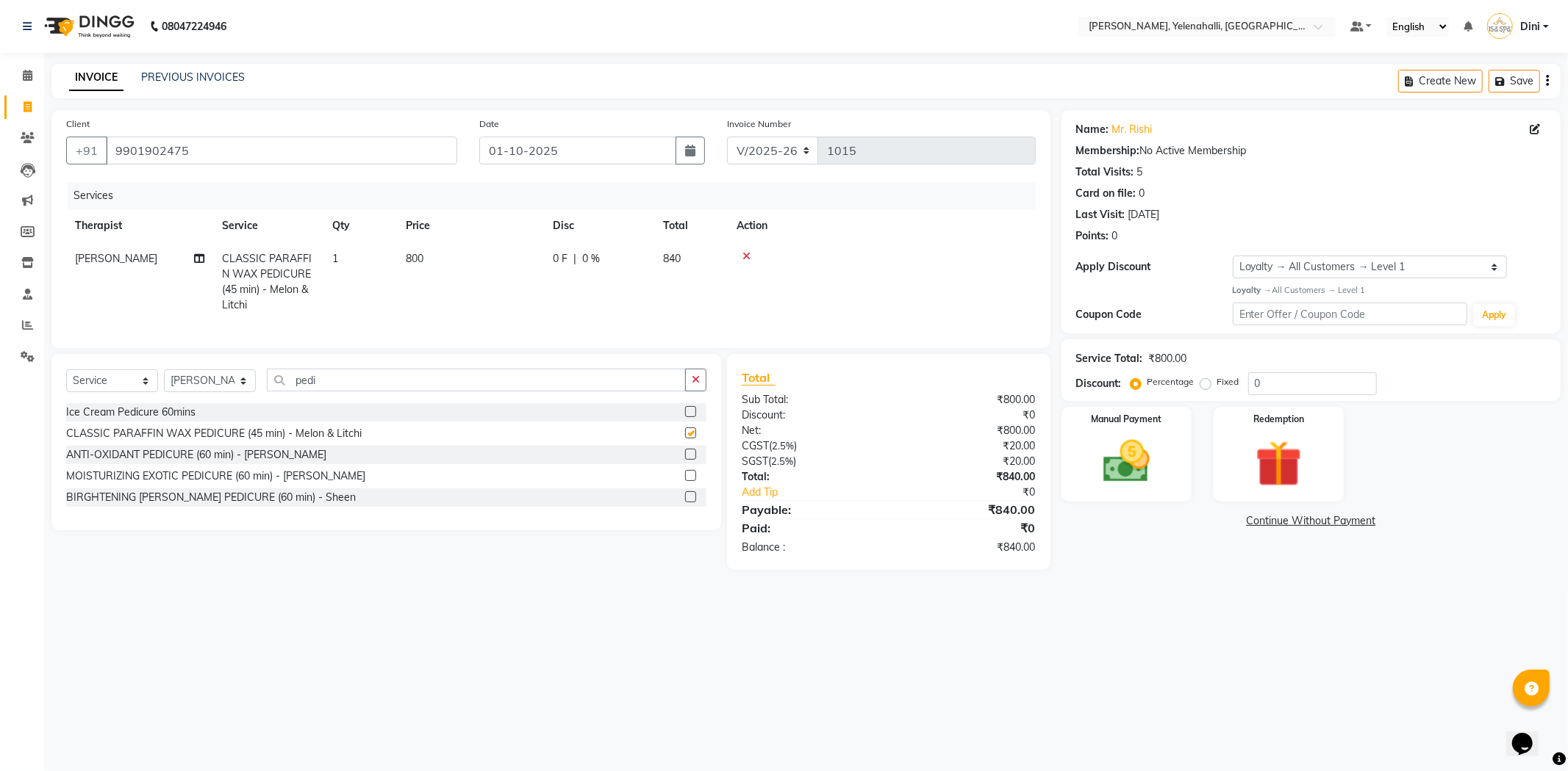
checkbox input "false"
click at [355, 390] on input "pedi" at bounding box center [477, 380] width 419 height 23
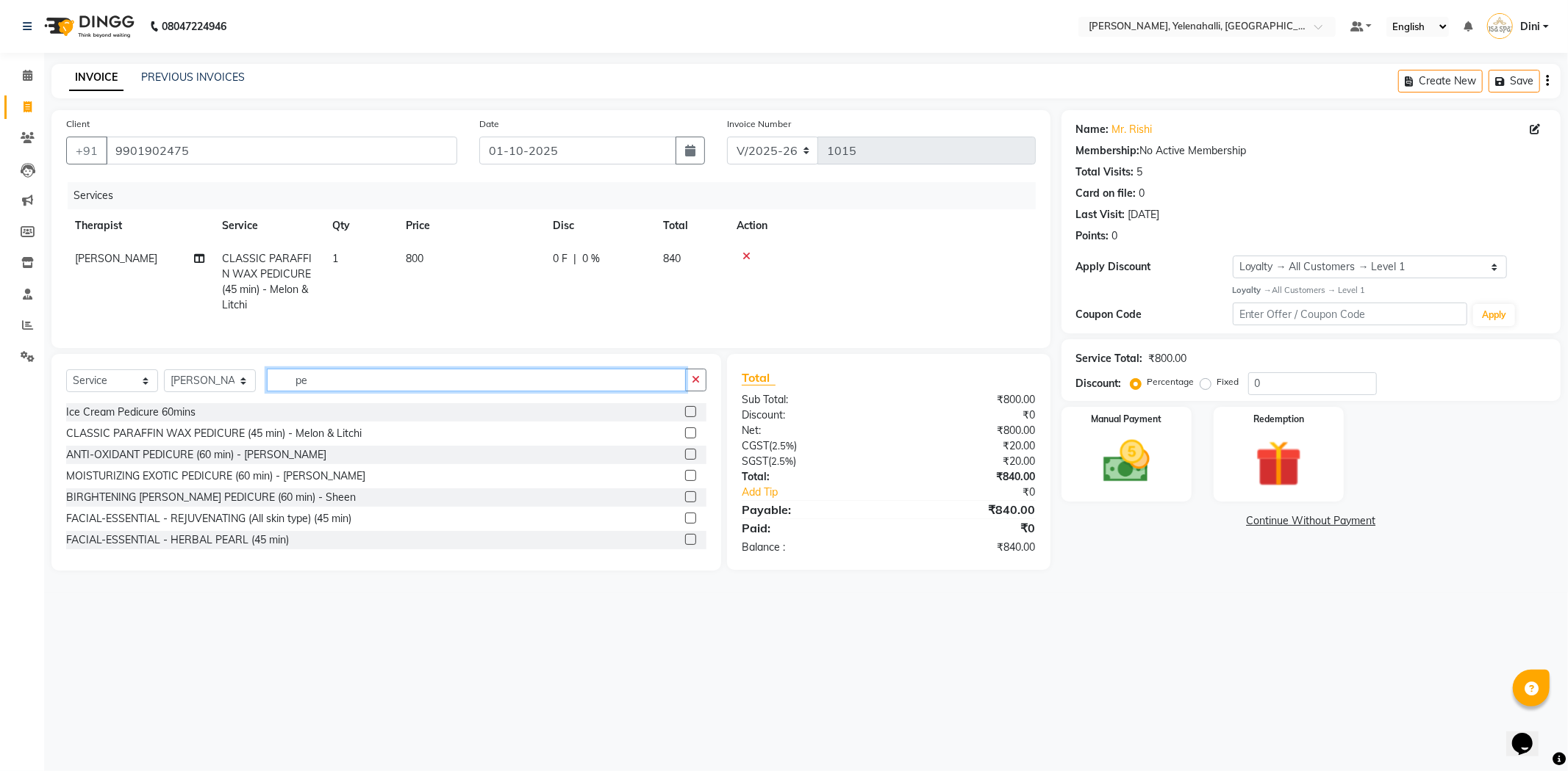
type input "p"
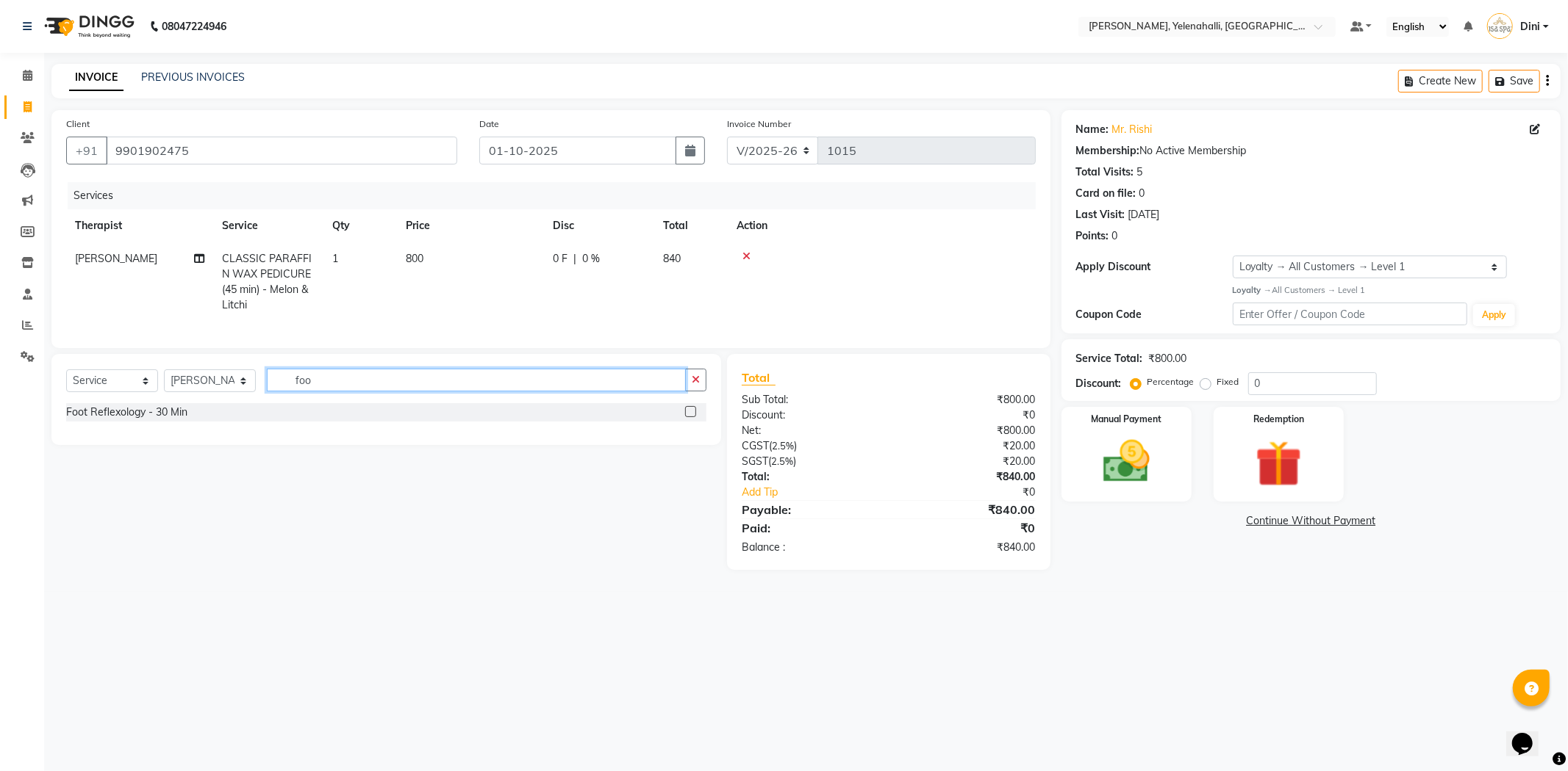
type input "foo"
click at [692, 417] on label at bounding box center [690, 412] width 11 height 11
click at [692, 417] on input "checkbox" at bounding box center [689, 413] width 9 height 9
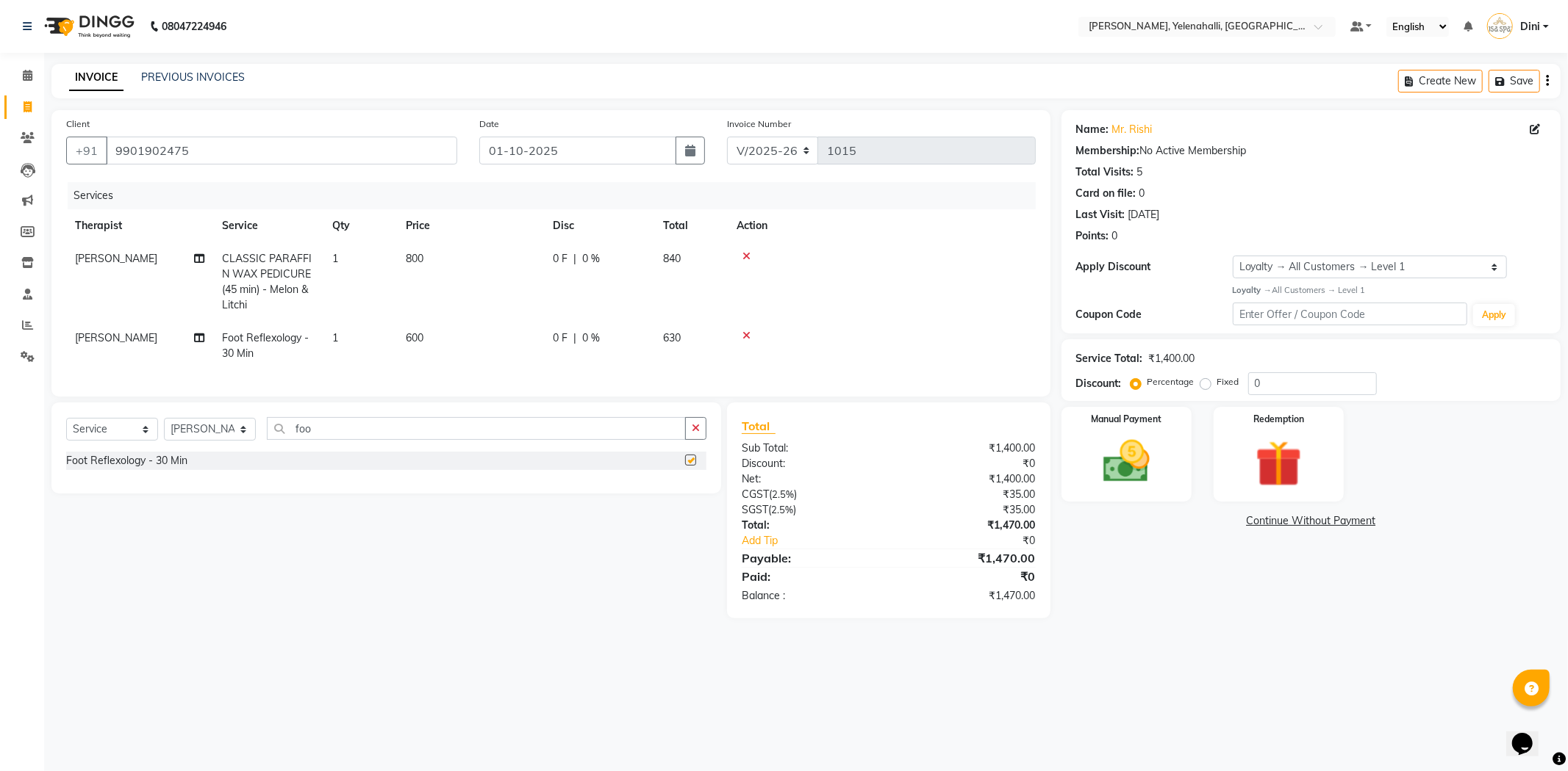
checkbox input "false"
click at [739, 255] on div at bounding box center [882, 256] width 290 height 10
click at [749, 254] on icon at bounding box center [746, 256] width 8 height 10
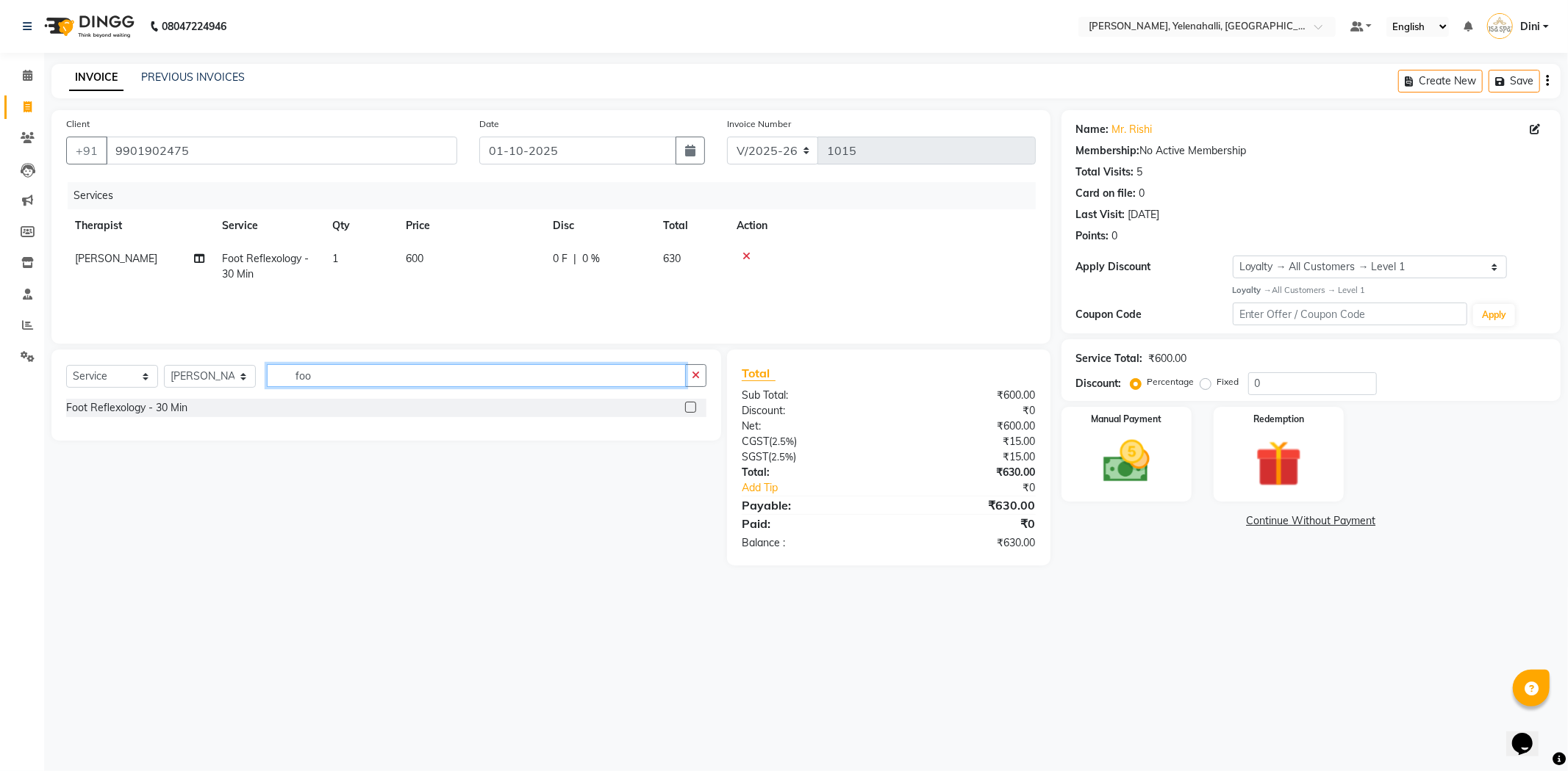
click at [322, 383] on input "foo" at bounding box center [477, 376] width 419 height 23
type input "f"
type input "anti"
click at [689, 406] on label at bounding box center [690, 407] width 11 height 11
click at [689, 406] on input "checkbox" at bounding box center [689, 408] width 9 height 9
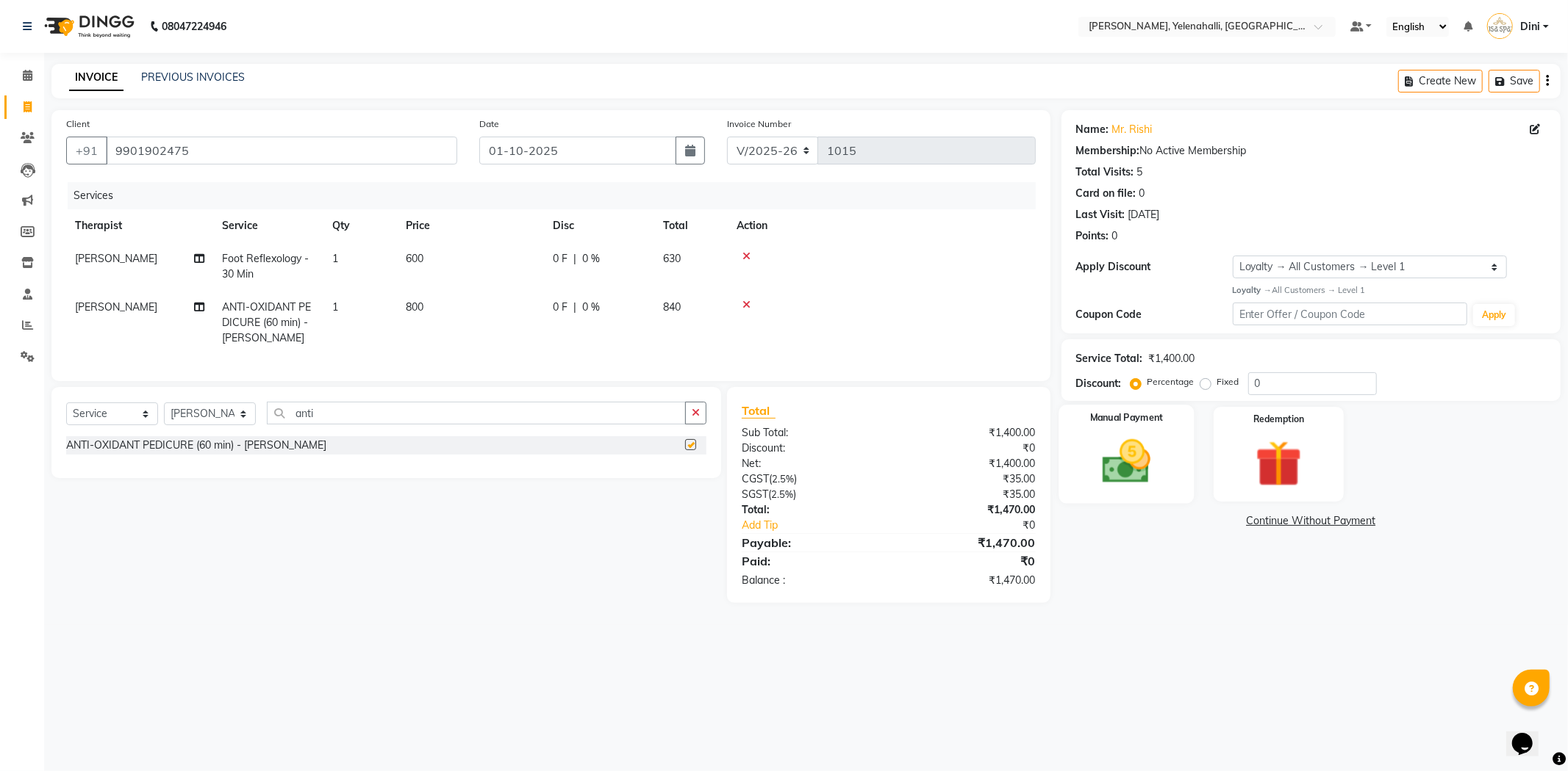
checkbox input "false"
click at [1144, 437] on img at bounding box center [1127, 461] width 79 height 56
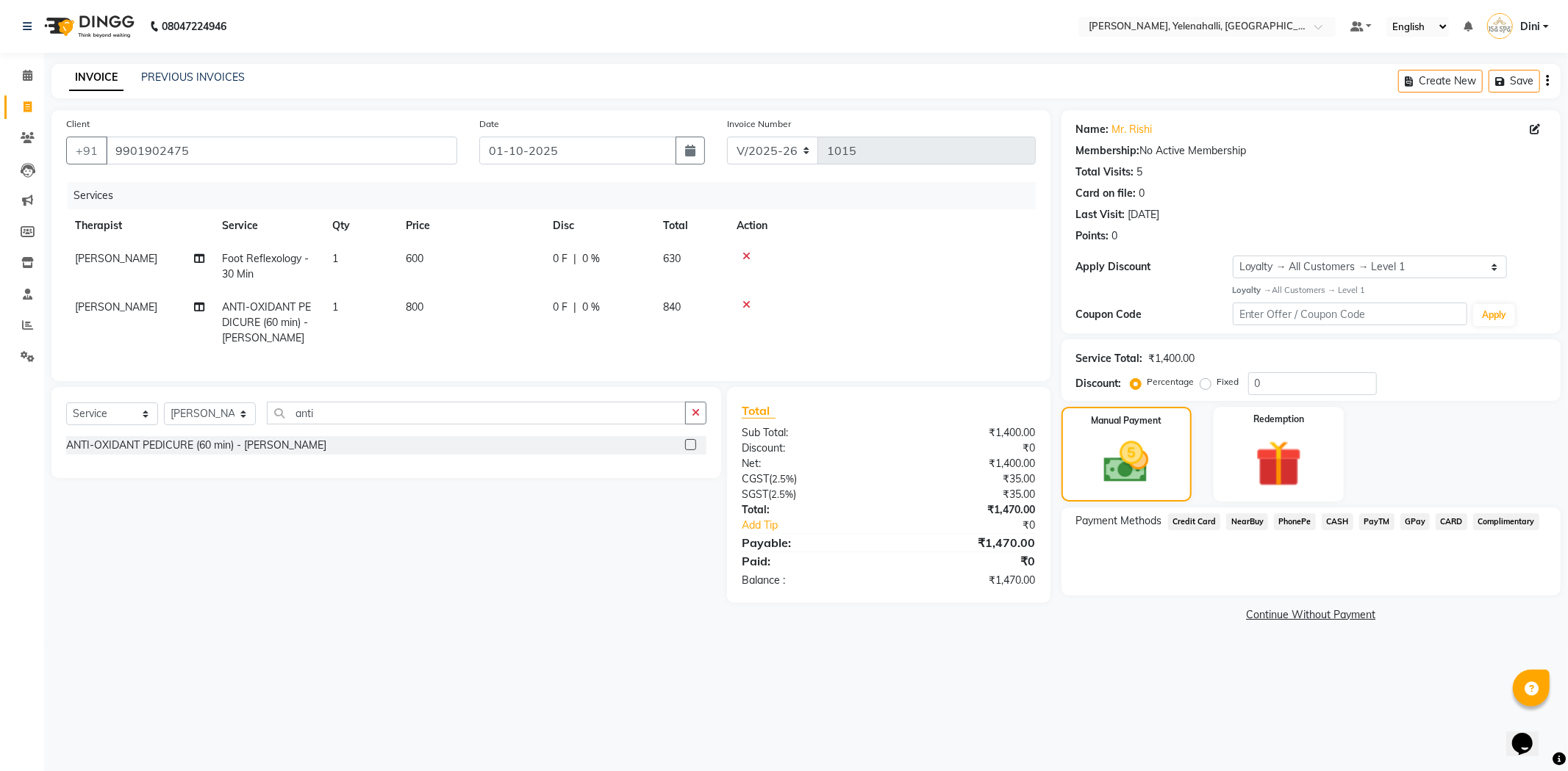
click at [1418, 522] on span "GPay" at bounding box center [1415, 521] width 30 height 17
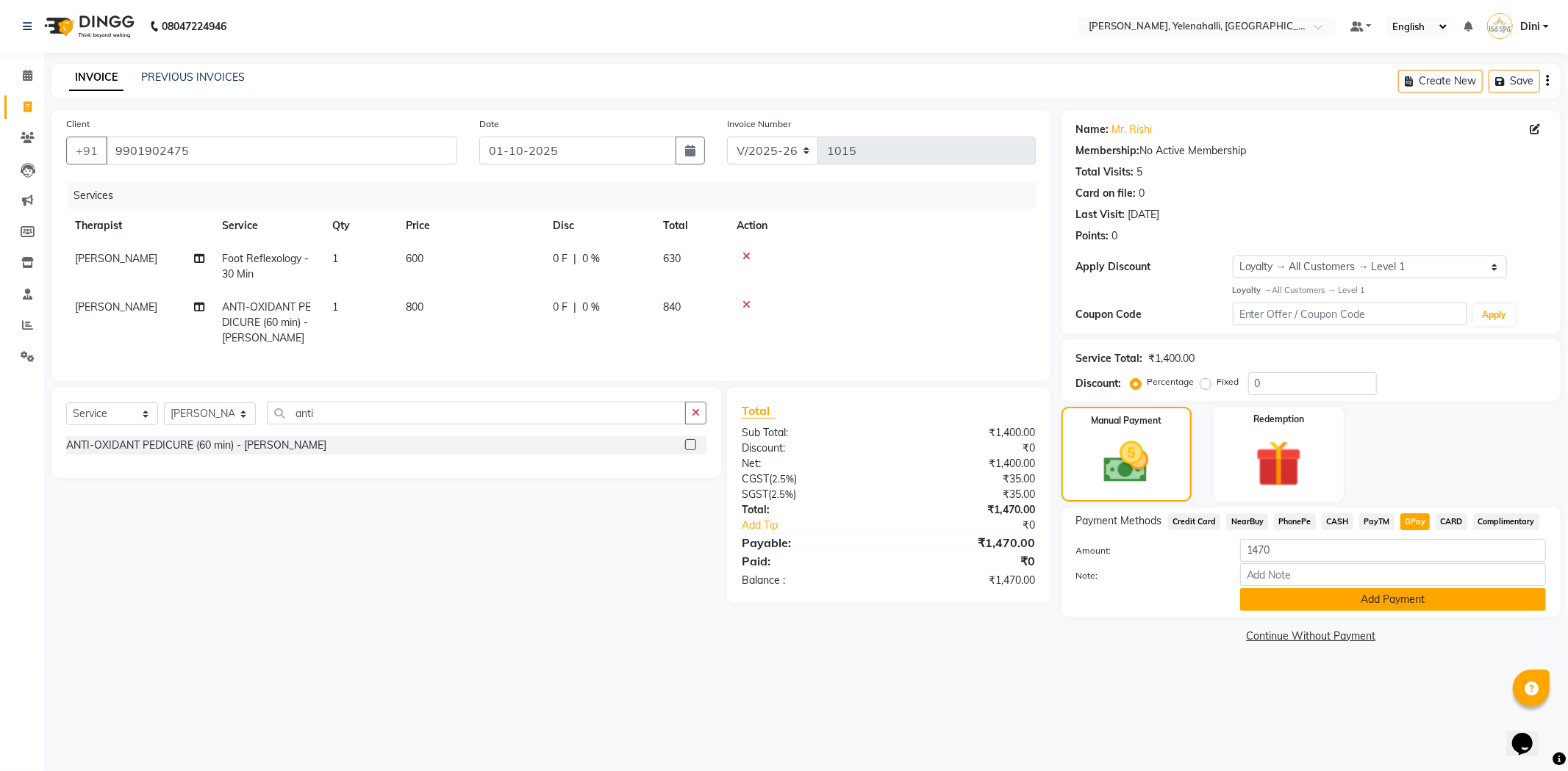
click at [1340, 605] on button "Add Payment" at bounding box center [1393, 599] width 306 height 23
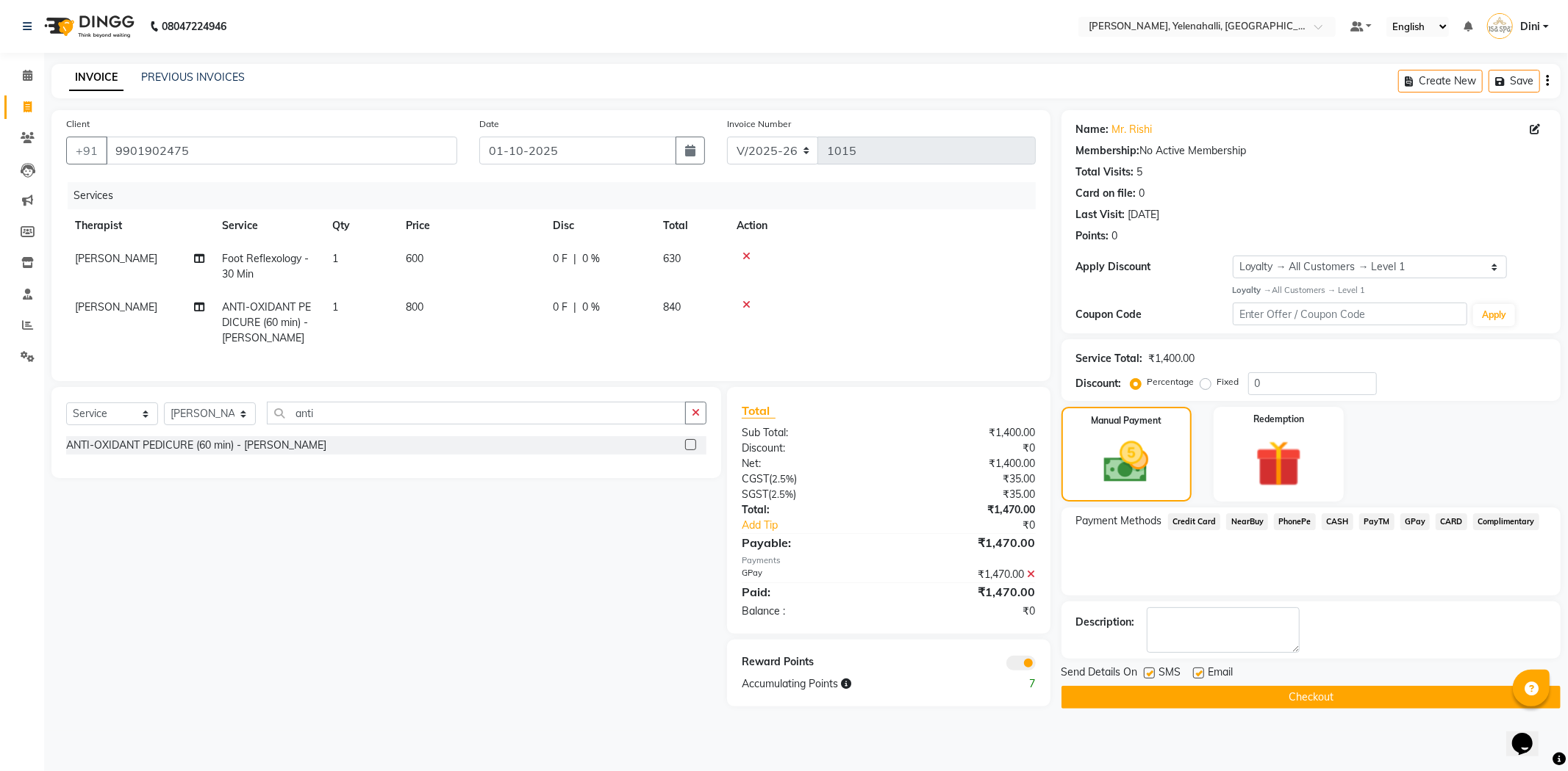
click at [1332, 694] on button "Checkout" at bounding box center [1310, 697] width 499 height 23
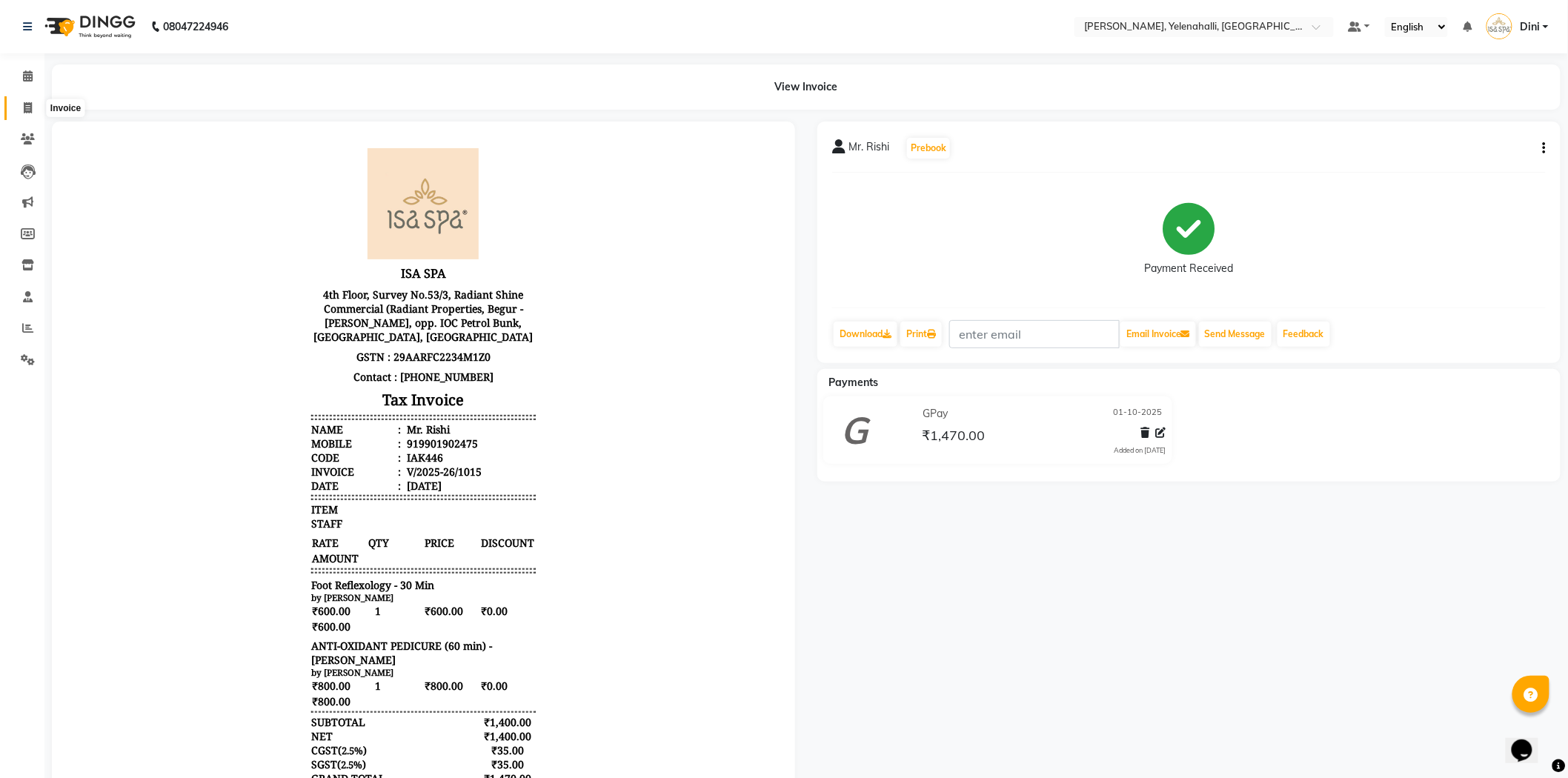
click at [17, 105] on span at bounding box center [28, 108] width 26 height 17
select select "6121"
select select "service"
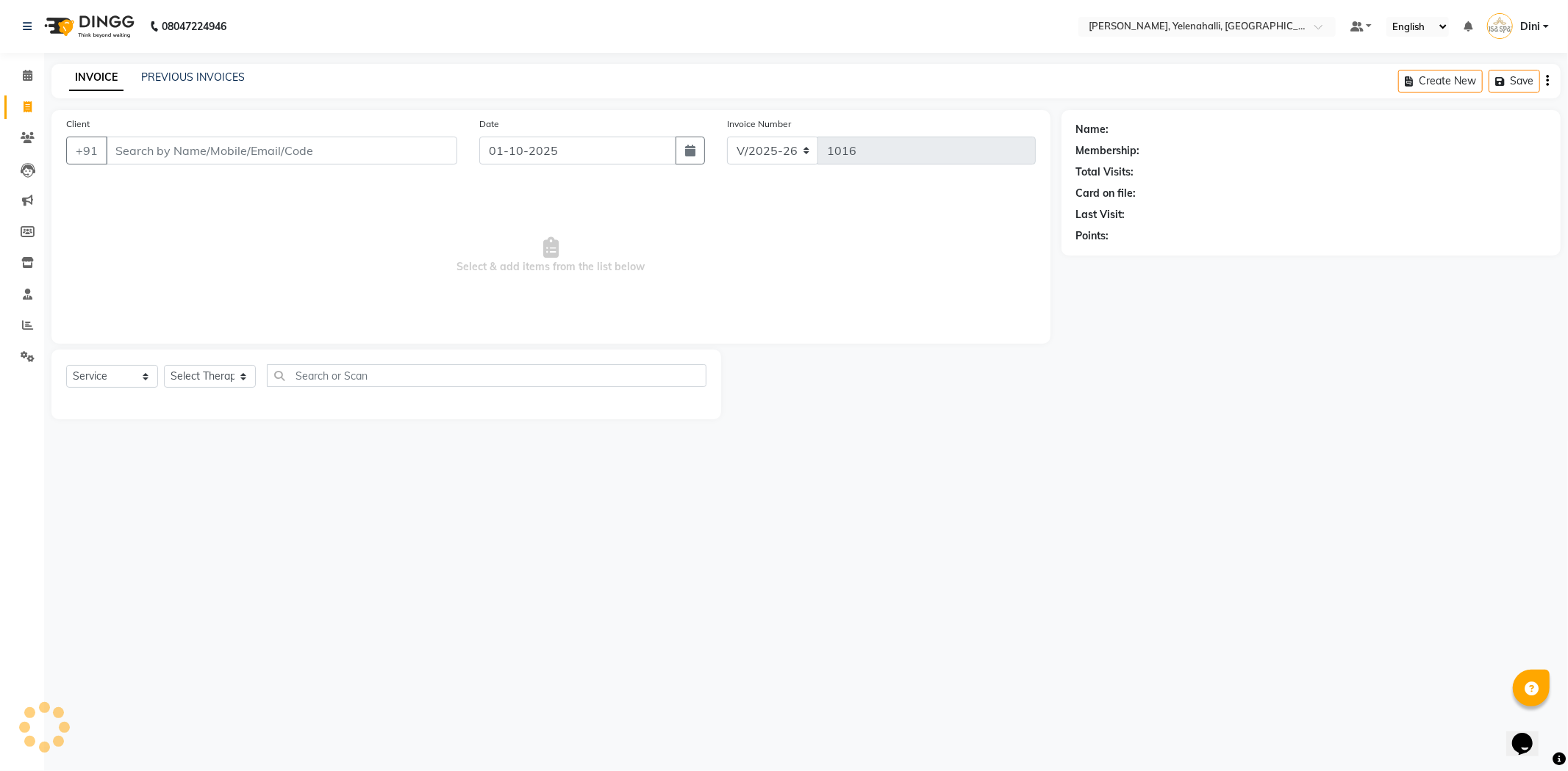
click at [128, 150] on input "Client" at bounding box center [281, 150] width 351 height 28
type input "9686715222"
select select "1: Object"
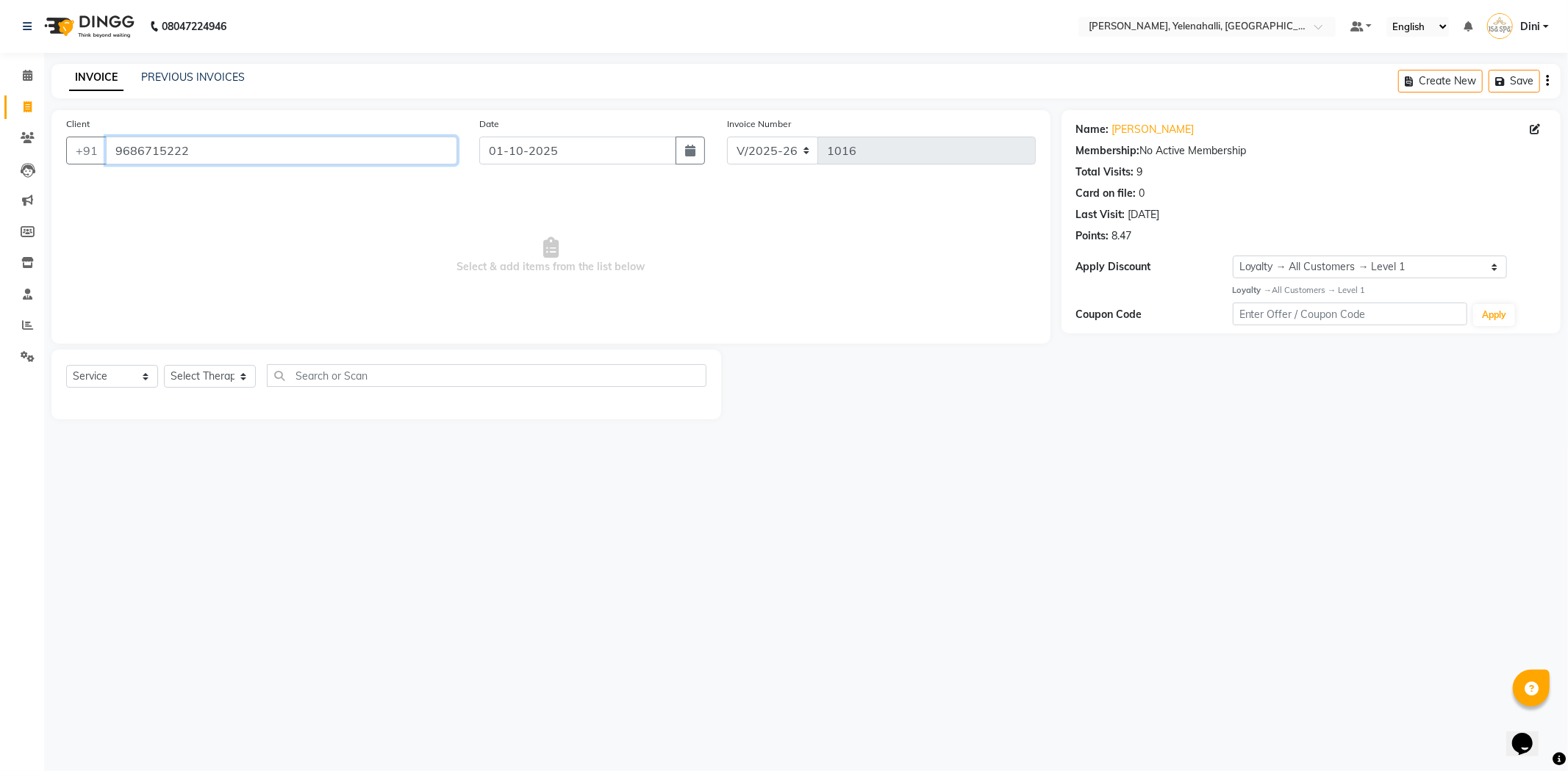
click at [152, 148] on input "9686715222" at bounding box center [281, 150] width 351 height 28
click at [1128, 127] on link "Nathan" at bounding box center [1153, 130] width 82 height 16
click at [210, 161] on input "9686715222" at bounding box center [281, 150] width 351 height 28
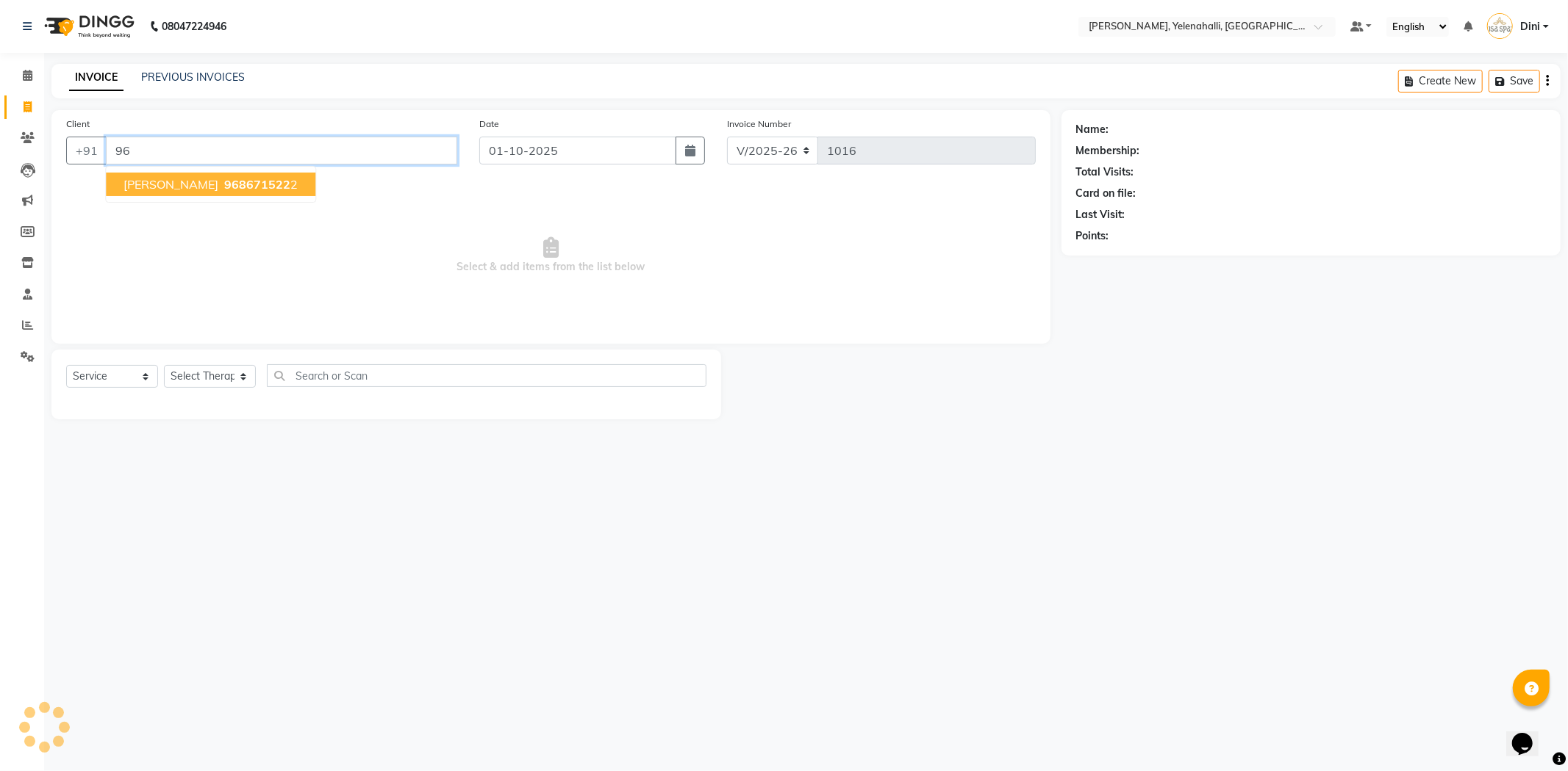
type input "9"
paste input "8050909324"
click at [214, 175] on button "Mr. Adarsh 8050909324" at bounding box center [209, 184] width 206 height 24
type input "8050909324"
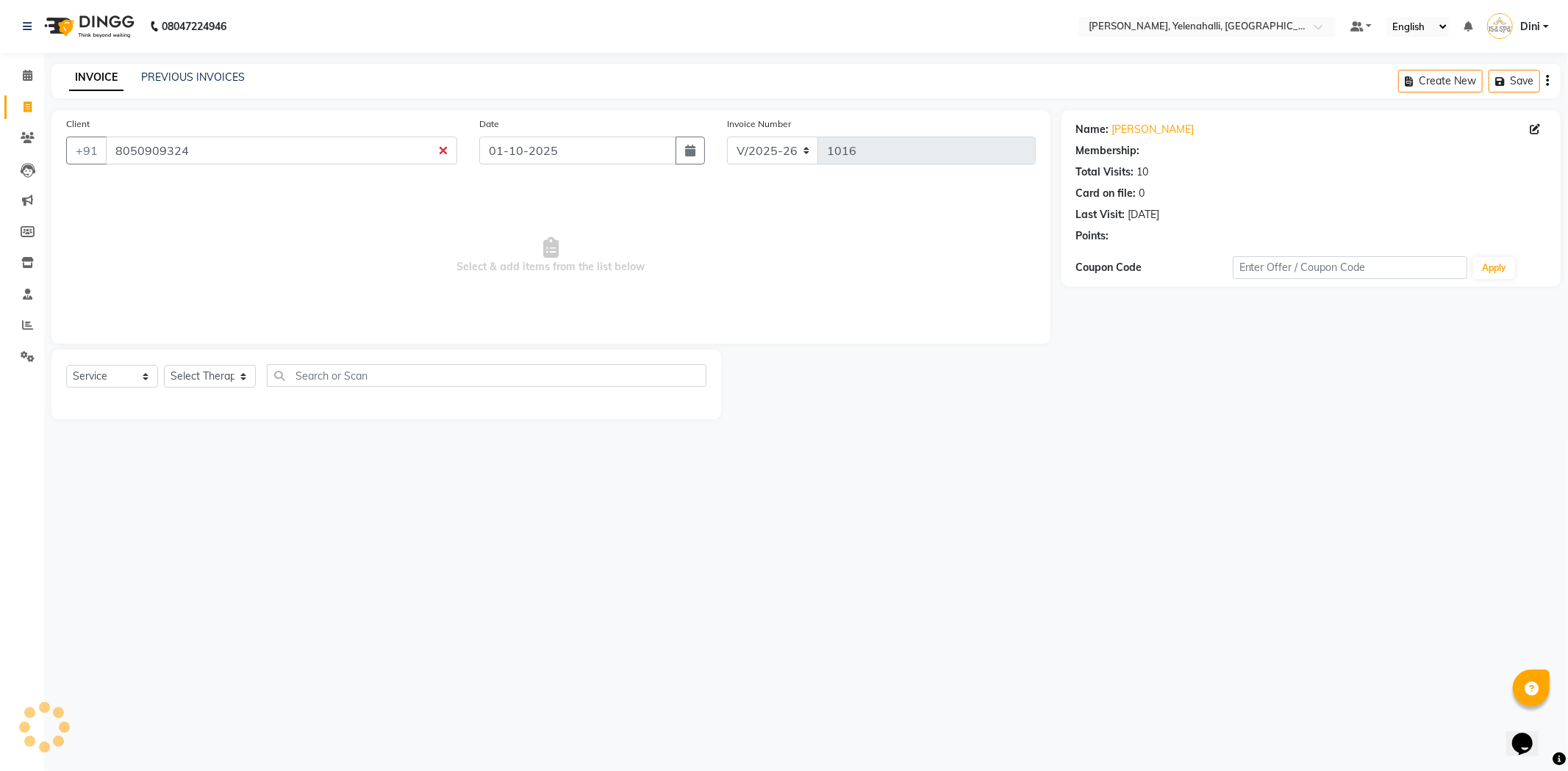
select select "1: Object"
click at [1143, 131] on link "Mr. Adarsh" at bounding box center [1153, 130] width 82 height 16
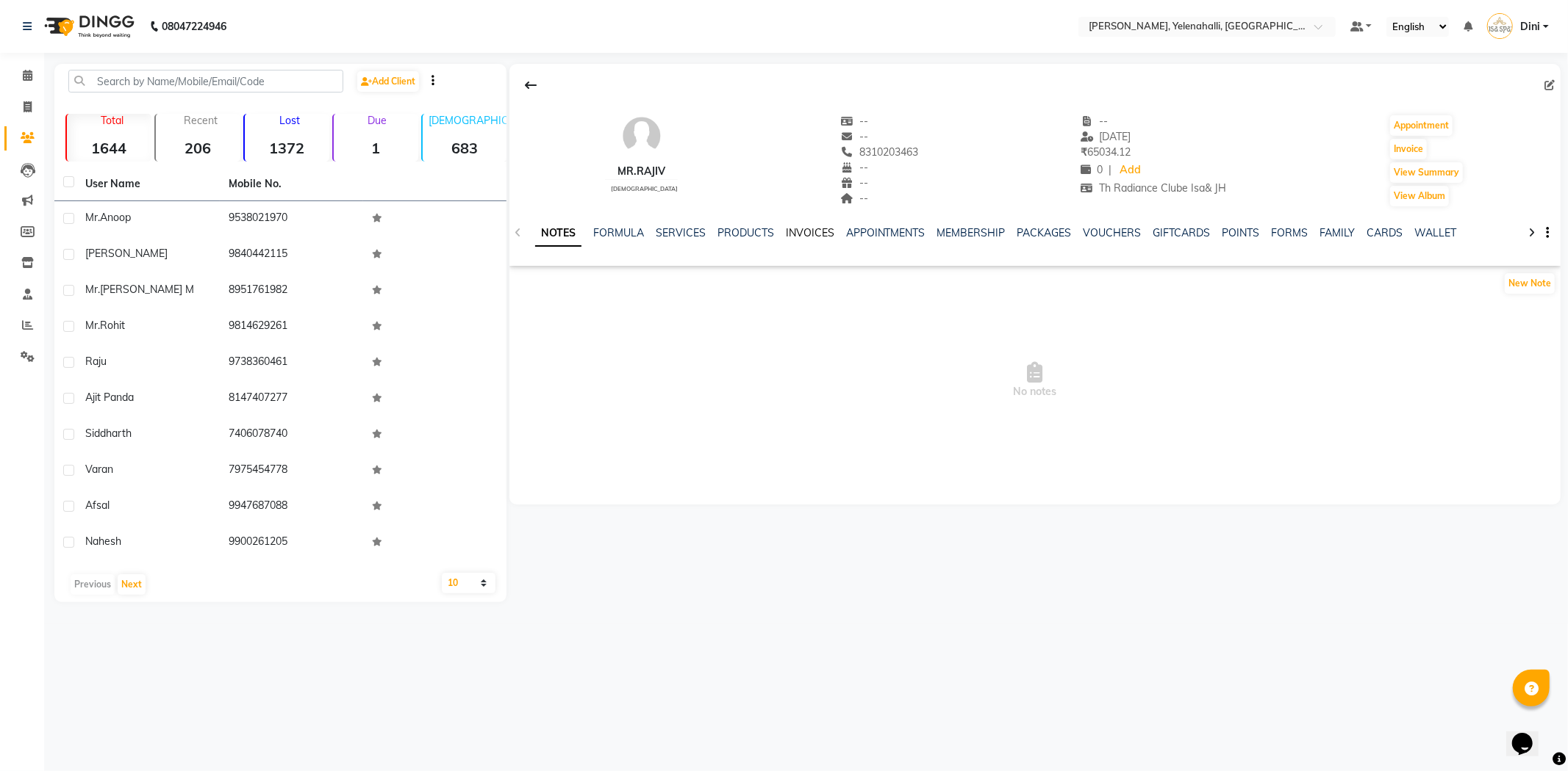
click at [802, 236] on link "INVOICES" at bounding box center [810, 232] width 49 height 13
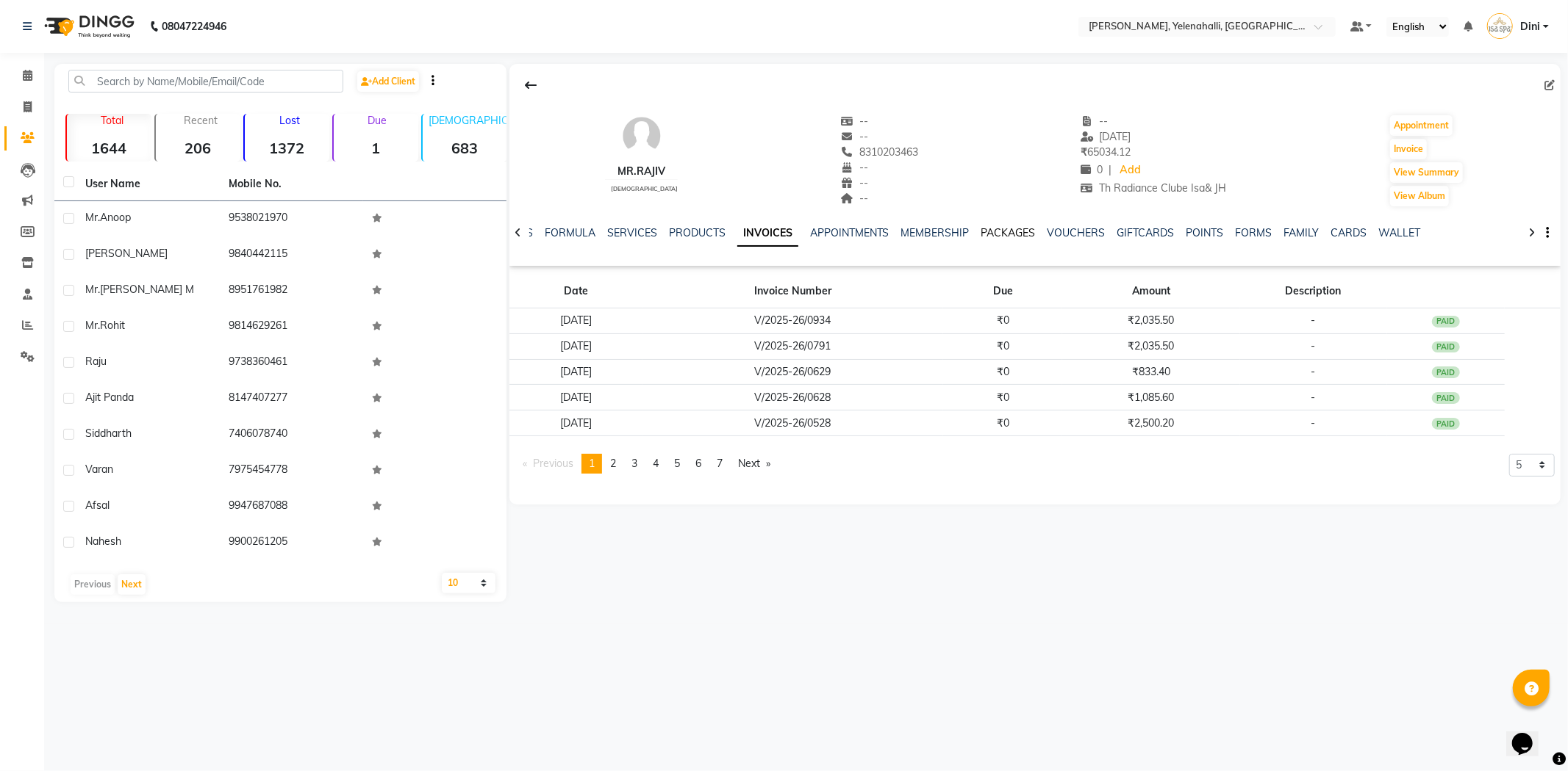
click at [1009, 231] on link "PACKAGES" at bounding box center [1008, 232] width 54 height 13
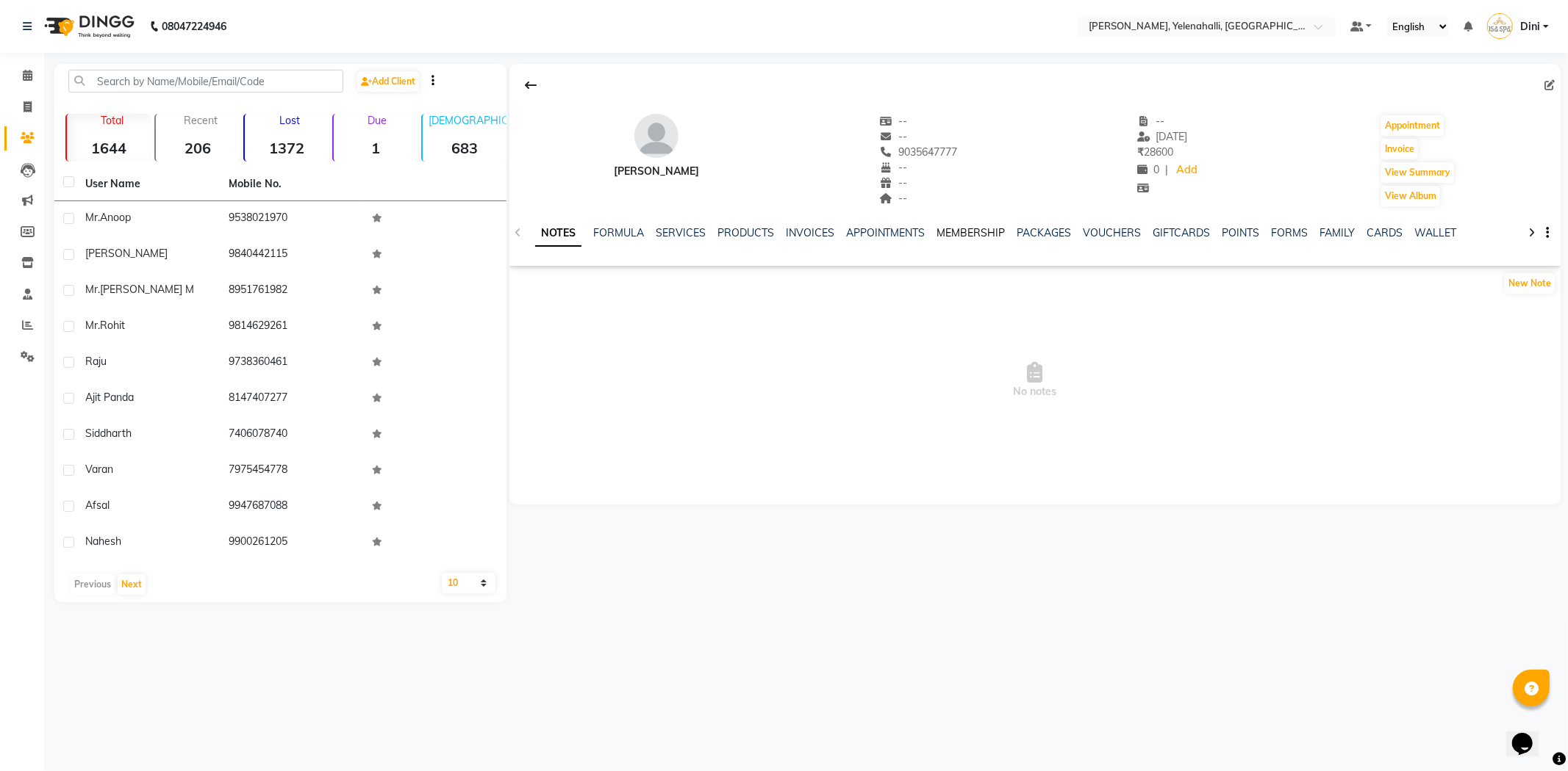
click at [966, 235] on link "MEMBERSHIP" at bounding box center [971, 232] width 69 height 13
click at [996, 235] on link "PACKAGES" at bounding box center [984, 232] width 54 height 13
click at [1027, 233] on link "PACKAGES" at bounding box center [1044, 232] width 54 height 13
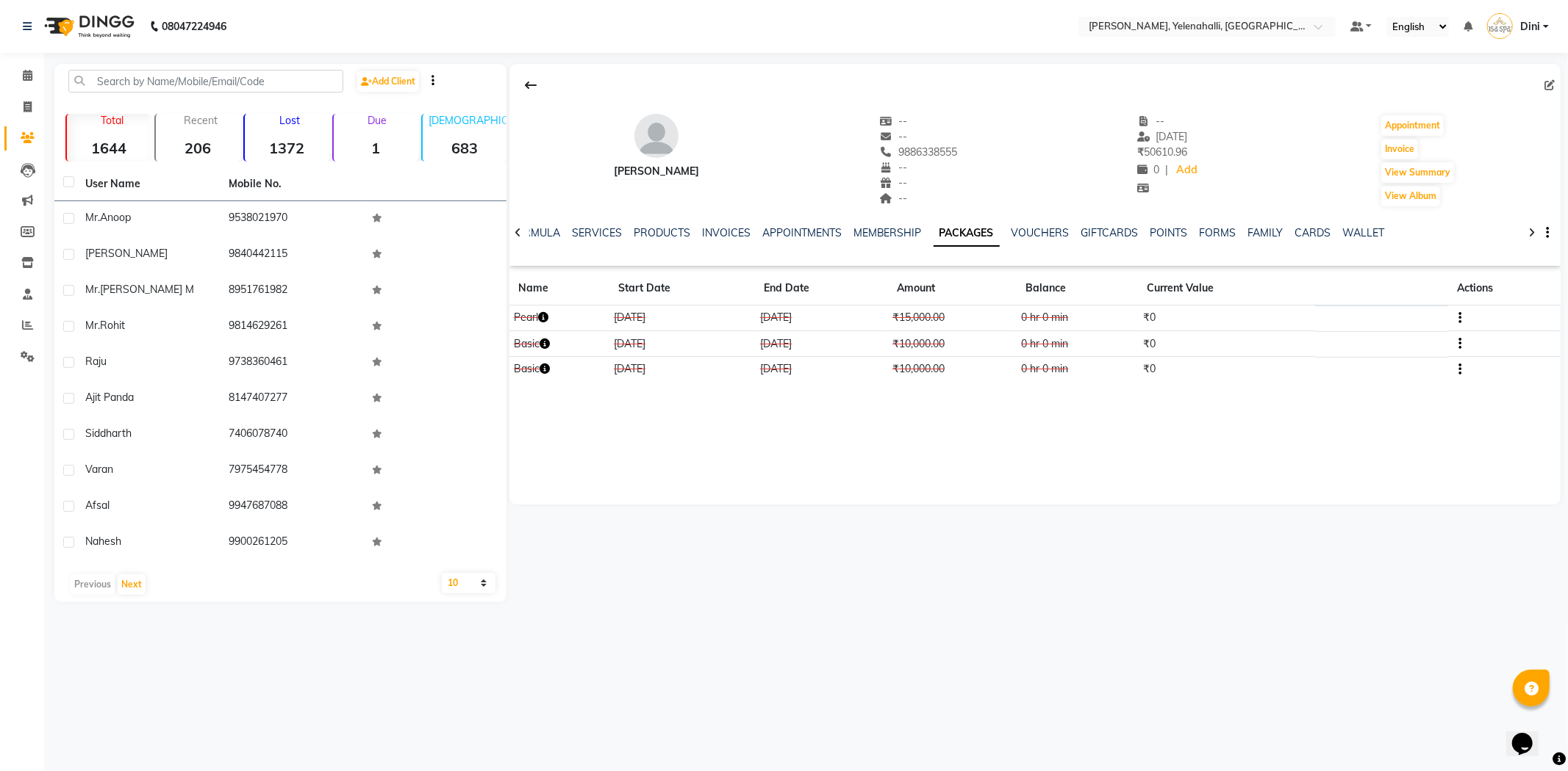
click at [693, 229] on ul "NOTES FORMULA SERVICES PRODUCTS INVOICES APPOINTMENTS MEMBERSHIP PACKAGES VOUCH…" at bounding box center [931, 233] width 932 height 16
click at [702, 232] on link "INVOICES" at bounding box center [726, 232] width 49 height 13
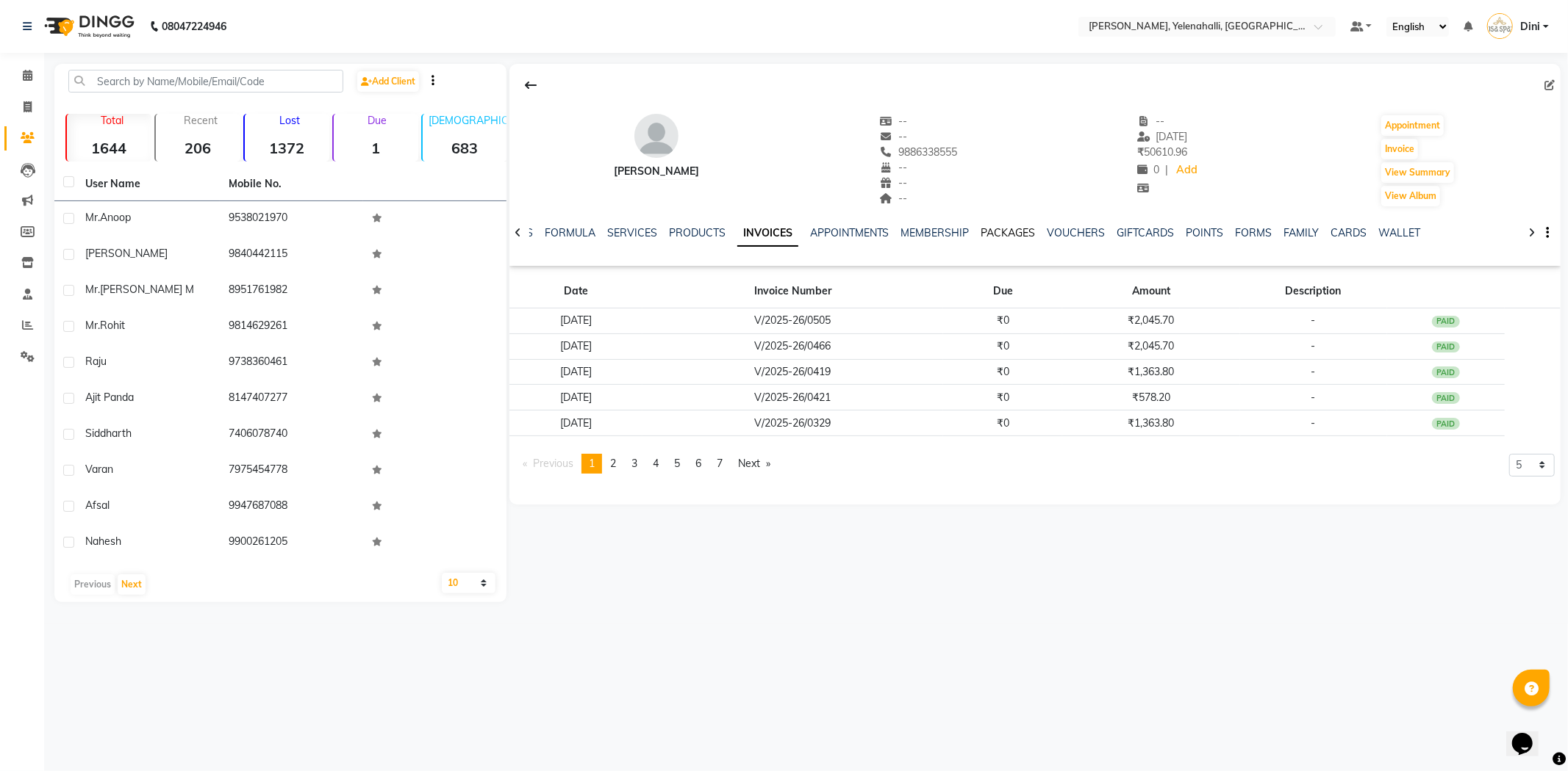
click at [1016, 232] on link "PACKAGES" at bounding box center [1008, 232] width 54 height 13
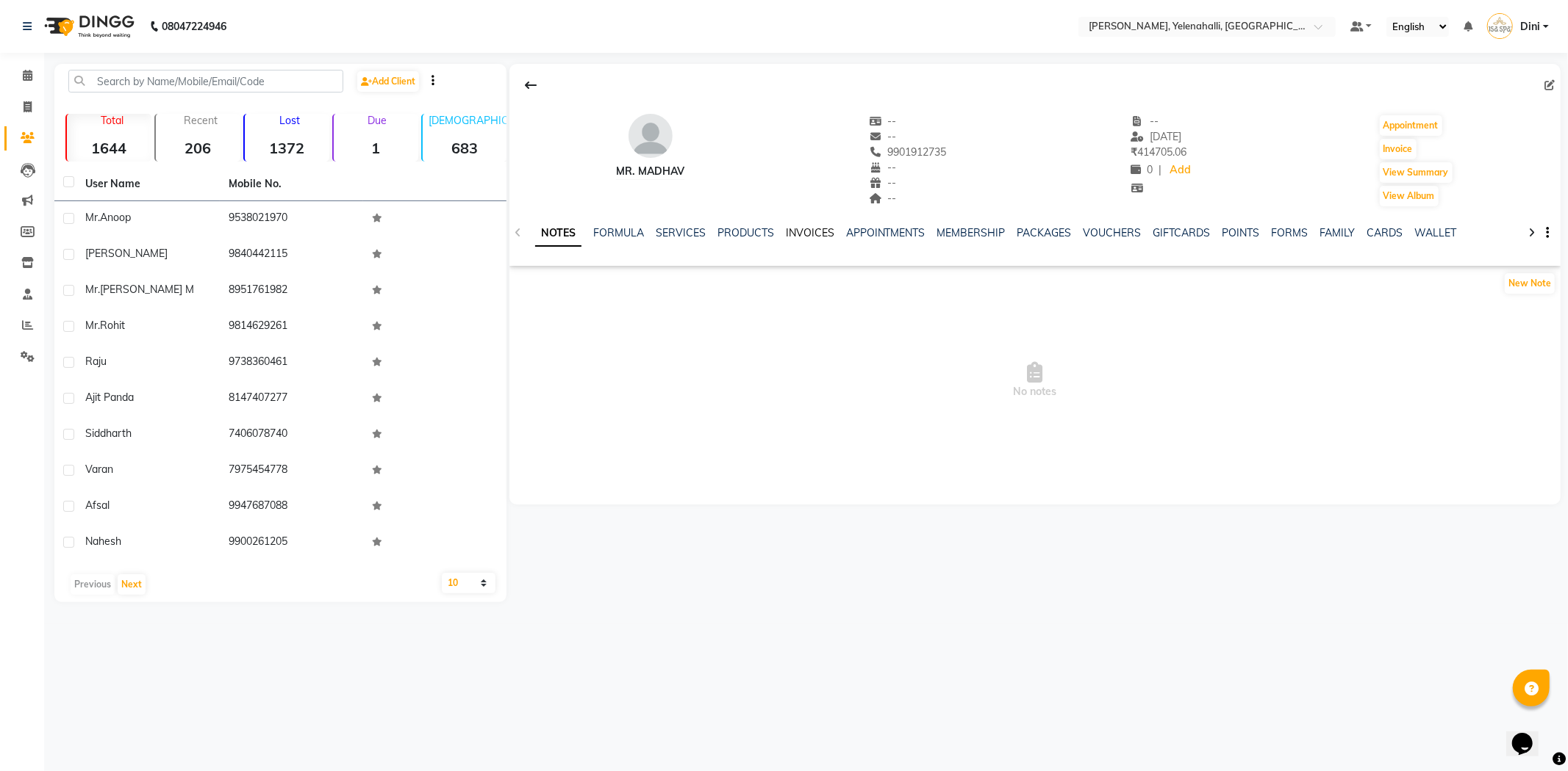
click at [819, 233] on link "INVOICES" at bounding box center [810, 232] width 49 height 13
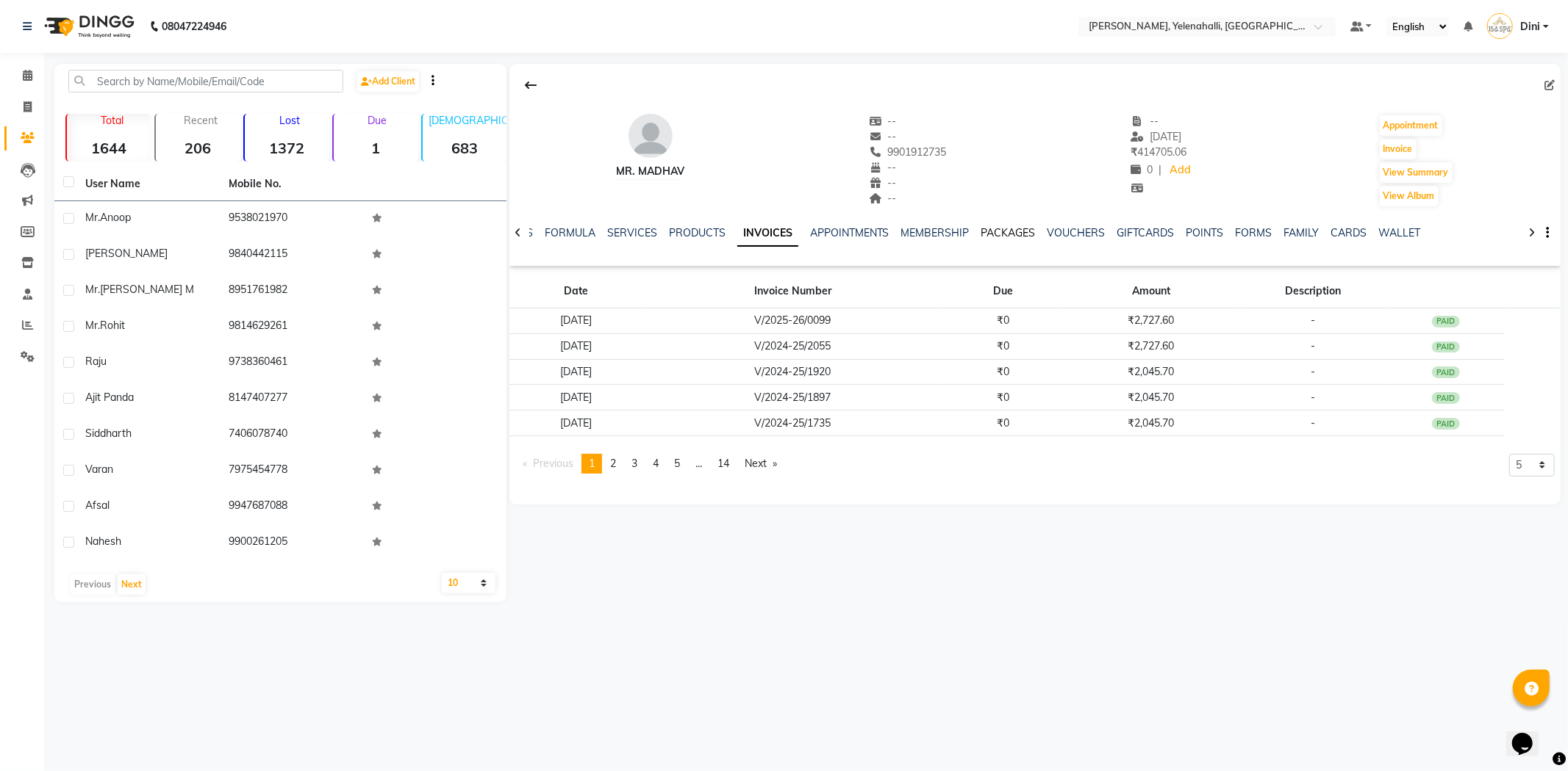
click at [993, 232] on link "PACKAGES" at bounding box center [1008, 232] width 54 height 13
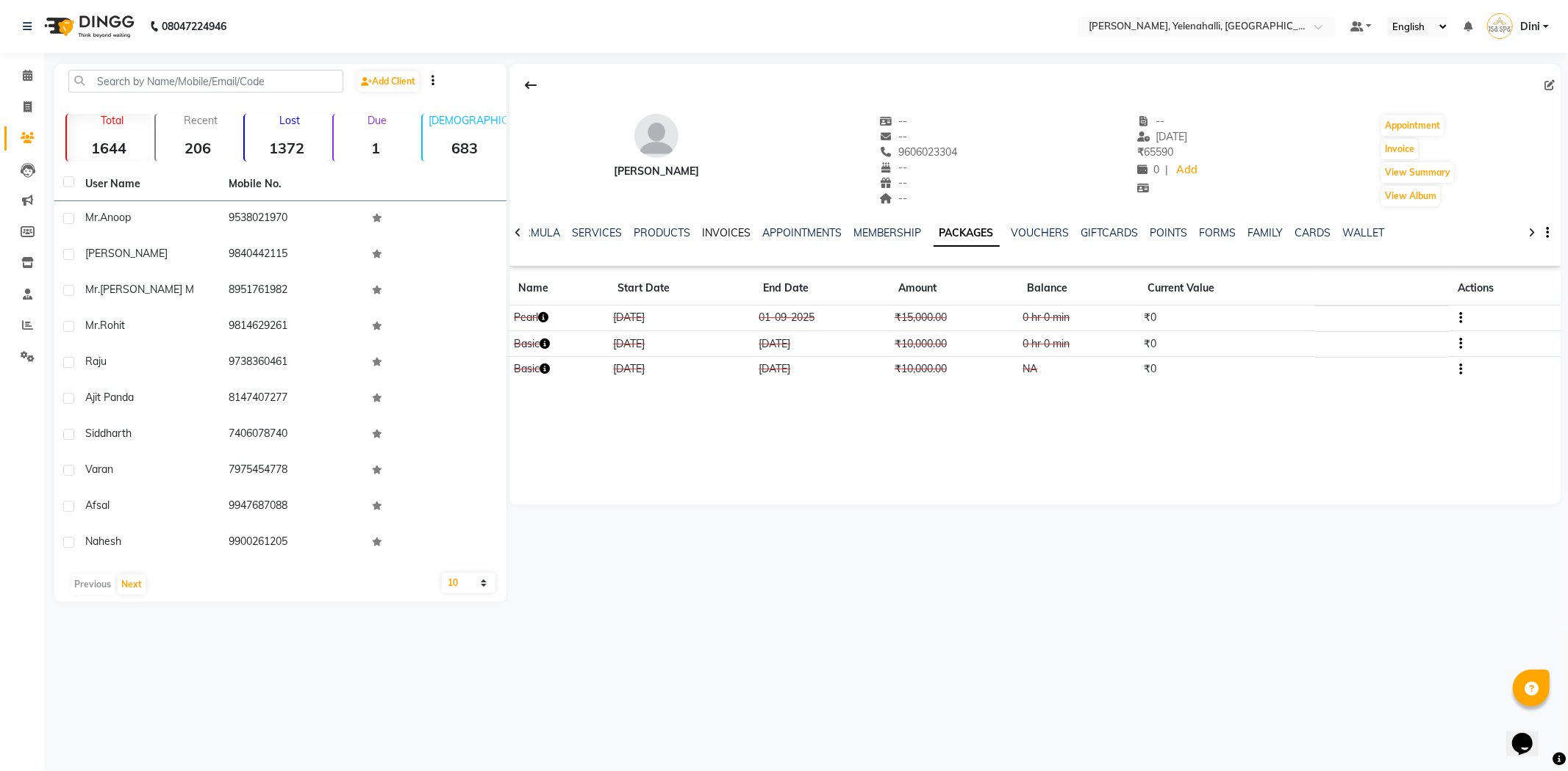
click at [712, 229] on link "INVOICES" at bounding box center [726, 232] width 49 height 13
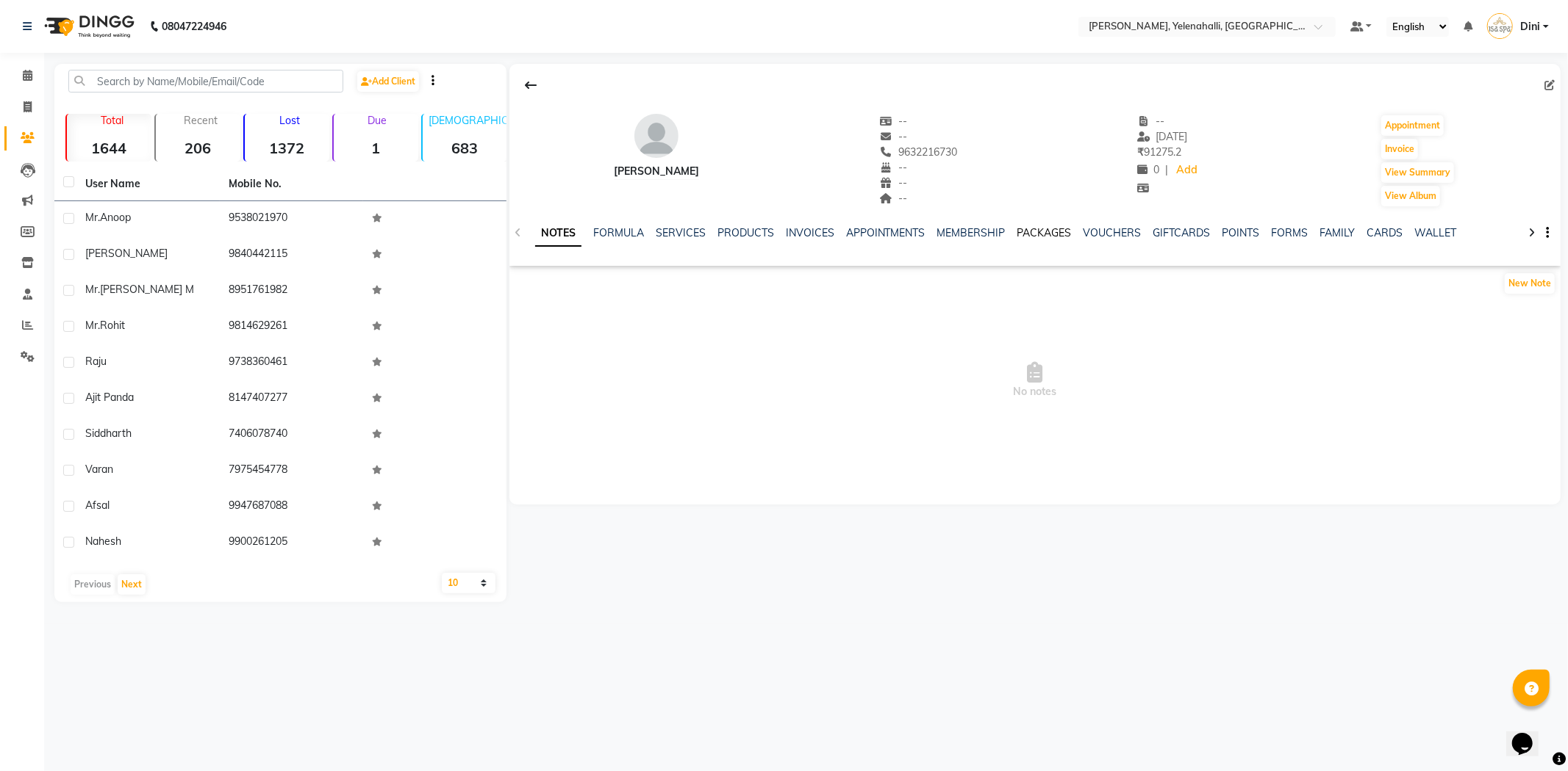
click at [1034, 228] on link "PACKAGES" at bounding box center [1044, 232] width 54 height 13
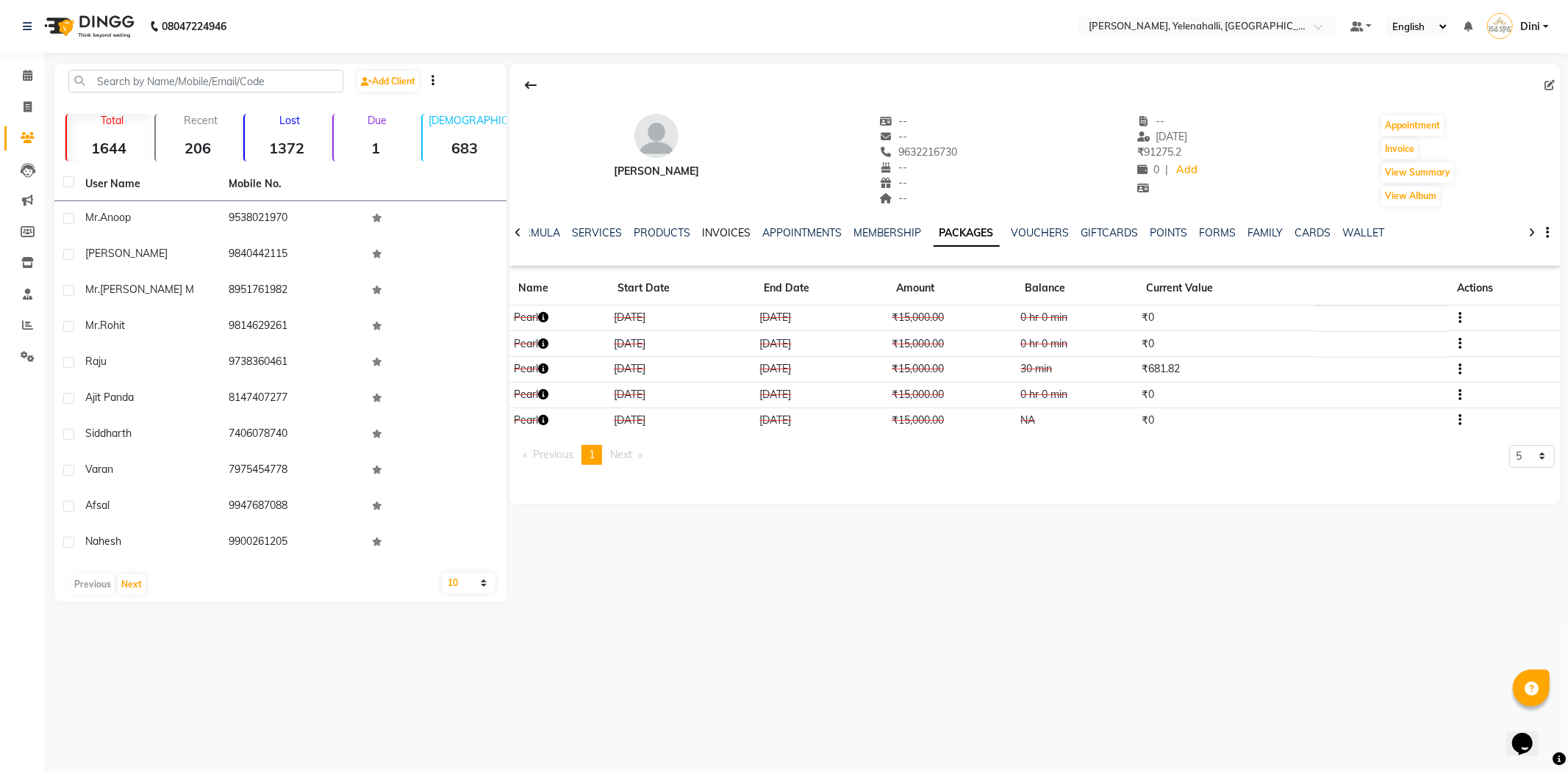
click at [715, 233] on link "INVOICES" at bounding box center [726, 232] width 49 height 13
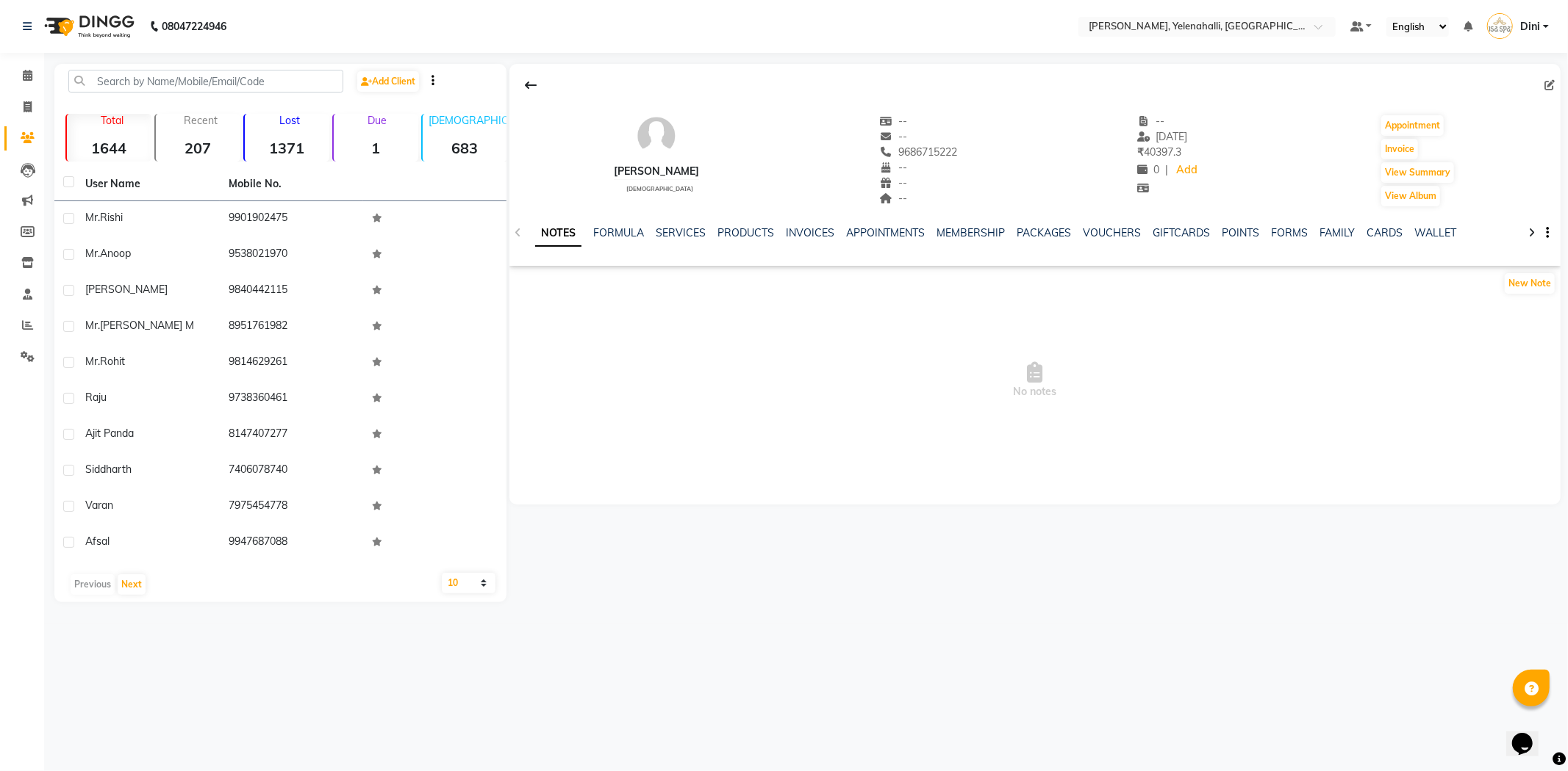
click at [807, 223] on div "NOTES FORMULA SERVICES PRODUCTS INVOICES APPOINTMENTS MEMBERSHIP PACKAGES VOUCH…" at bounding box center [1035, 233] width 1051 height 50
click at [807, 229] on link "INVOICES" at bounding box center [810, 232] width 49 height 13
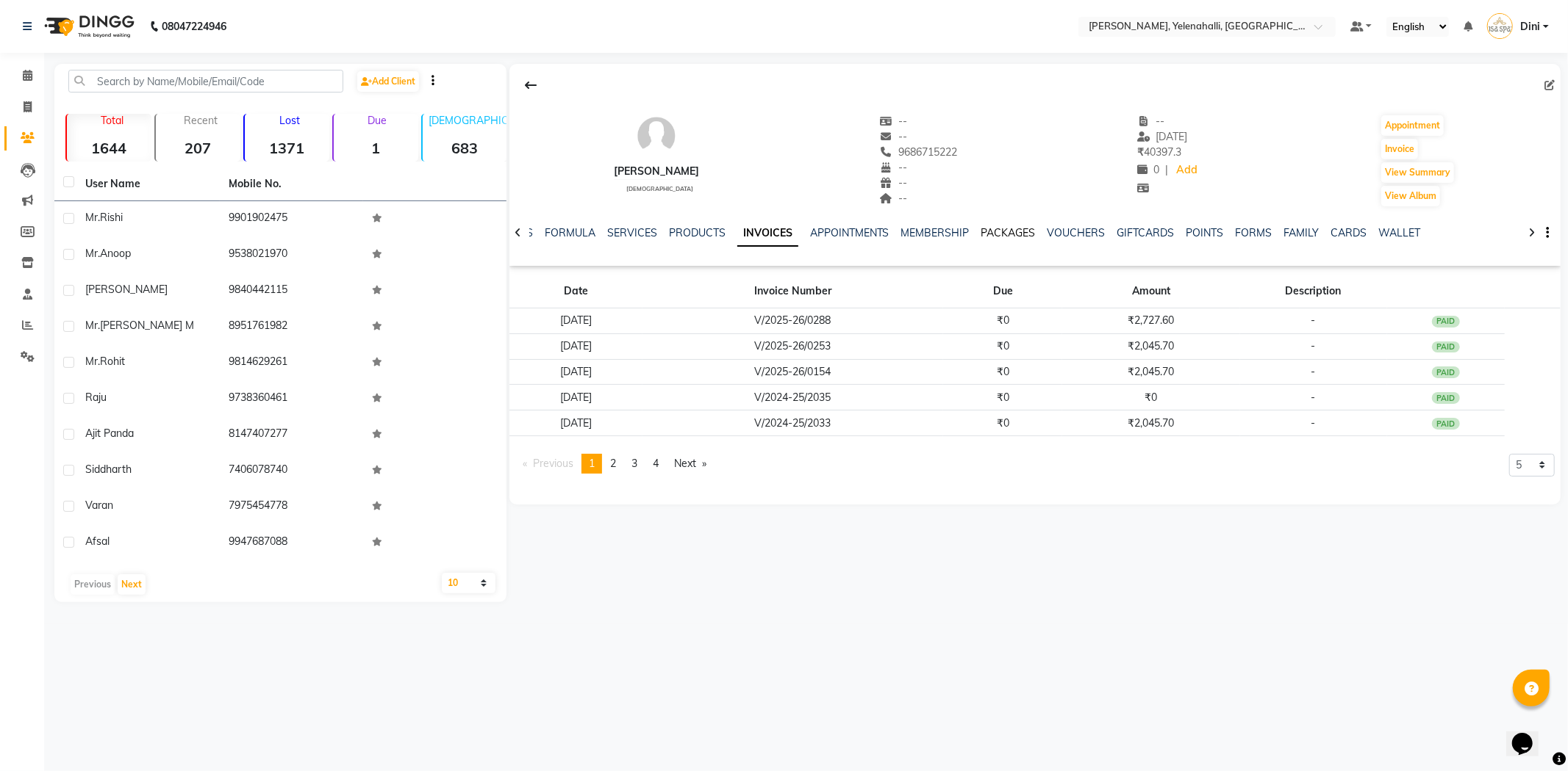
click at [1001, 229] on link "PACKAGES" at bounding box center [1008, 232] width 54 height 13
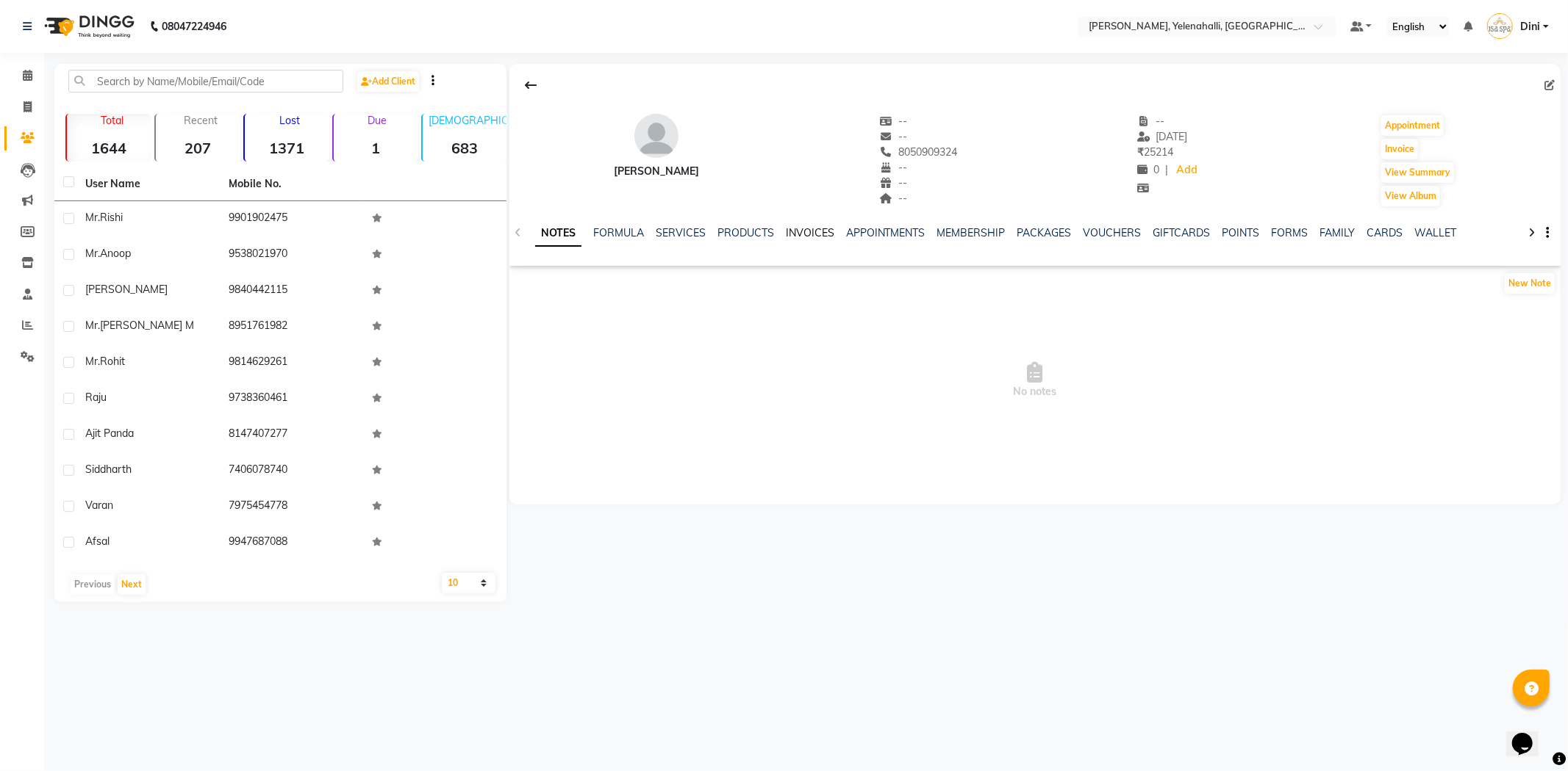
click at [815, 235] on link "INVOICES" at bounding box center [810, 232] width 49 height 13
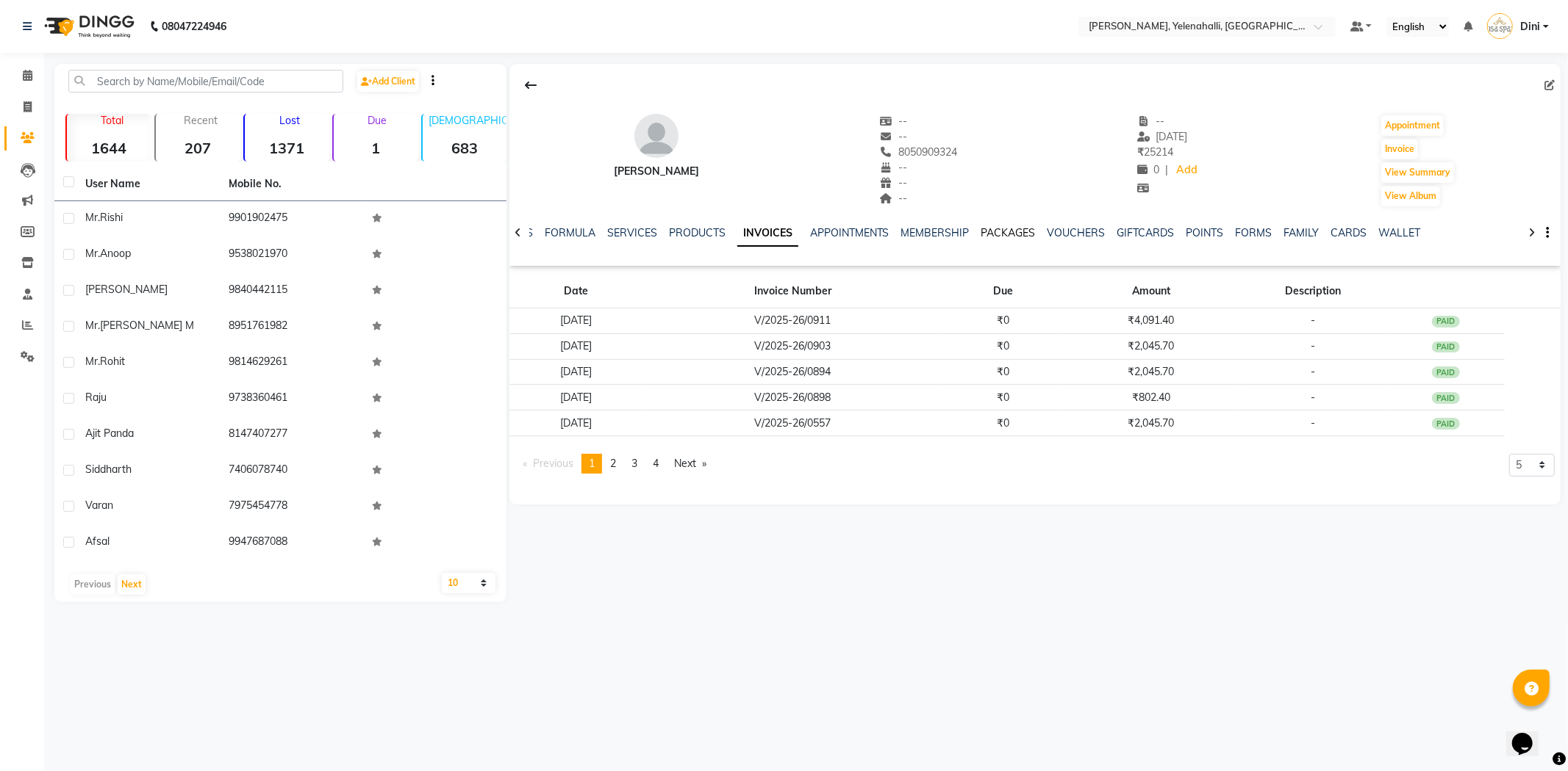
click at [1000, 232] on link "PACKAGES" at bounding box center [1008, 232] width 54 height 13
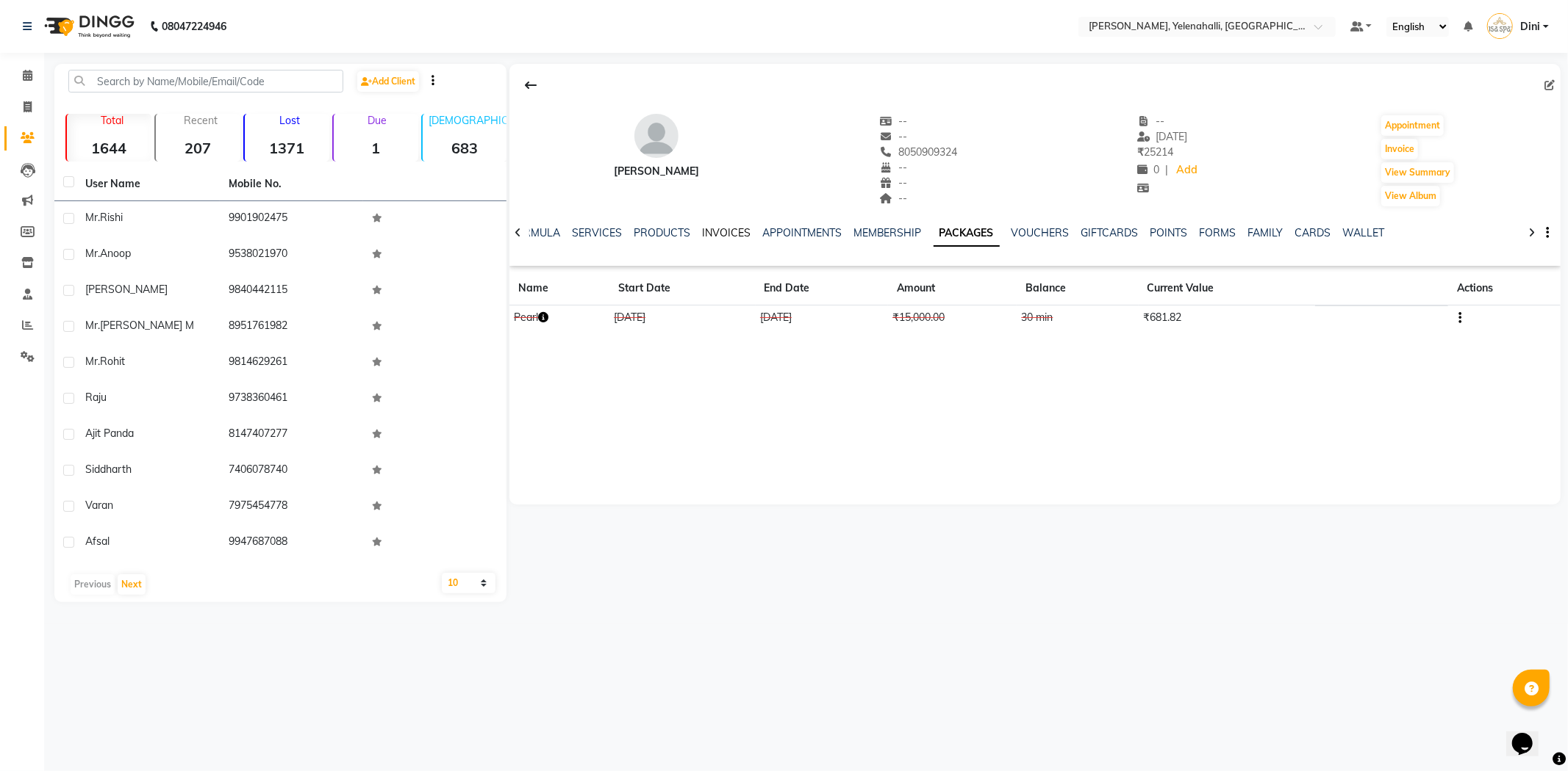
click at [733, 232] on link "INVOICES" at bounding box center [726, 232] width 49 height 13
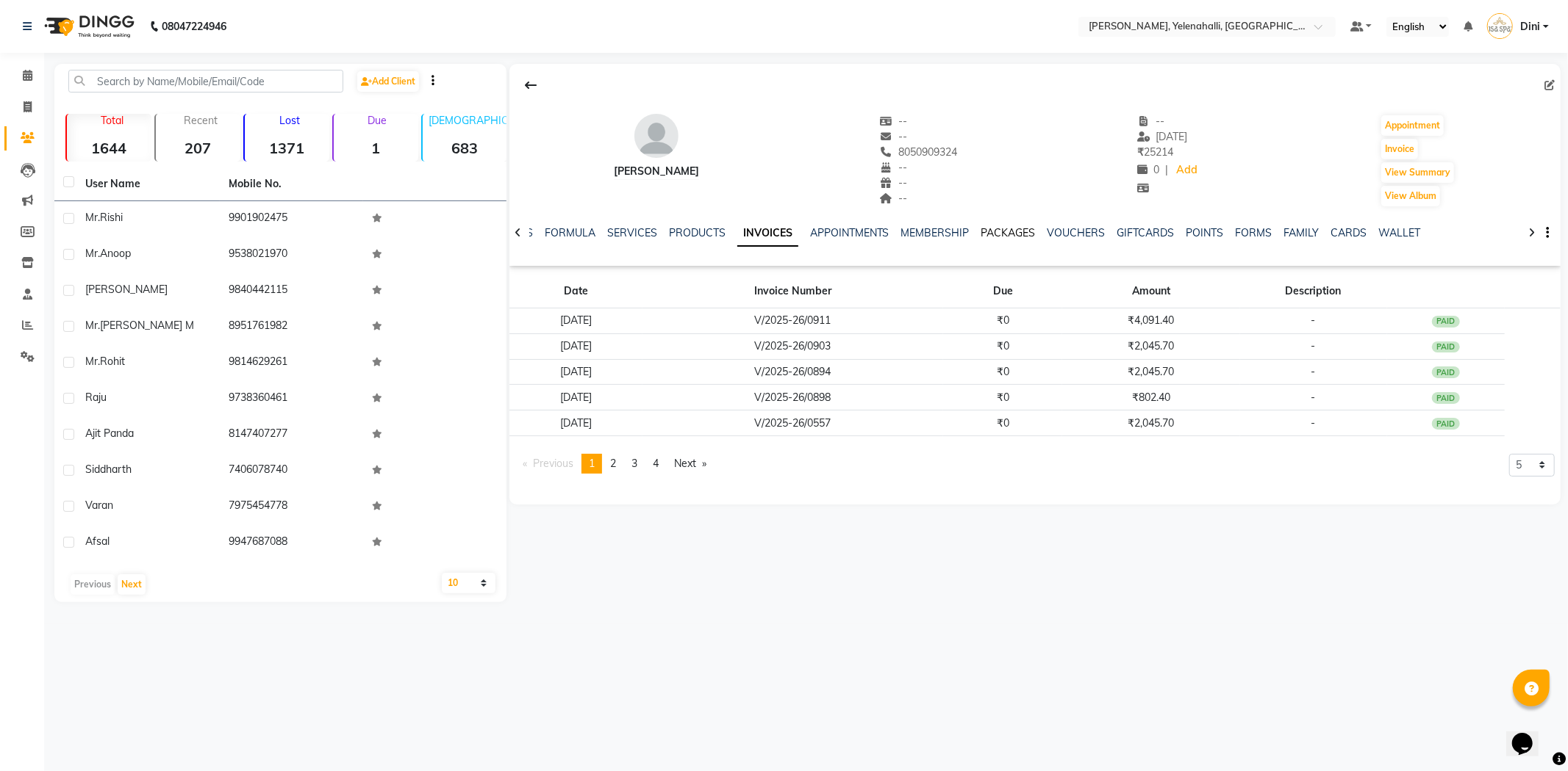
click at [994, 232] on link "PACKAGES" at bounding box center [1008, 232] width 54 height 13
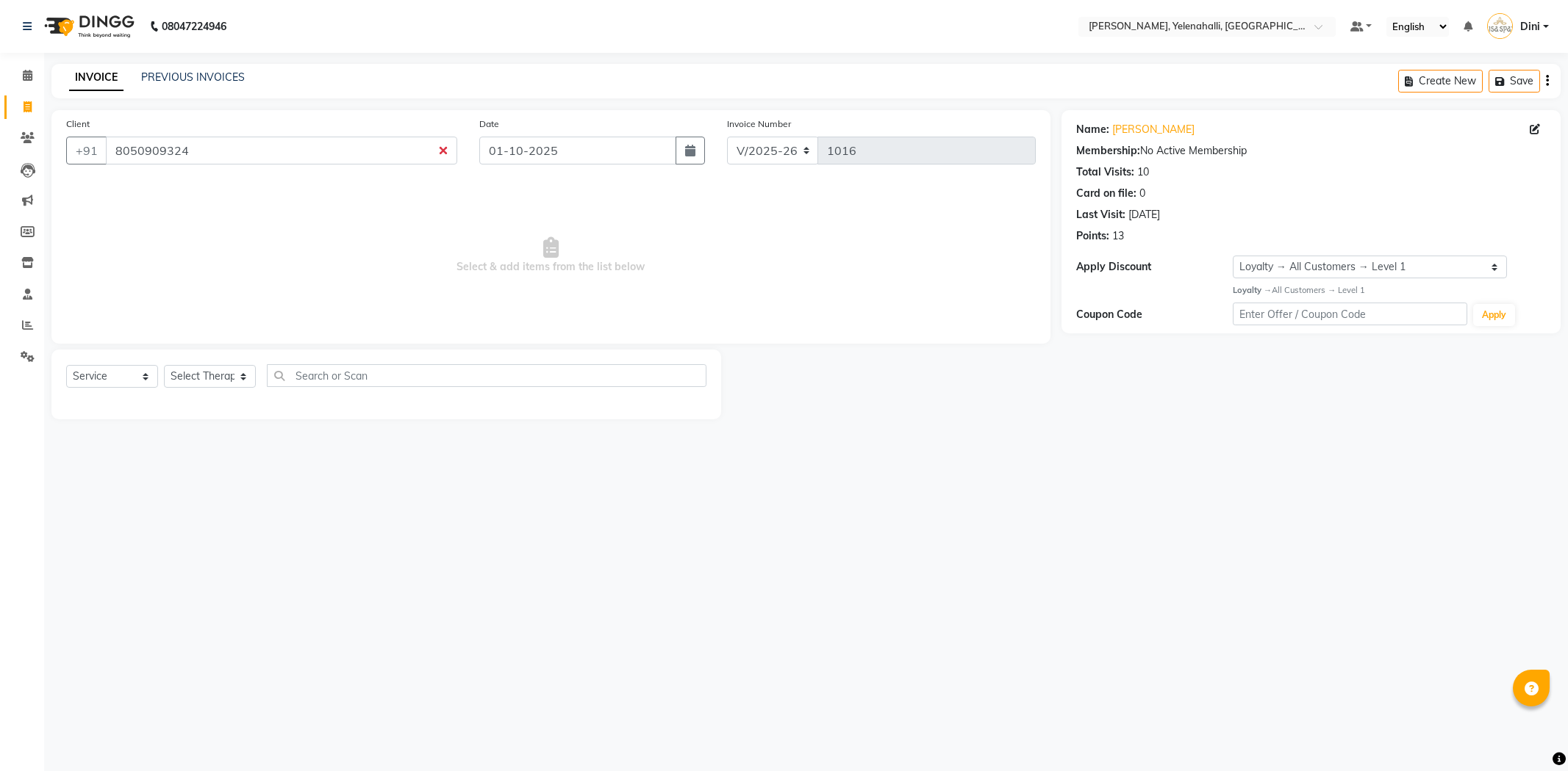
select select "6121"
select select "service"
select select "1: Object"
click at [196, 151] on input "8050909324" at bounding box center [281, 150] width 351 height 28
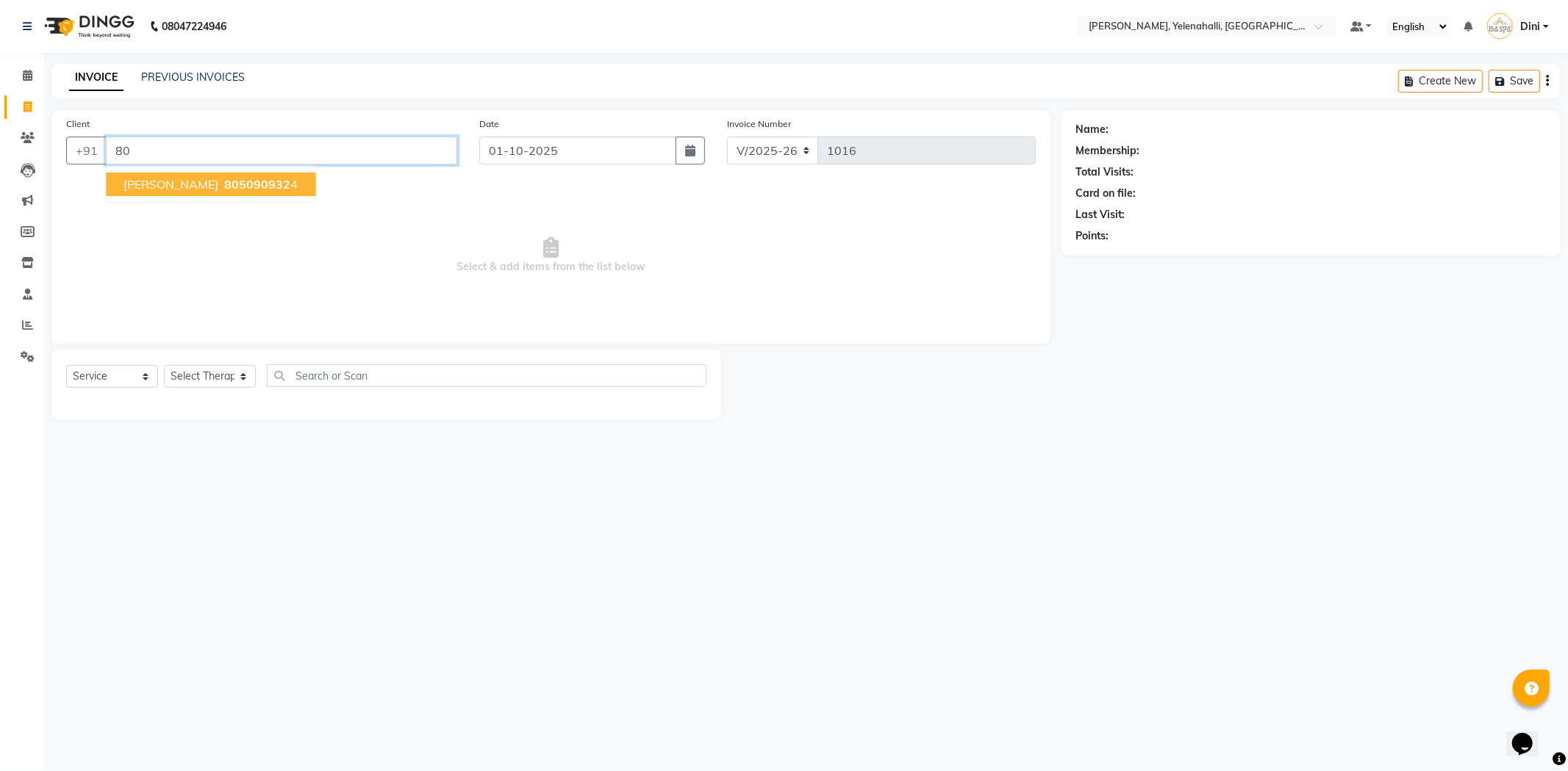
type input "8"
paste input "8334822205"
type input "8334822205"
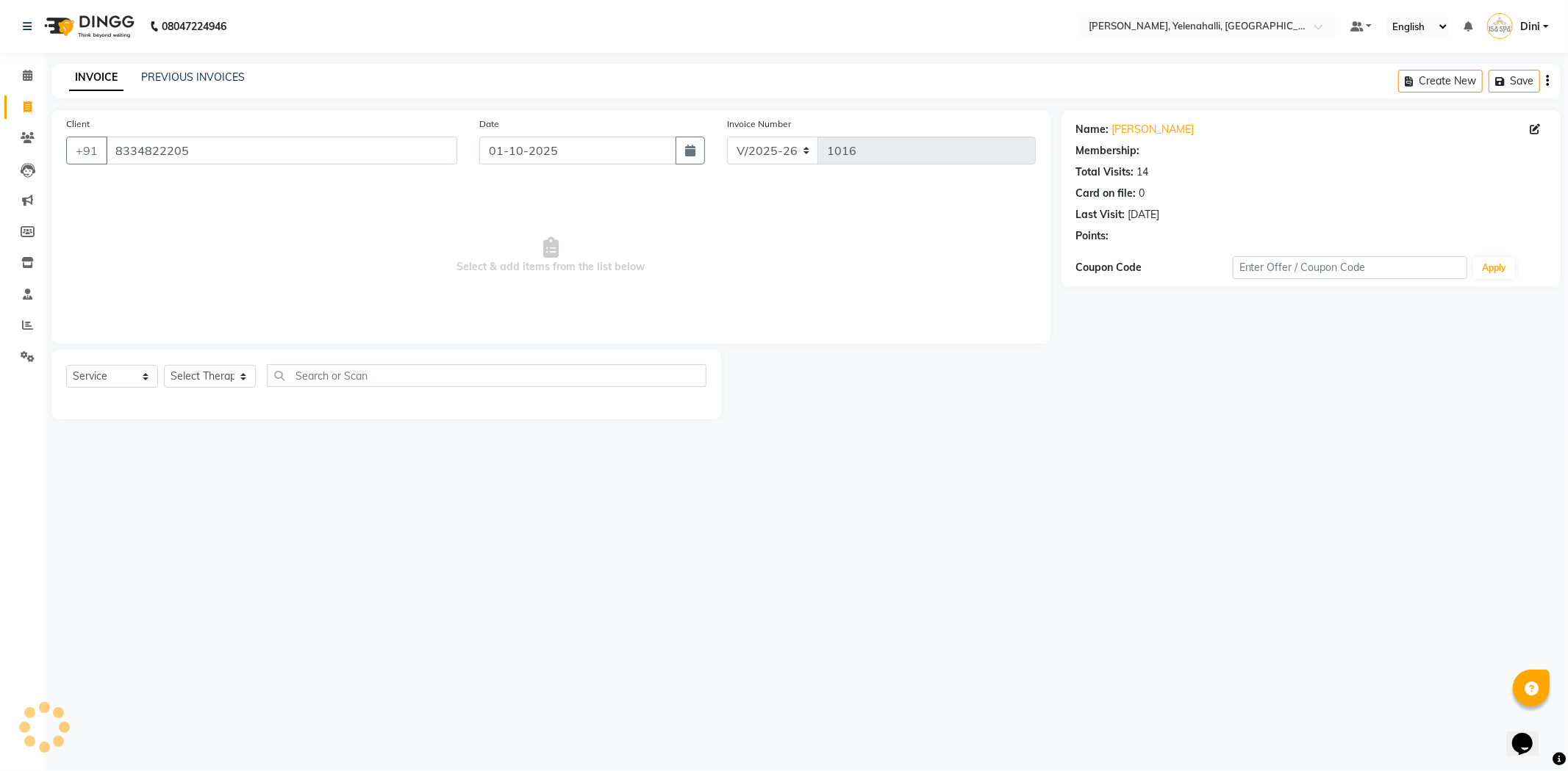
select select "1: Object"
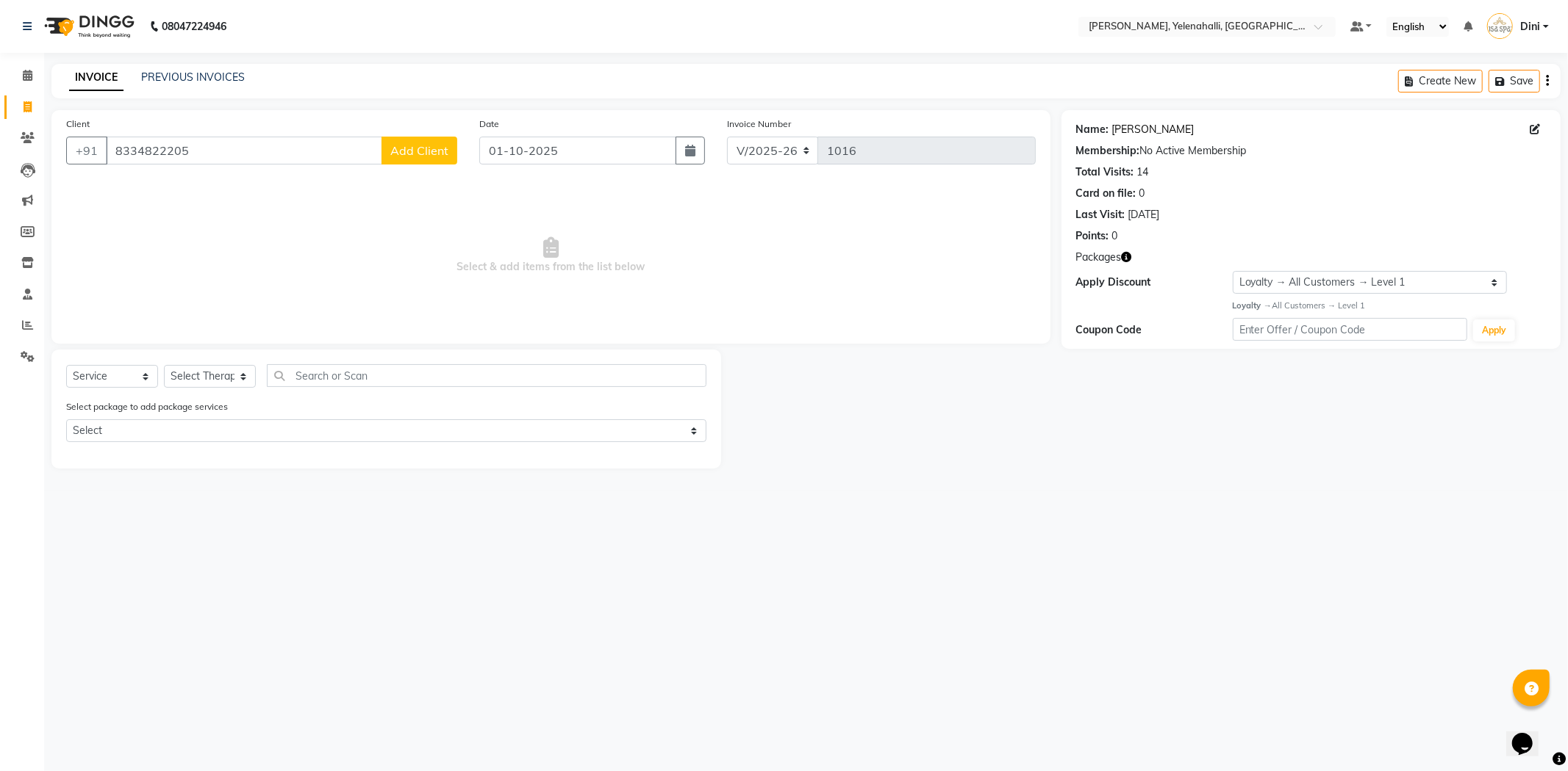
click at [1156, 122] on link "[PERSON_NAME]" at bounding box center [1153, 130] width 82 height 16
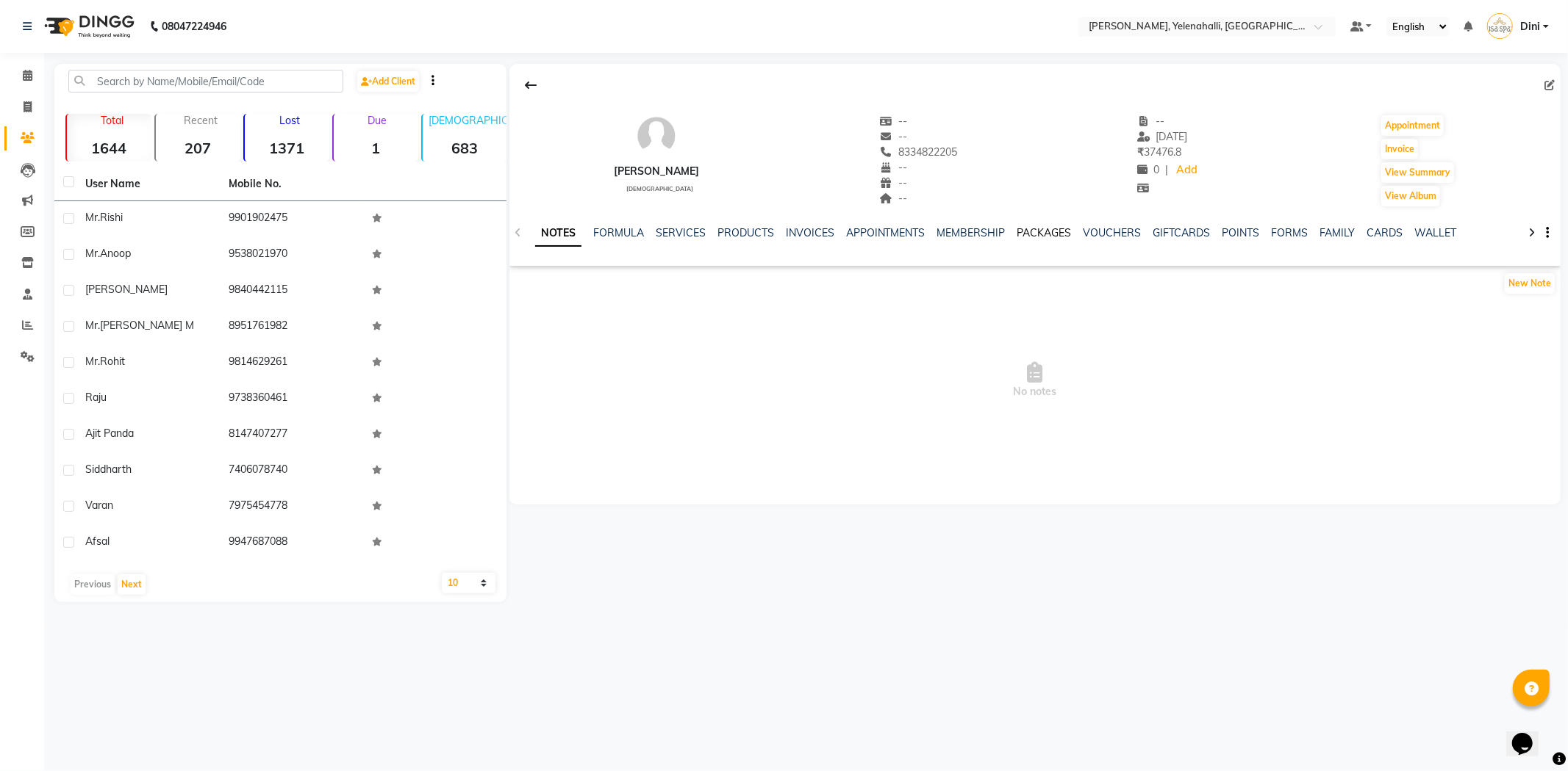
click at [1053, 230] on link "PACKAGES" at bounding box center [1044, 232] width 54 height 13
